Goal: Download file/media

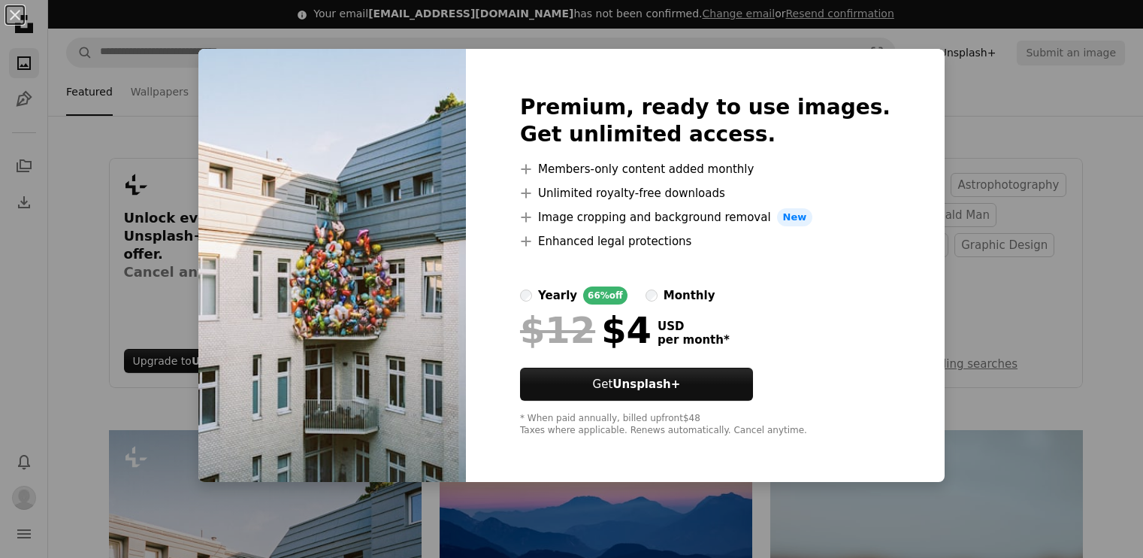
scroll to position [378, 0]
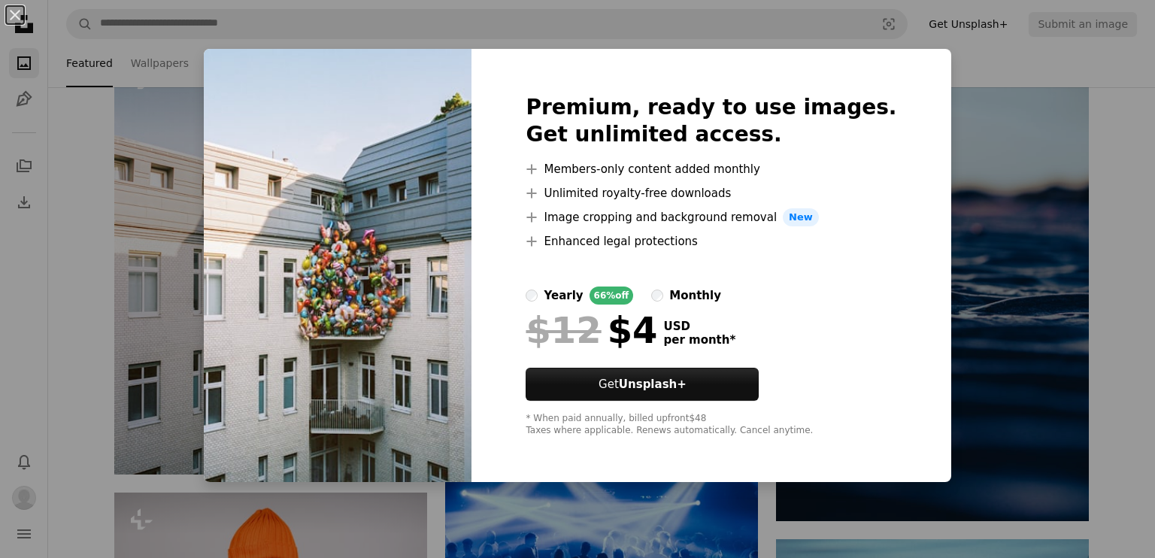
click at [999, 184] on div "An X shape Premium, ready to use images. Get unlimited access. A plus sign Memb…" at bounding box center [577, 279] width 1155 height 558
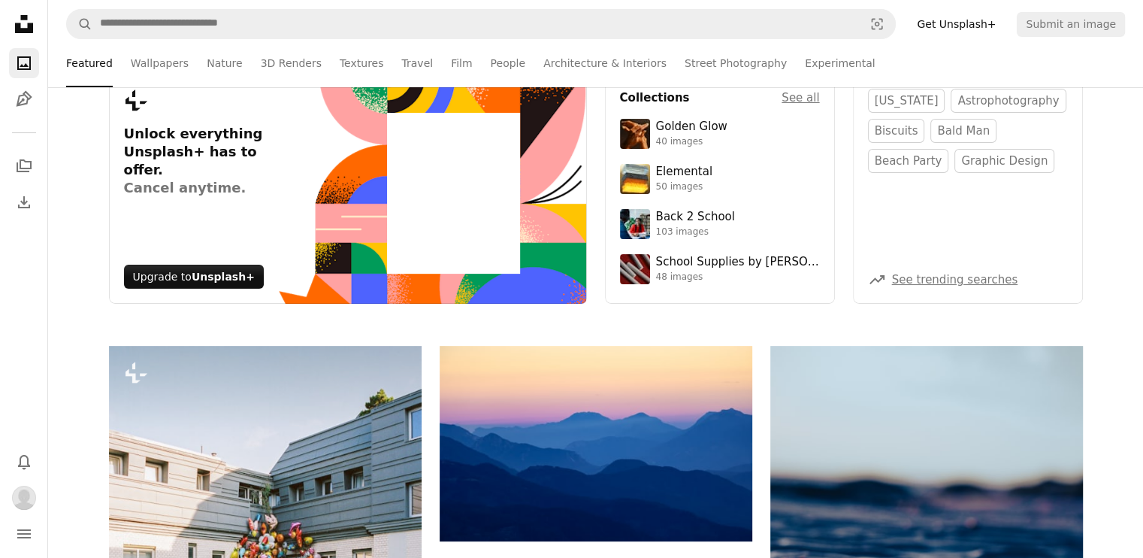
scroll to position [0, 0]
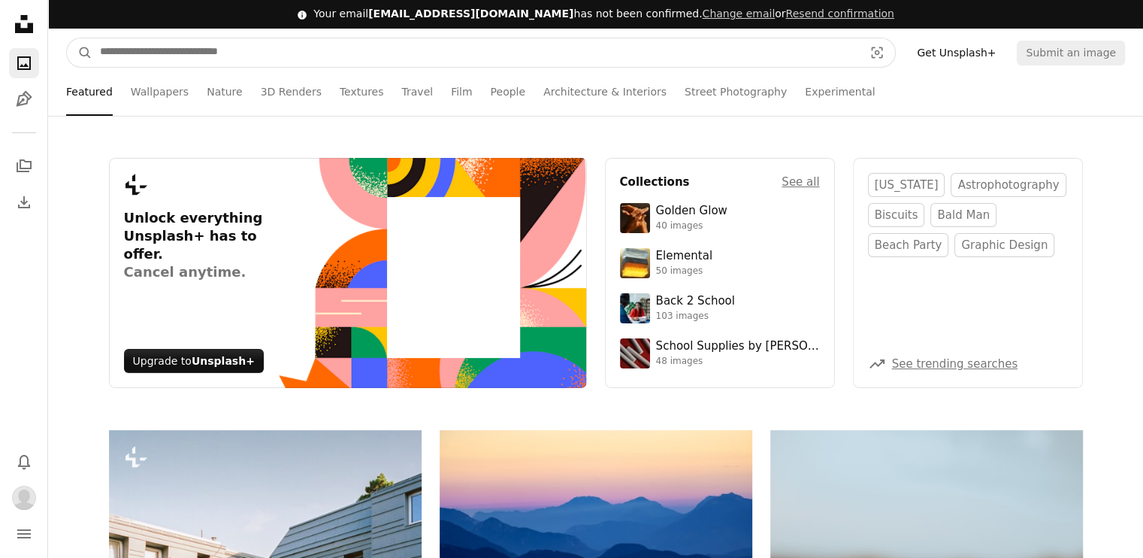
click at [340, 46] on input "Find visuals sitewide" at bounding box center [475, 52] width 767 height 29
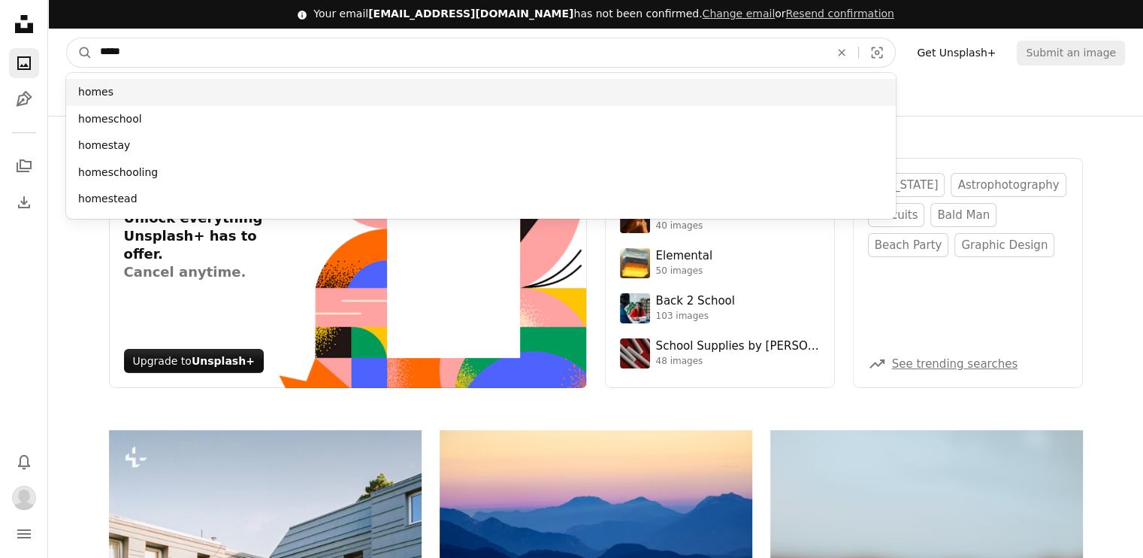
type input "*****"
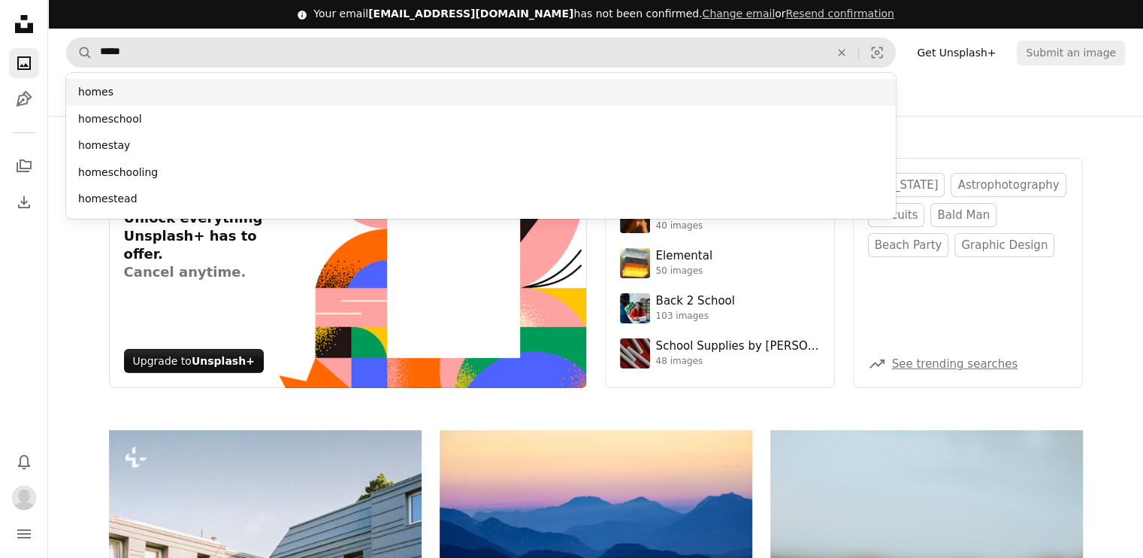
click at [186, 89] on div "homes" at bounding box center [481, 92] width 830 height 27
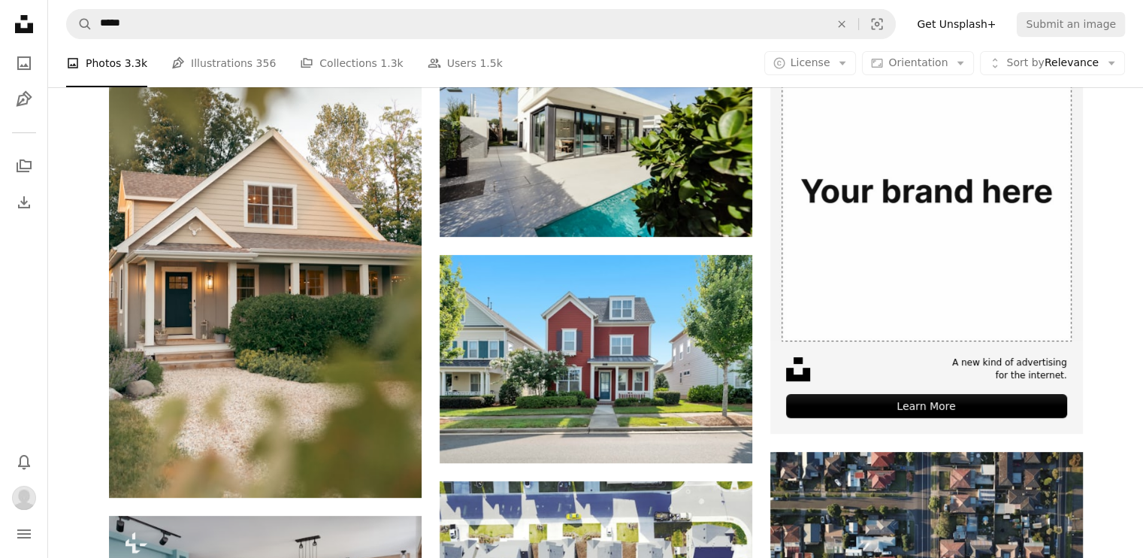
scroll to position [376, 0]
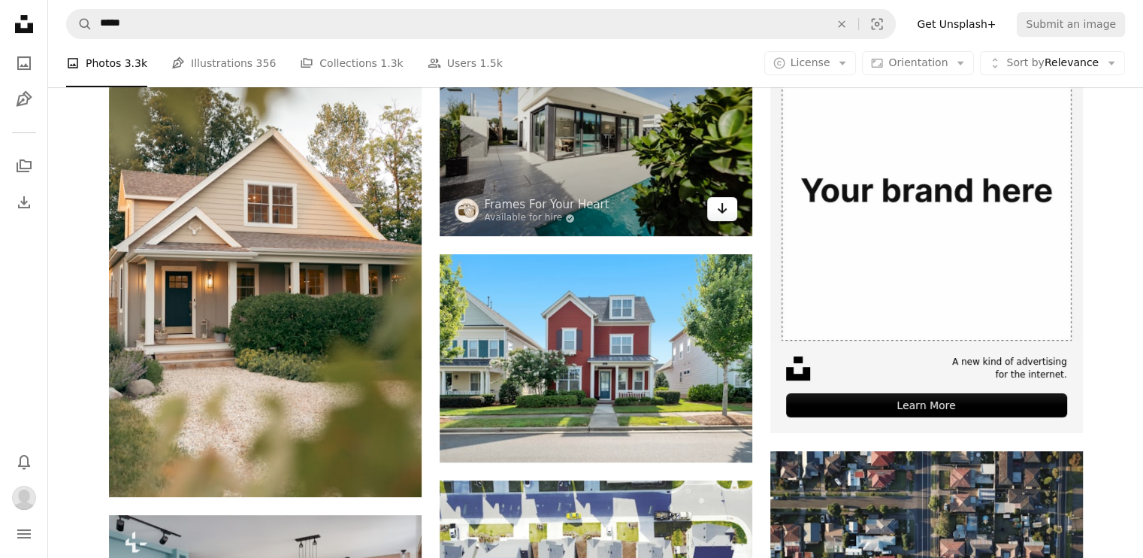
click at [716, 207] on icon "Arrow pointing down" at bounding box center [722, 208] width 12 height 18
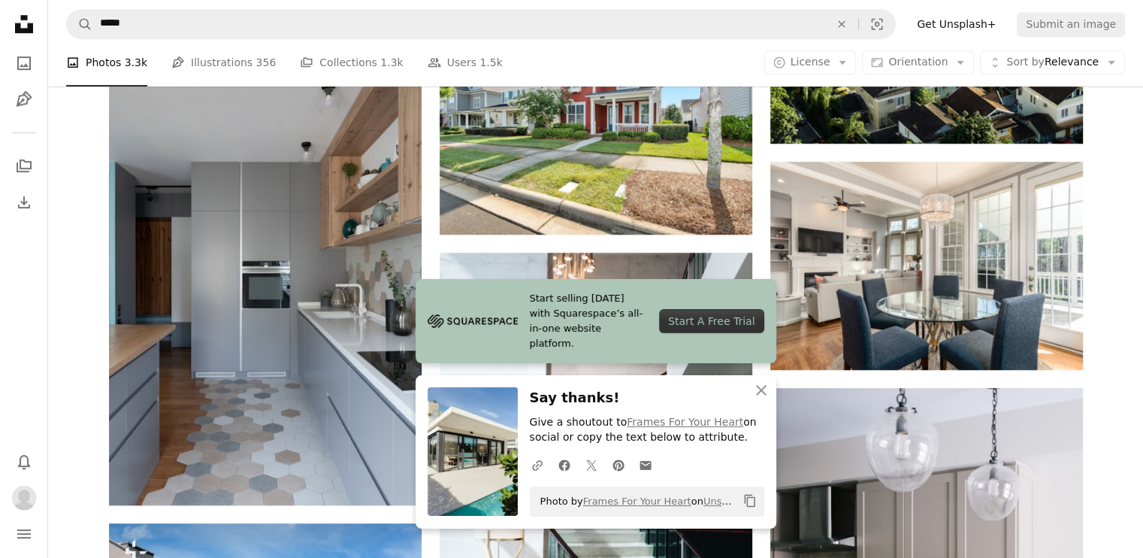
scroll to position [1177, 0]
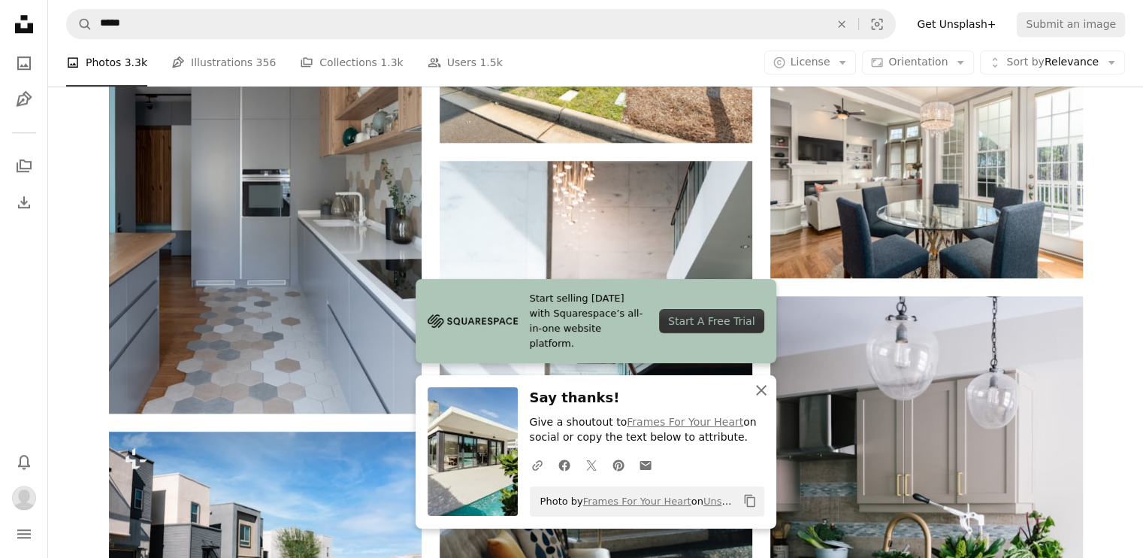
click at [755, 387] on icon "An X shape" at bounding box center [762, 390] width 18 height 18
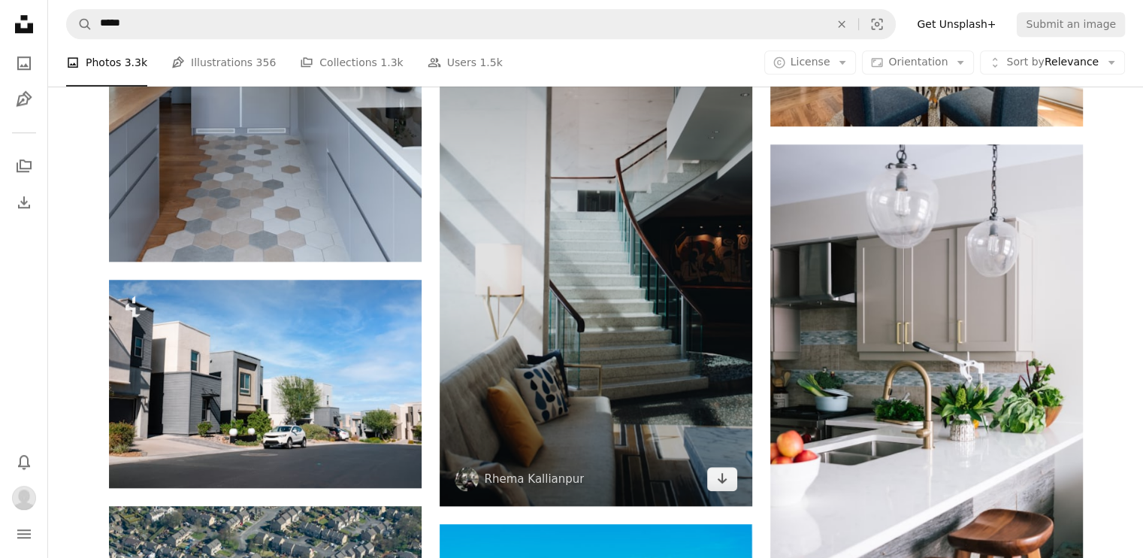
scroll to position [1329, 0]
click at [728, 480] on icon "Arrow pointing down" at bounding box center [722, 478] width 12 height 18
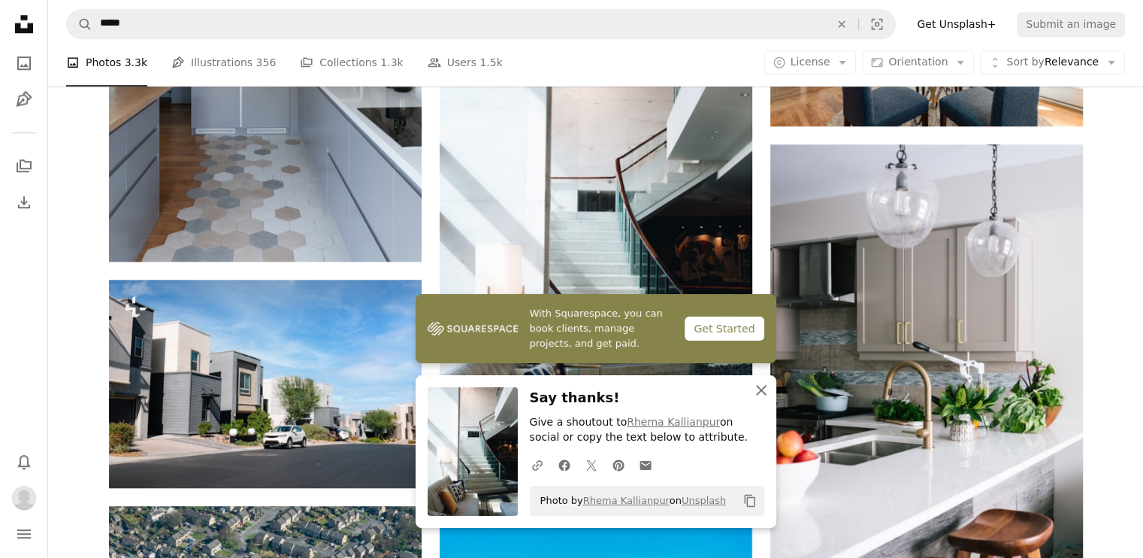
click at [759, 387] on icon "An X shape" at bounding box center [762, 390] width 18 height 18
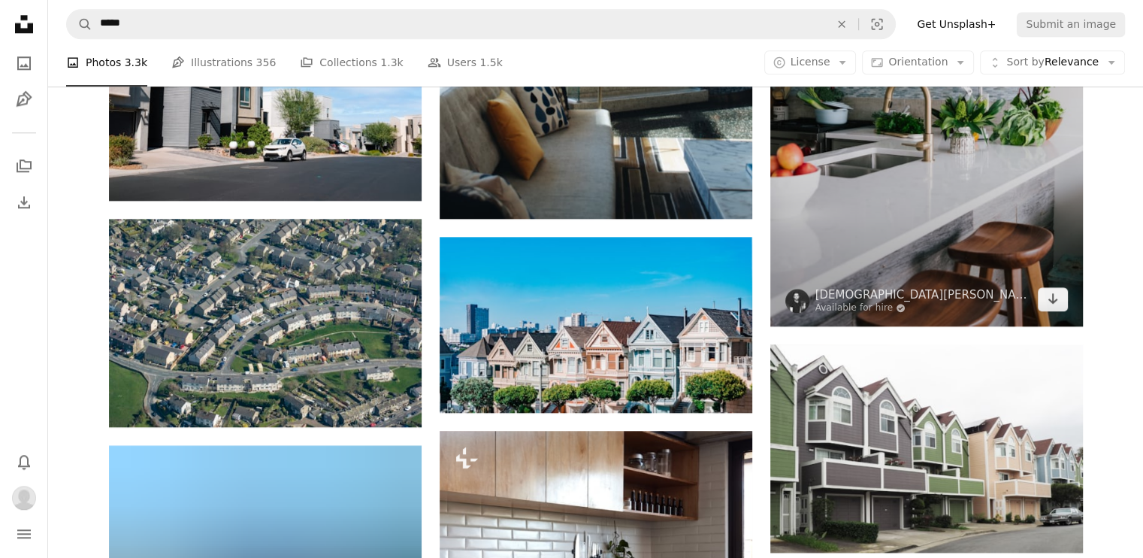
scroll to position [1618, 0]
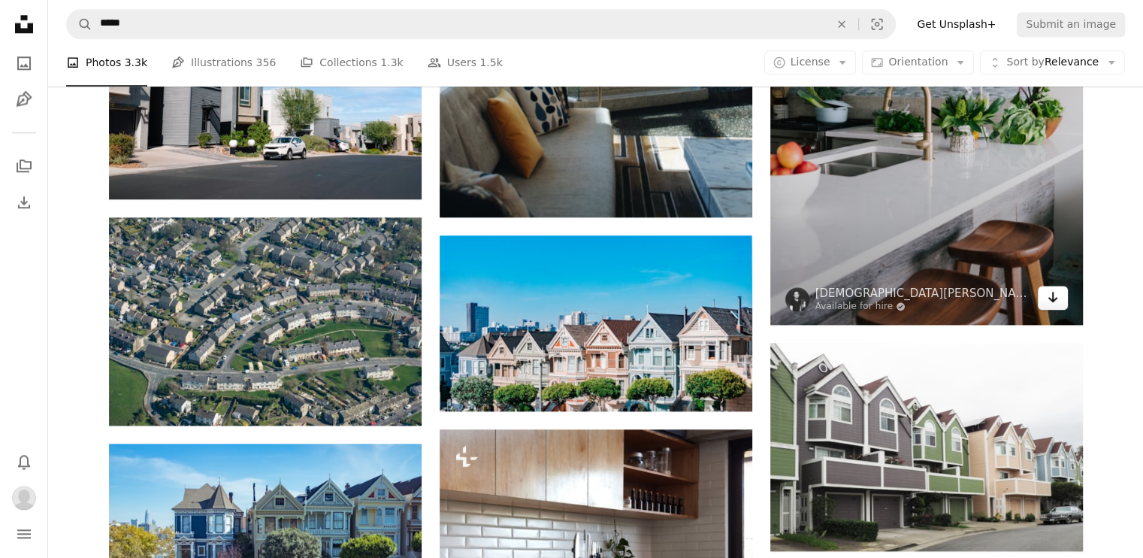
click at [1052, 297] on icon "Download" at bounding box center [1053, 297] width 10 height 11
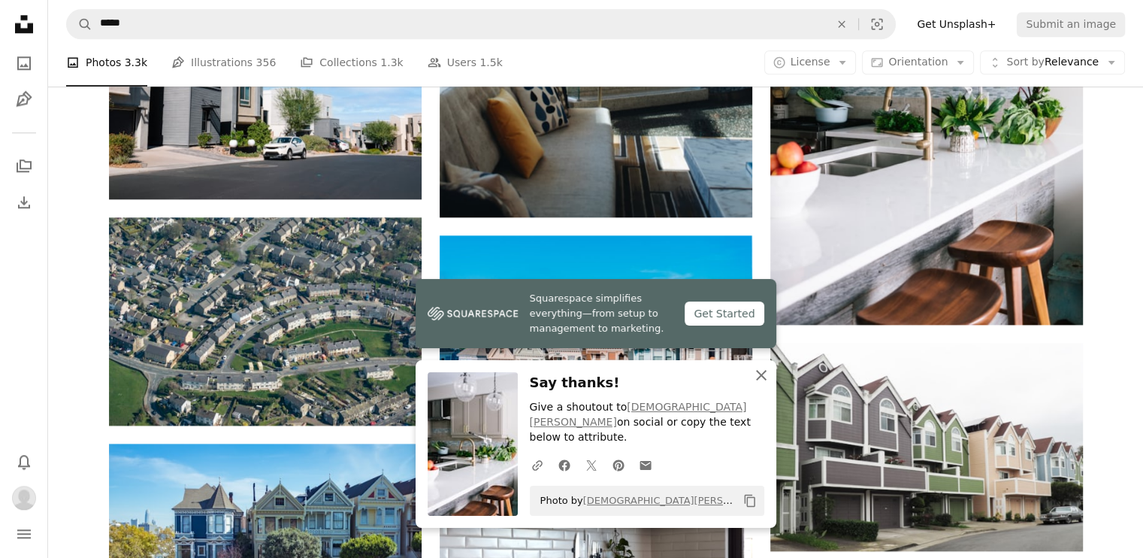
click at [770, 387] on button "An X shape Close" at bounding box center [762, 375] width 30 height 30
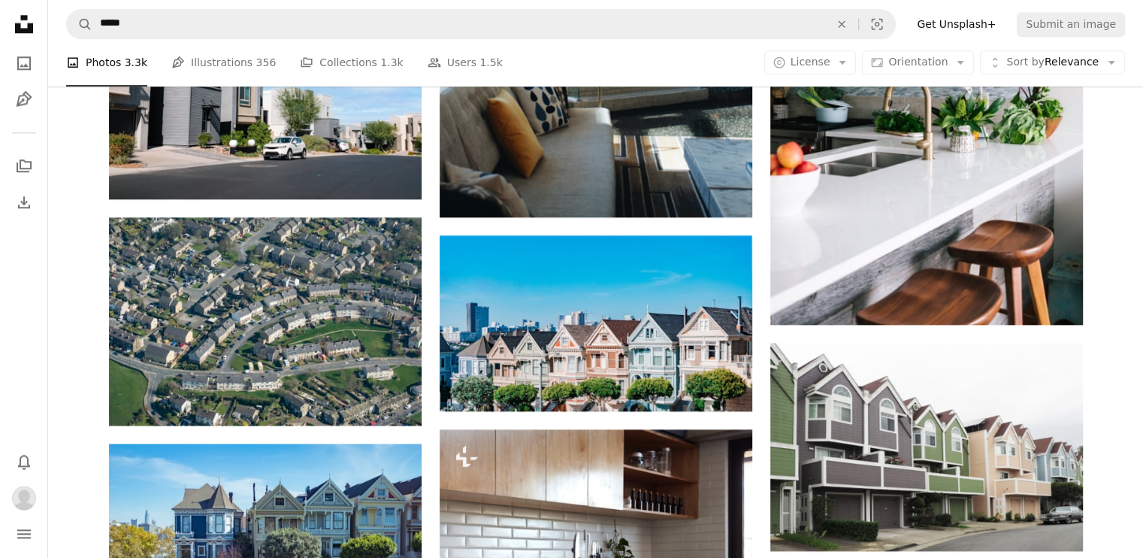
scroll to position [1780, 0]
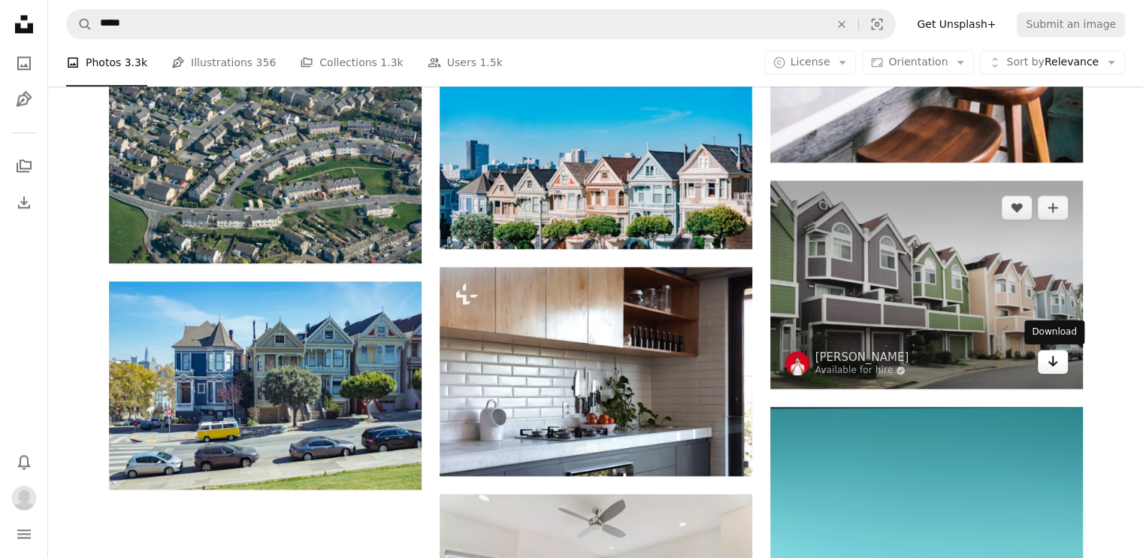
click at [1059, 362] on link "Arrow pointing down" at bounding box center [1053, 362] width 30 height 24
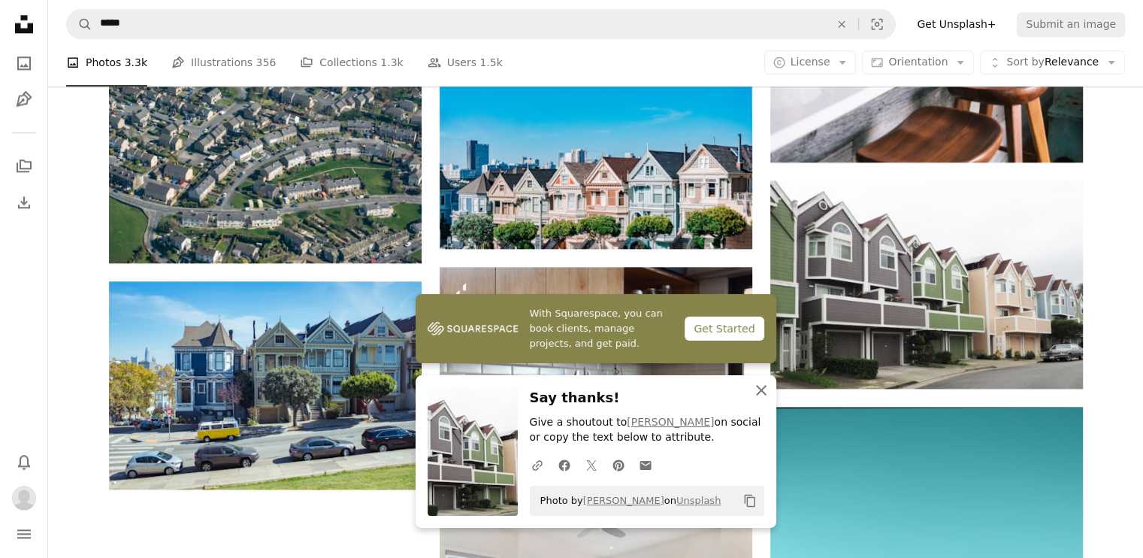
click at [763, 392] on icon "button" at bounding box center [761, 390] width 11 height 11
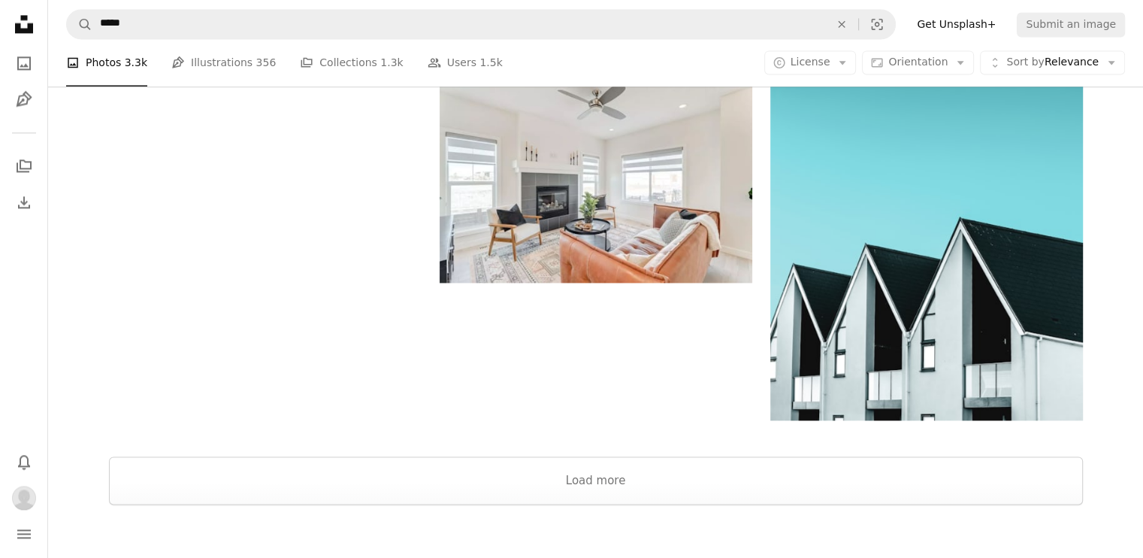
scroll to position [2099, 0]
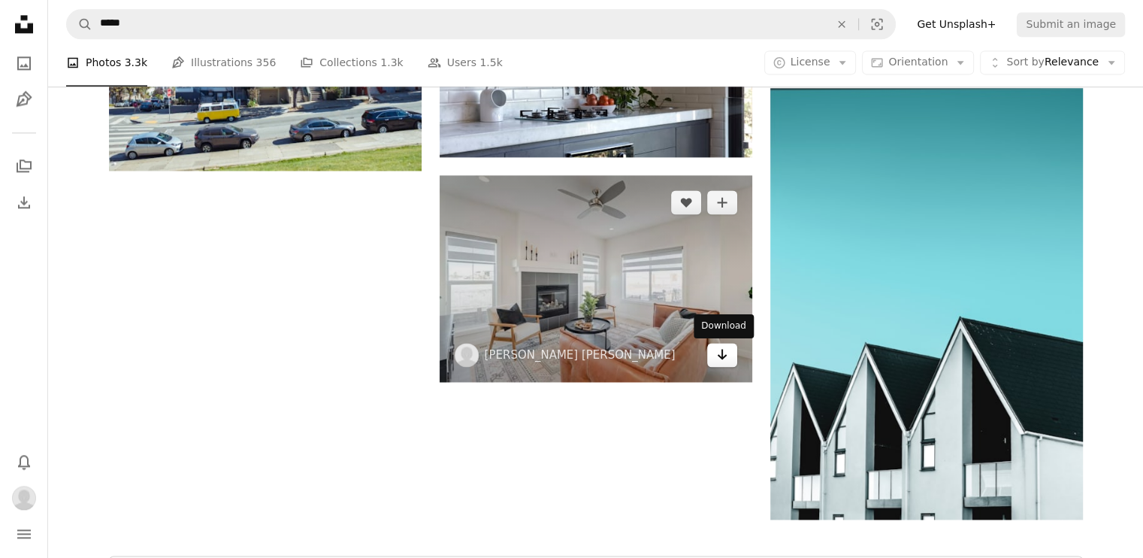
click at [718, 355] on icon "Download" at bounding box center [722, 354] width 10 height 11
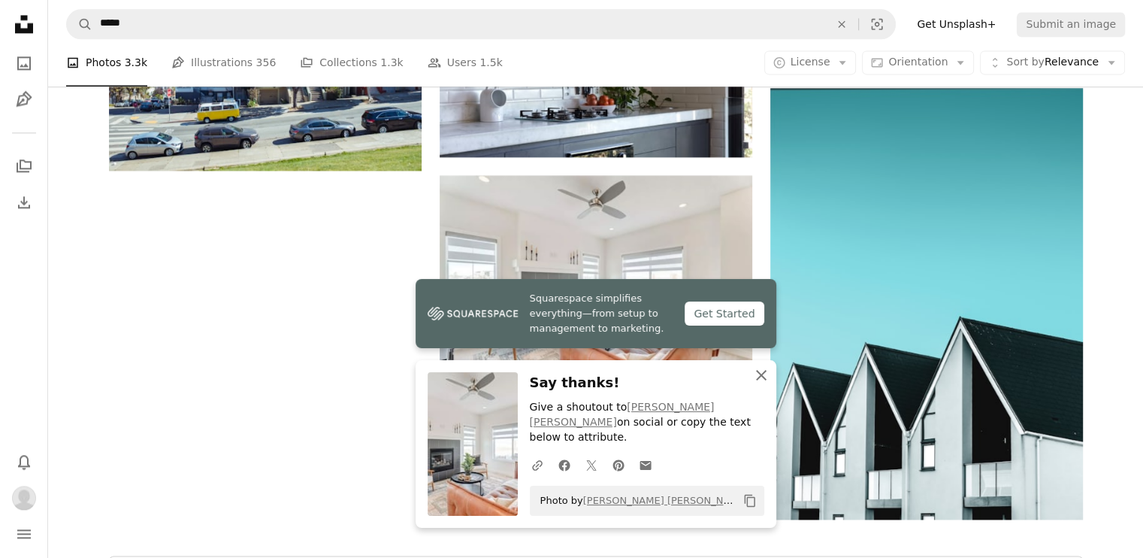
click at [762, 384] on icon "An X shape" at bounding box center [762, 375] width 18 height 18
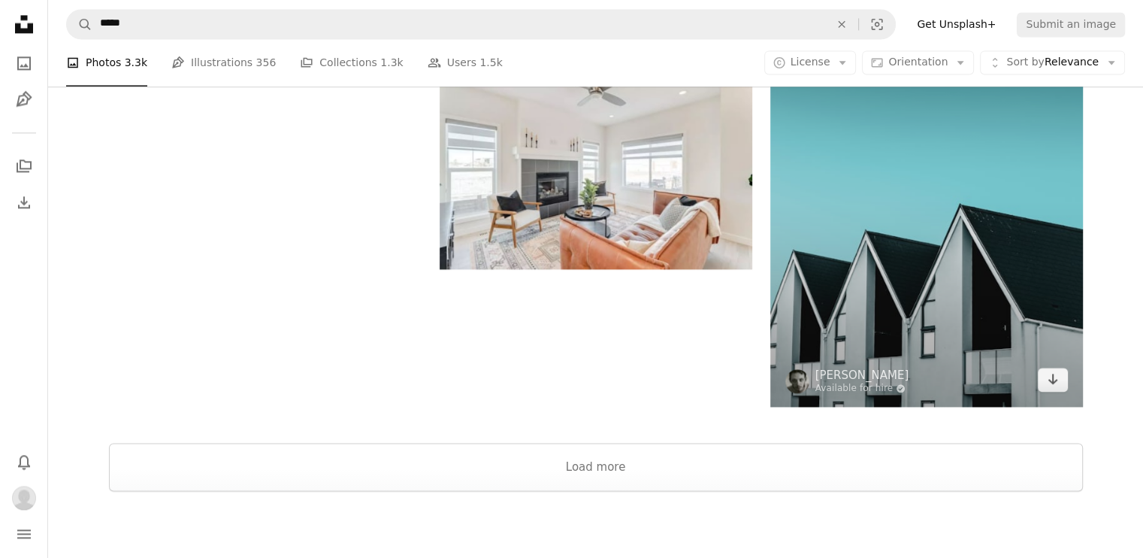
scroll to position [2213, 0]
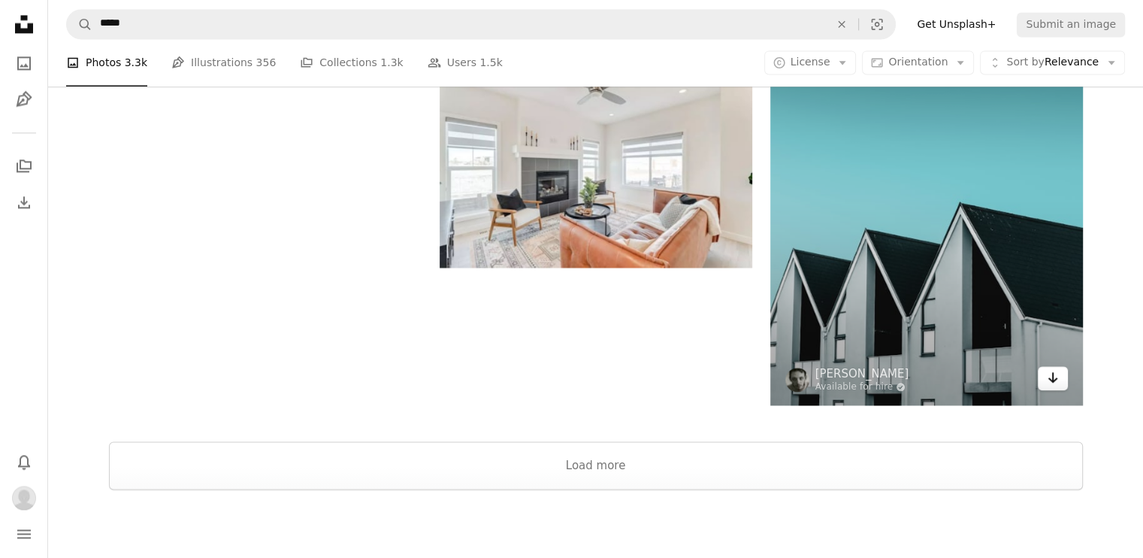
click at [1053, 383] on icon "Arrow pointing down" at bounding box center [1053, 377] width 12 height 18
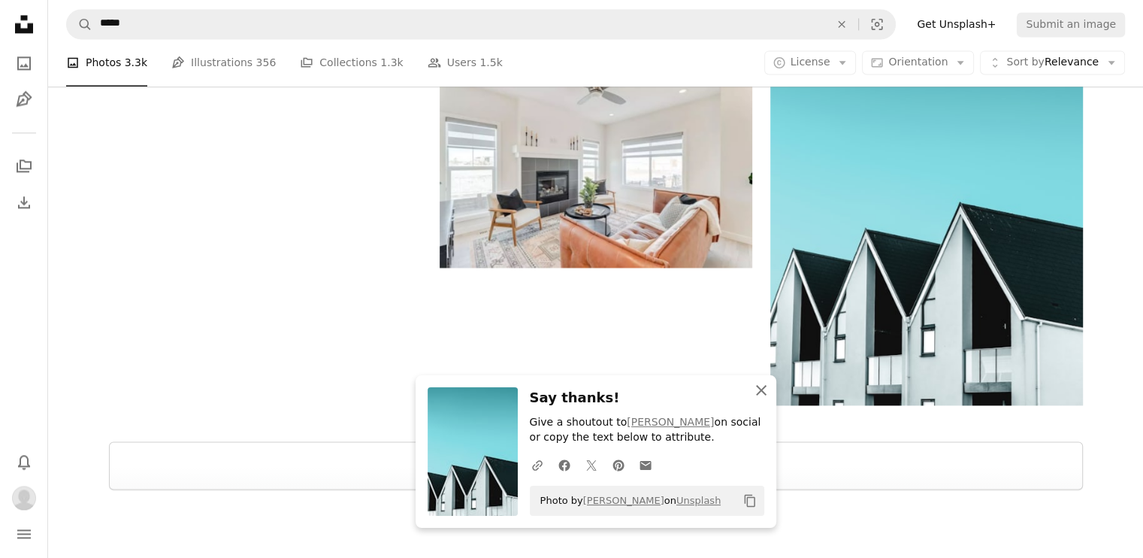
click at [762, 384] on icon "An X shape" at bounding box center [762, 390] width 18 height 18
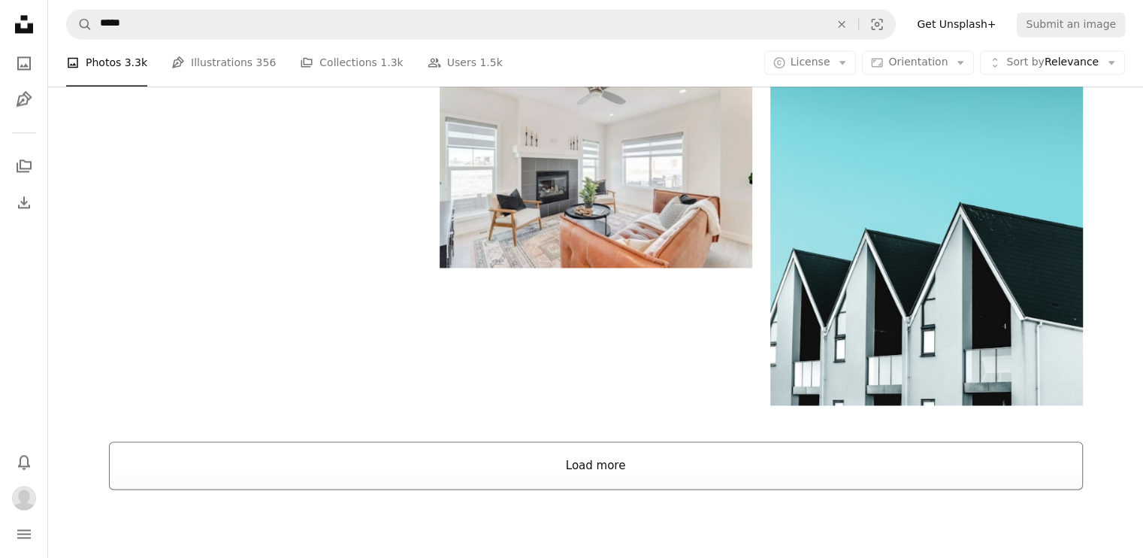
click at [751, 470] on button "Load more" at bounding box center [596, 465] width 974 height 48
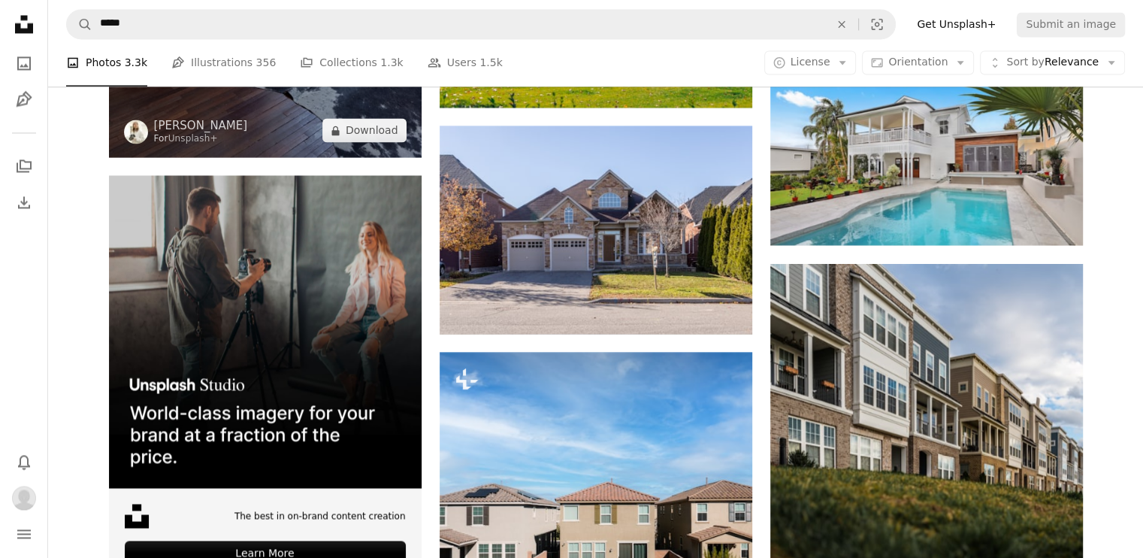
scroll to position [2624, 0]
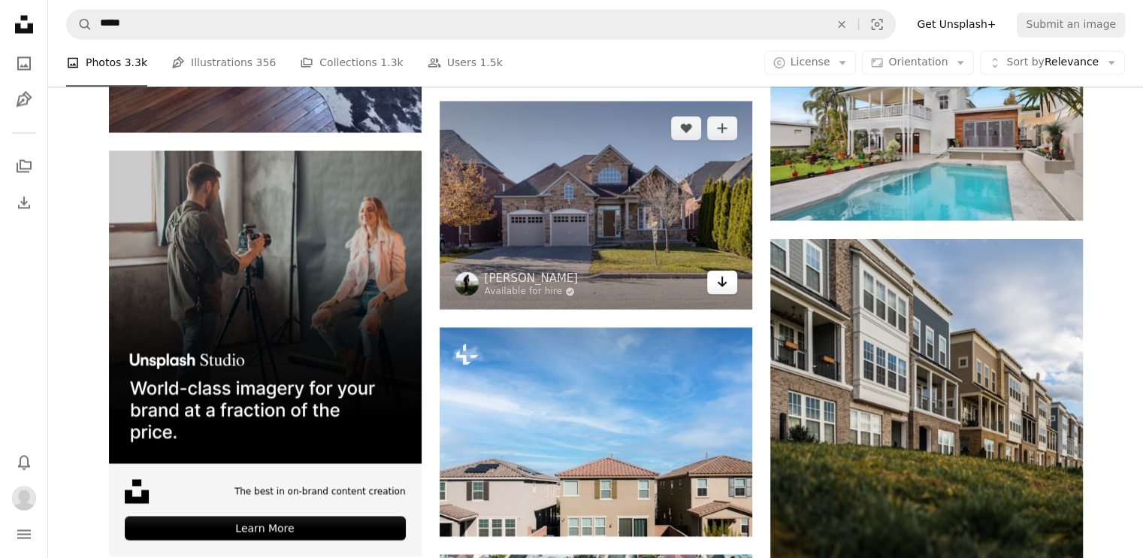
click at [718, 286] on icon "Arrow pointing down" at bounding box center [722, 281] width 12 height 18
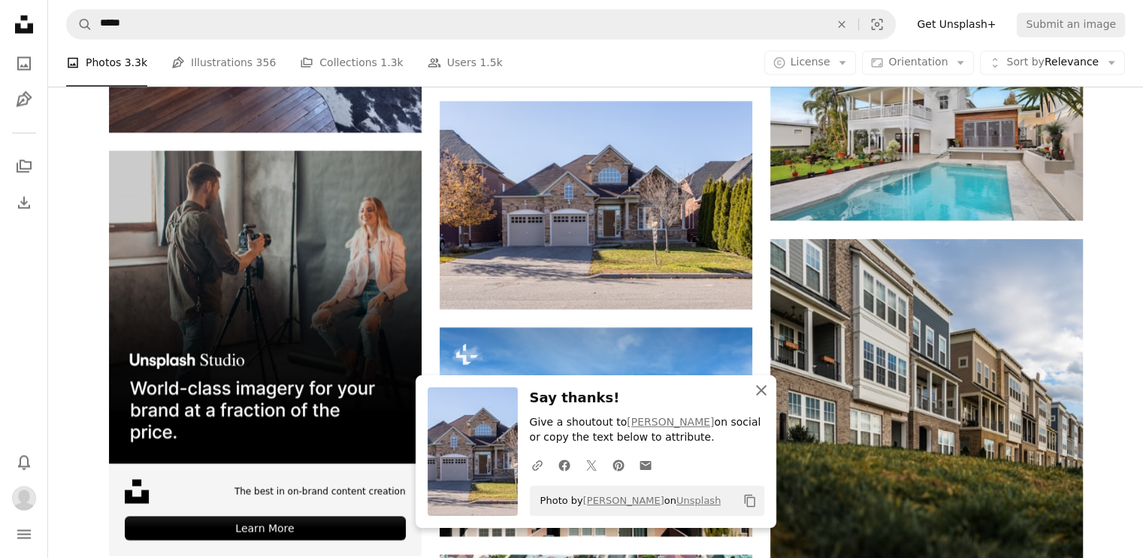
click at [755, 398] on icon "An X shape" at bounding box center [762, 390] width 18 height 18
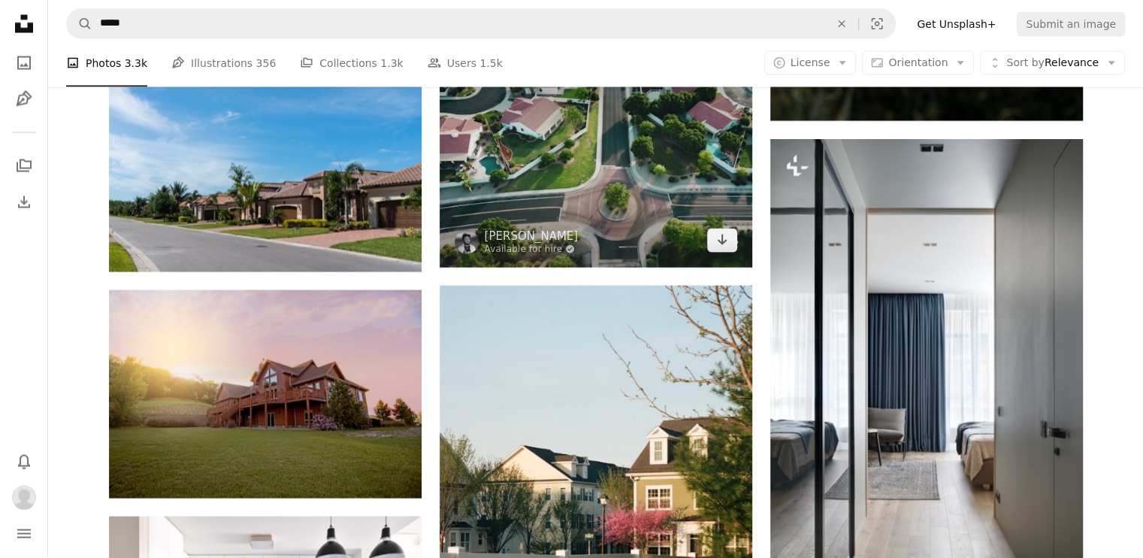
scroll to position [3145, 0]
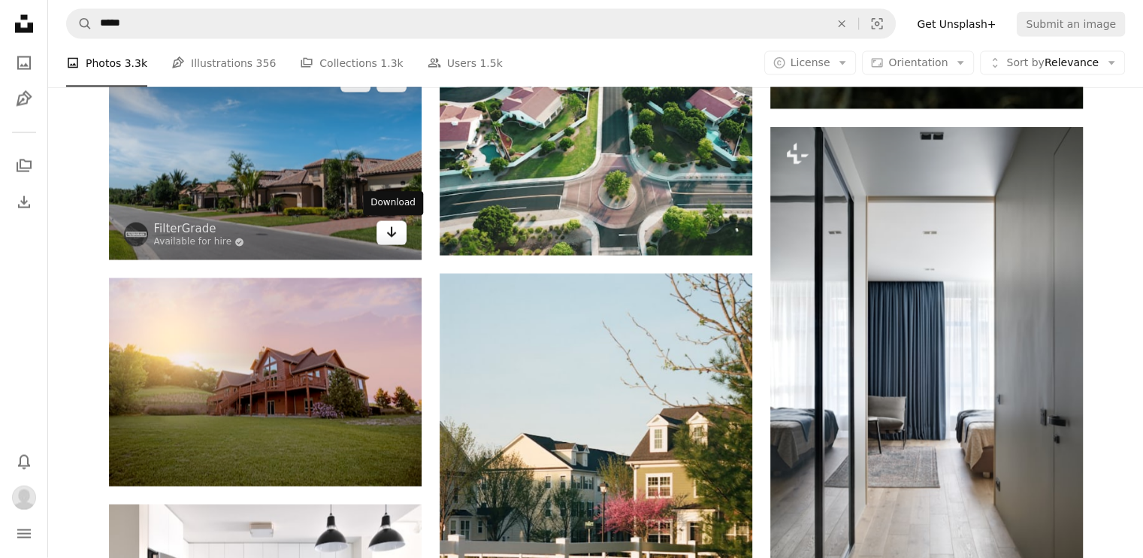
click at [377, 240] on link "Arrow pointing down" at bounding box center [392, 233] width 30 height 24
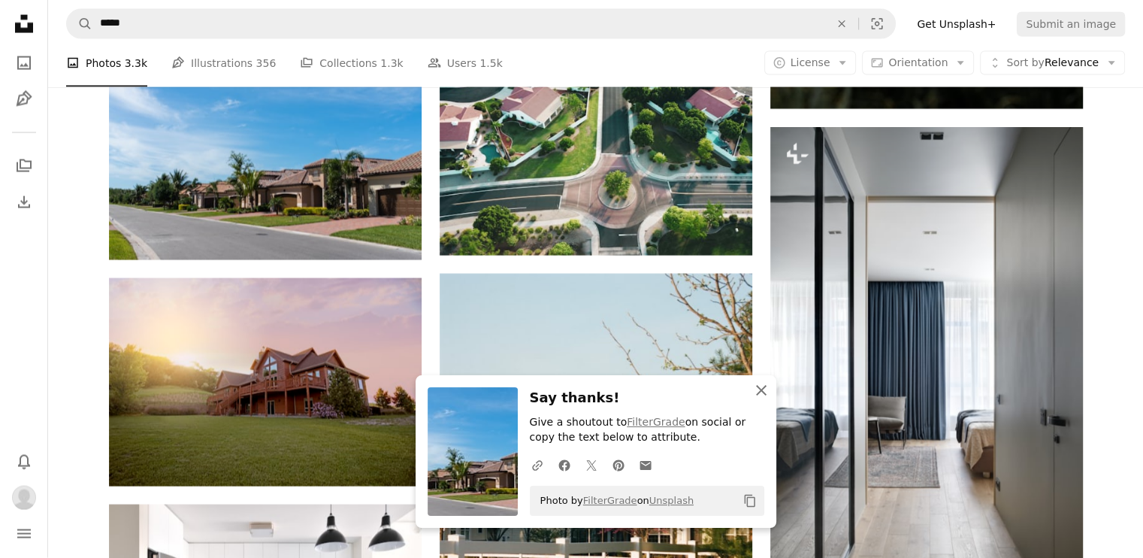
click at [765, 384] on icon "An X shape" at bounding box center [762, 390] width 18 height 18
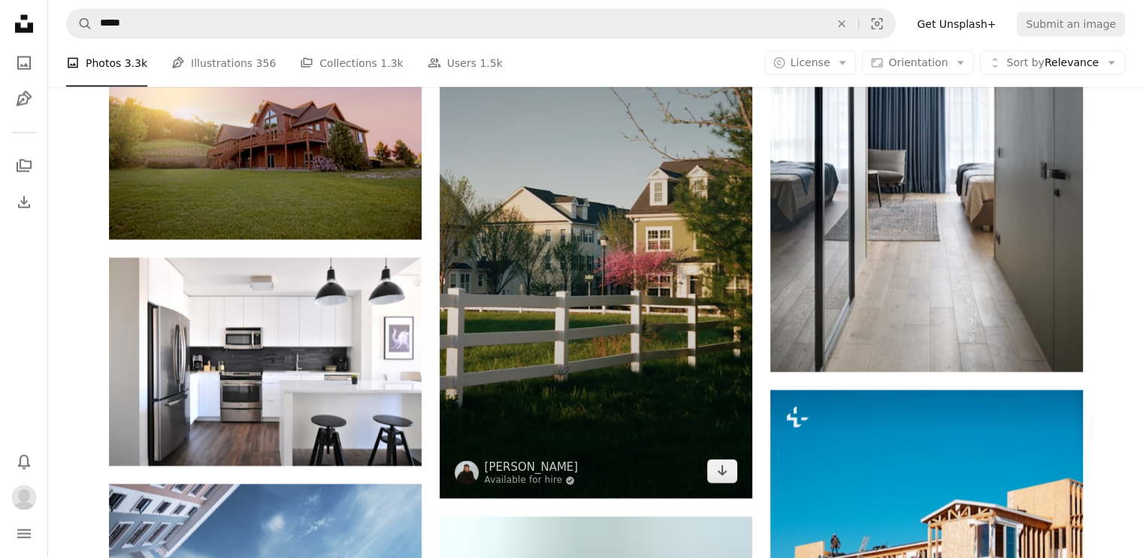
scroll to position [3418, 0]
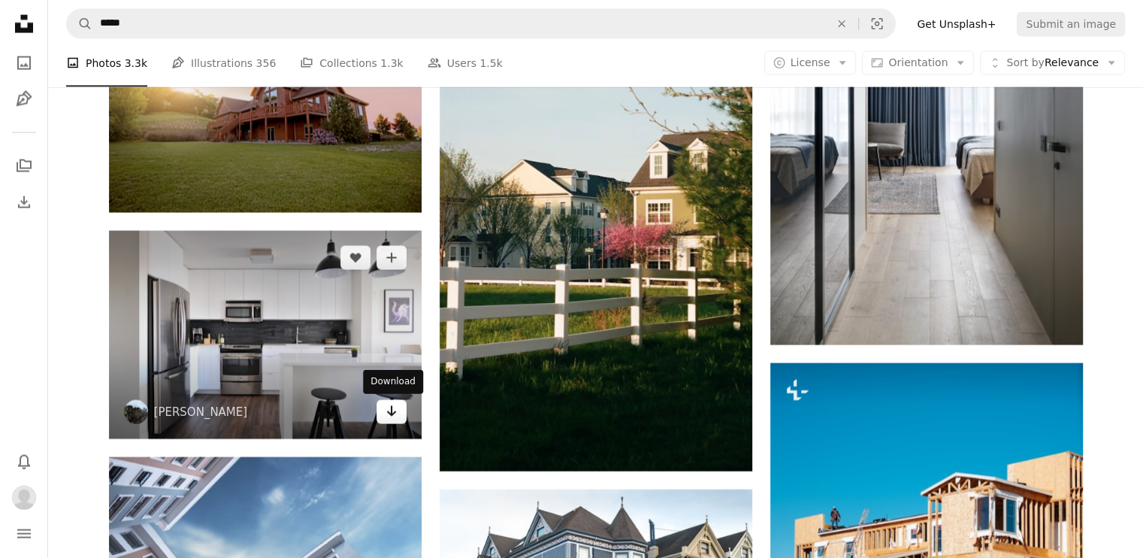
click at [394, 411] on icon "Arrow pointing down" at bounding box center [392, 411] width 12 height 18
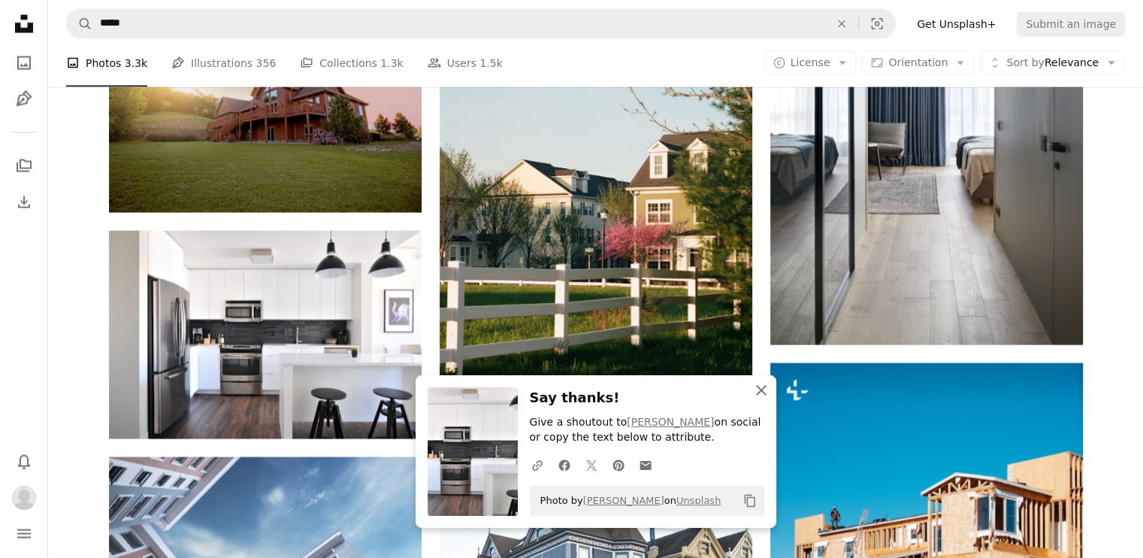
click at [755, 391] on icon "An X shape" at bounding box center [762, 390] width 18 height 18
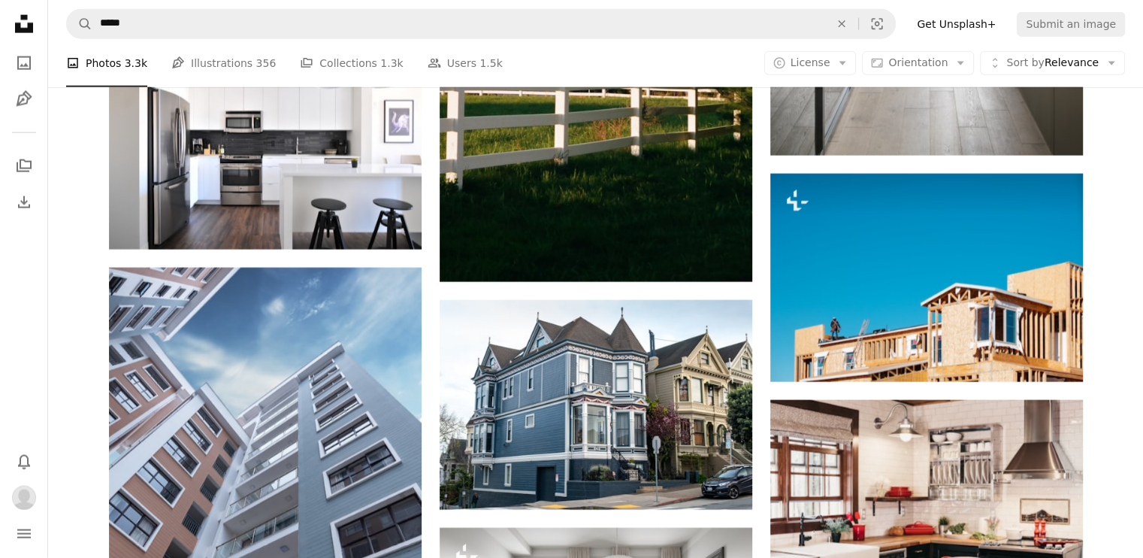
scroll to position [3609, 0]
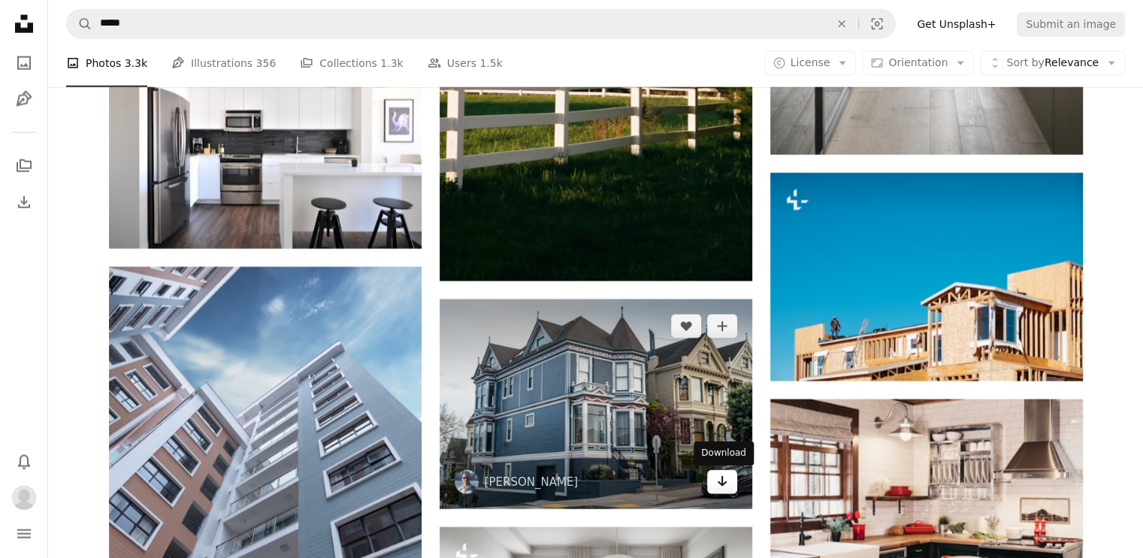
click at [716, 483] on icon "Arrow pointing down" at bounding box center [722, 481] width 12 height 18
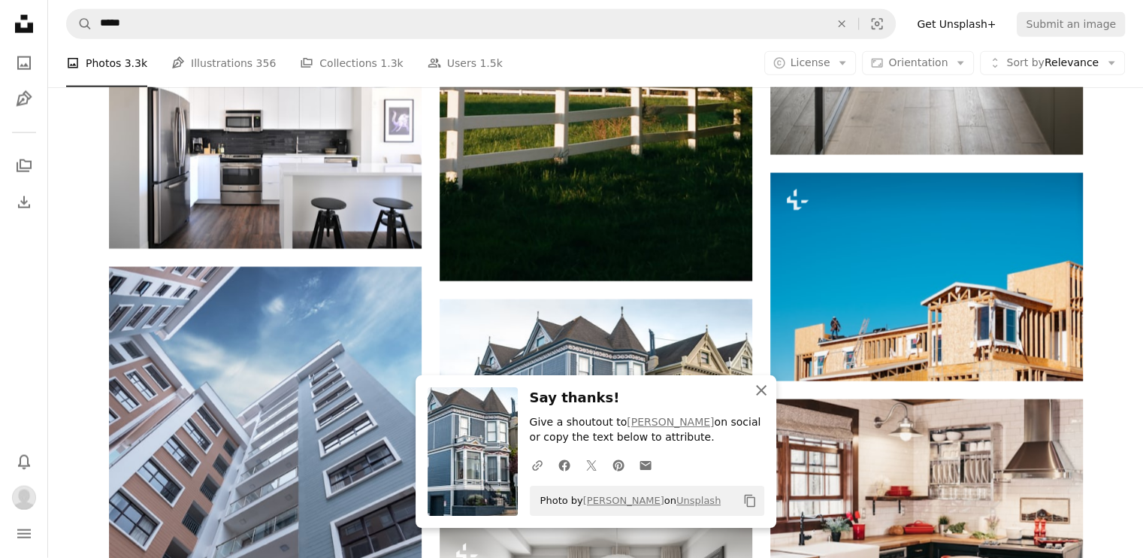
click at [761, 386] on icon "An X shape" at bounding box center [762, 390] width 18 height 18
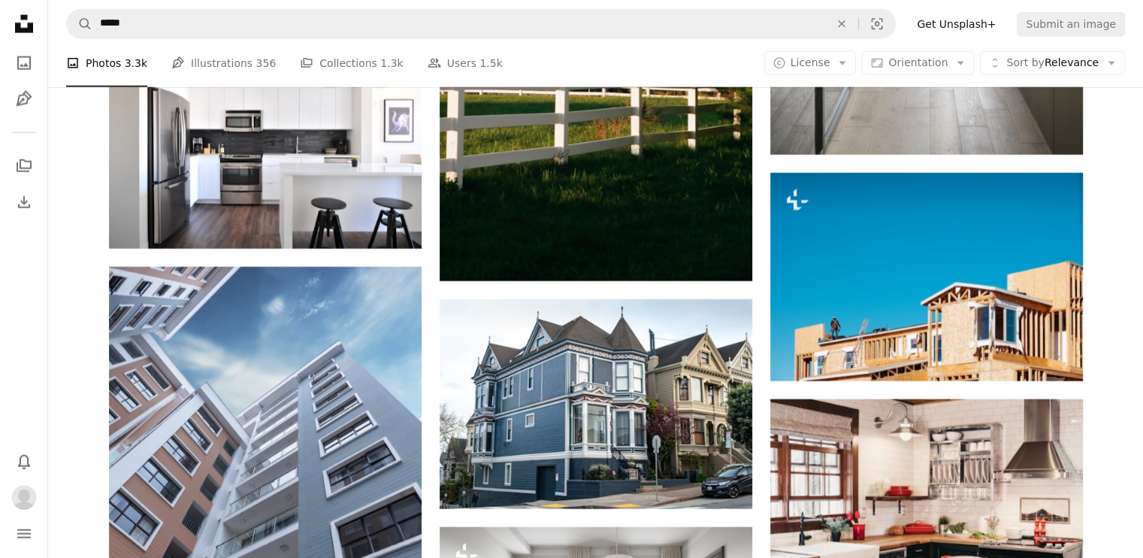
scroll to position [3858, 0]
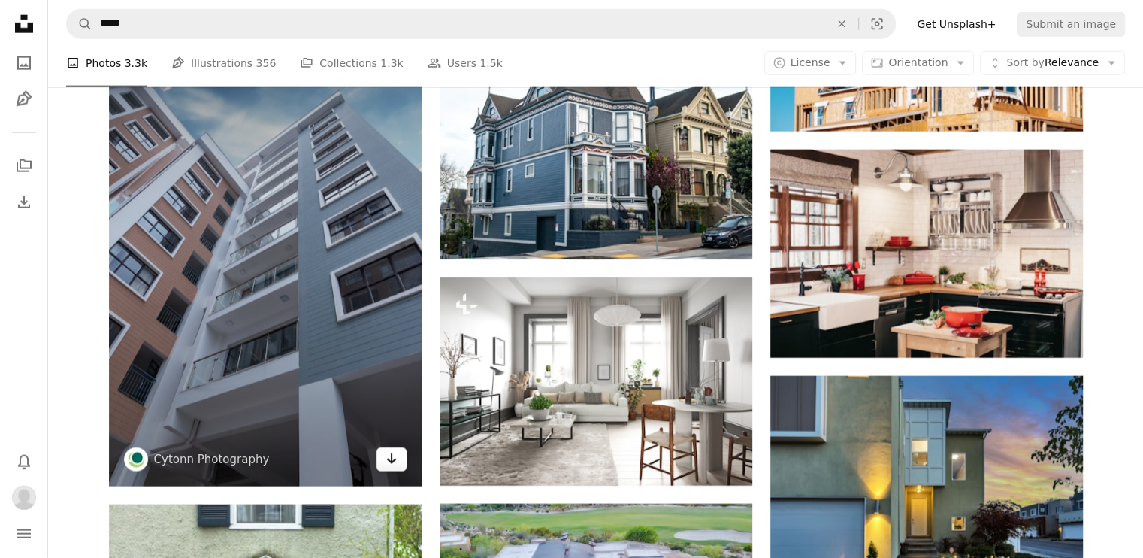
click at [397, 470] on link "Arrow pointing down" at bounding box center [392, 459] width 30 height 24
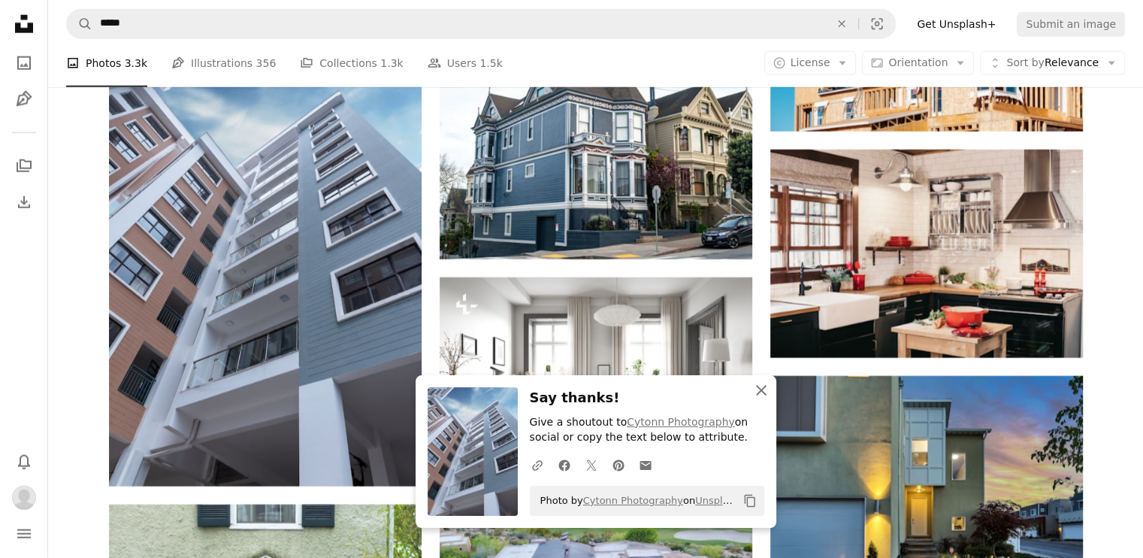
click at [753, 388] on icon "An X shape" at bounding box center [762, 390] width 18 height 18
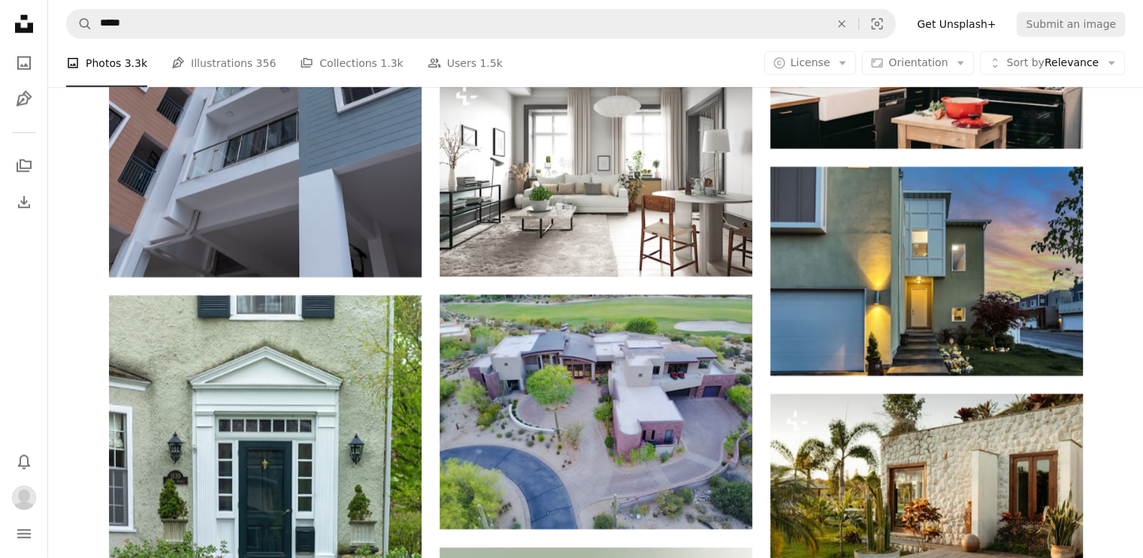
scroll to position [4078, 0]
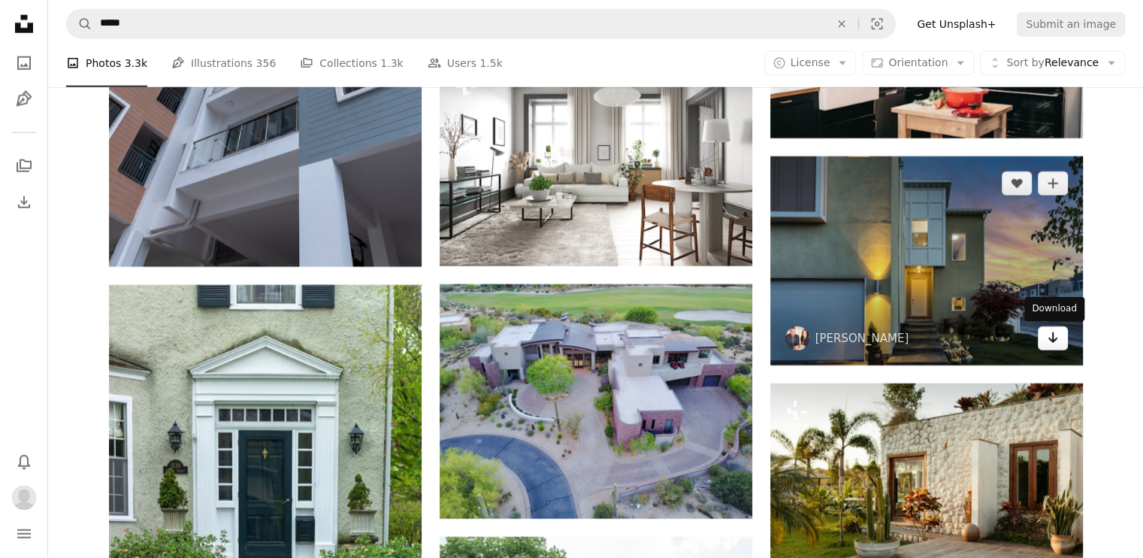
click at [1051, 334] on icon "Arrow pointing down" at bounding box center [1053, 338] width 12 height 18
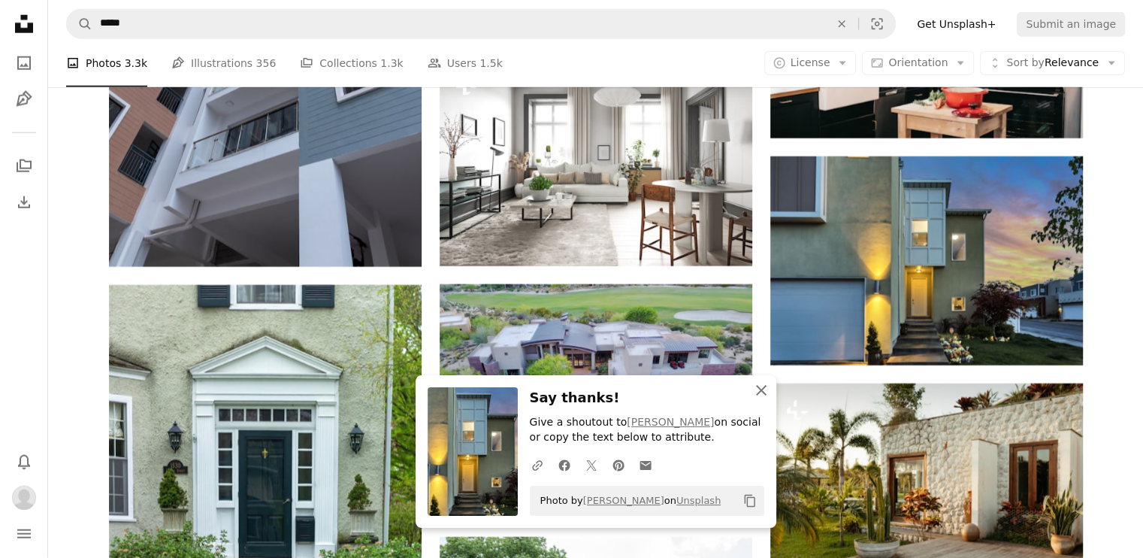
click at [759, 386] on icon "An X shape" at bounding box center [762, 390] width 18 height 18
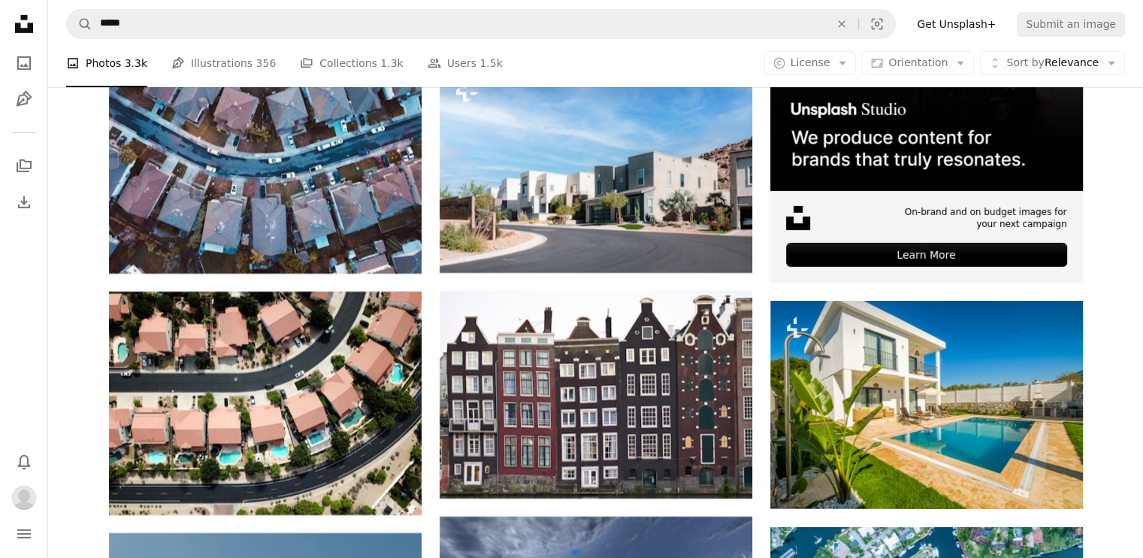
scroll to position [5105, 0]
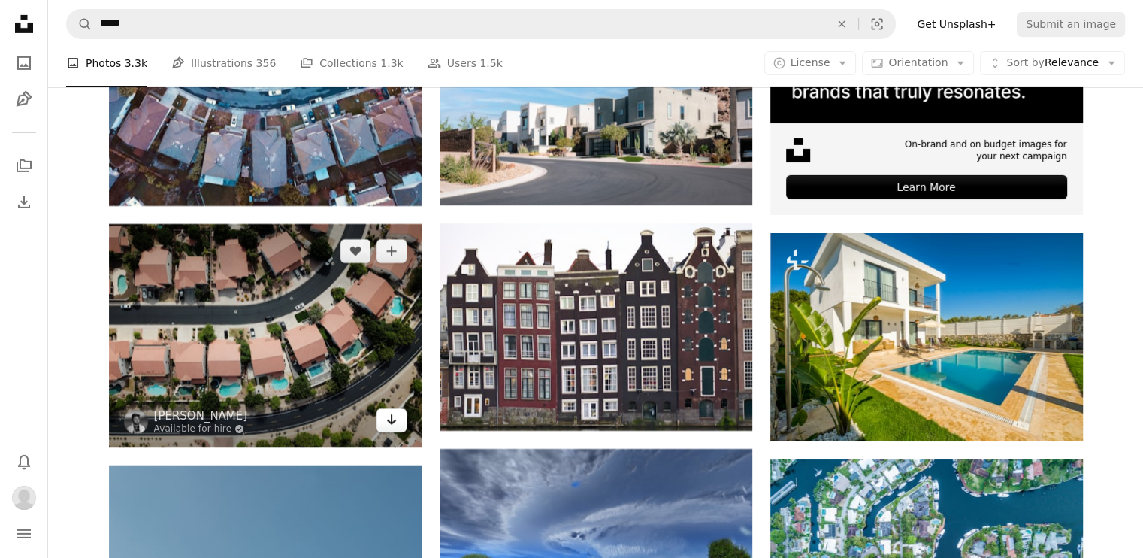
click at [385, 432] on link "Arrow pointing down" at bounding box center [392, 420] width 30 height 24
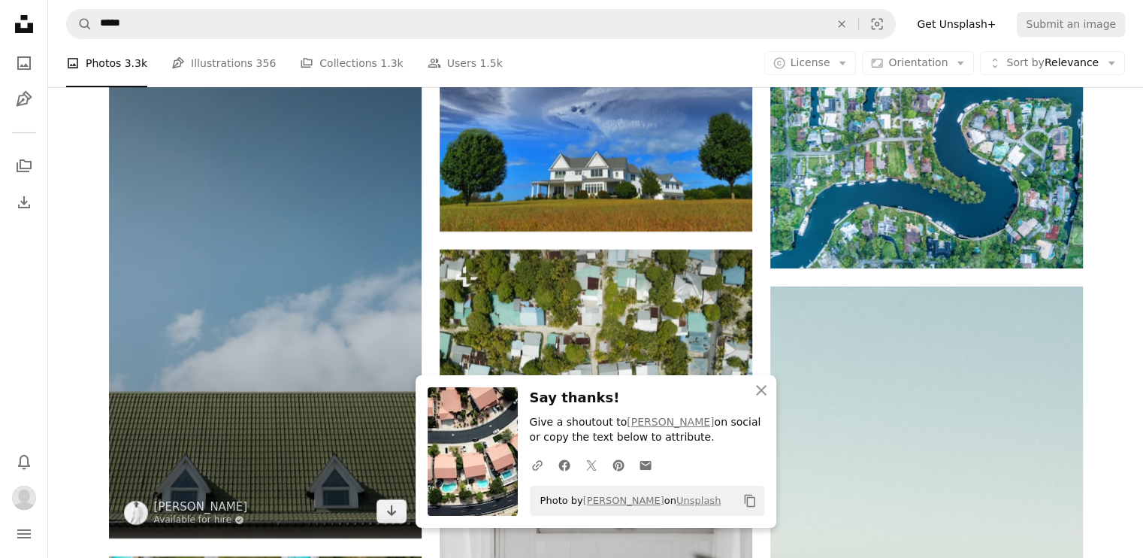
scroll to position [5553, 0]
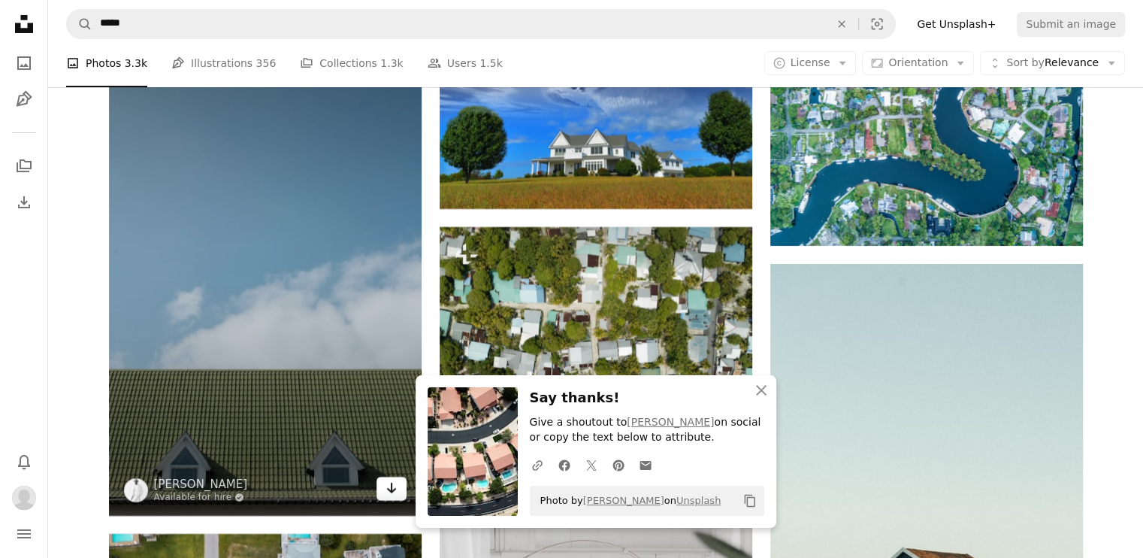
click at [379, 486] on link "Arrow pointing down" at bounding box center [392, 489] width 30 height 24
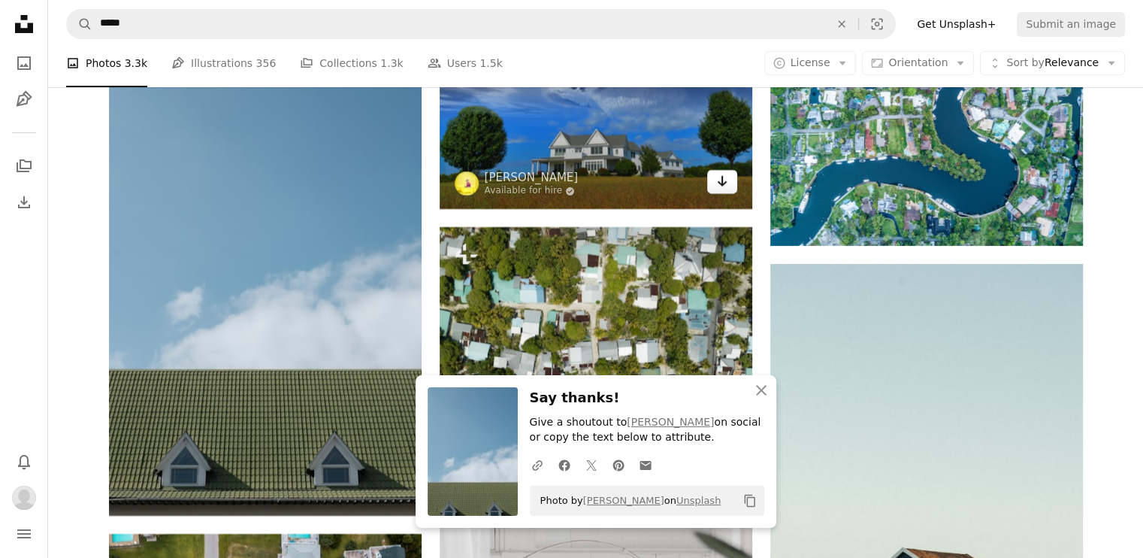
click at [733, 193] on link "Arrow pointing down" at bounding box center [722, 182] width 30 height 24
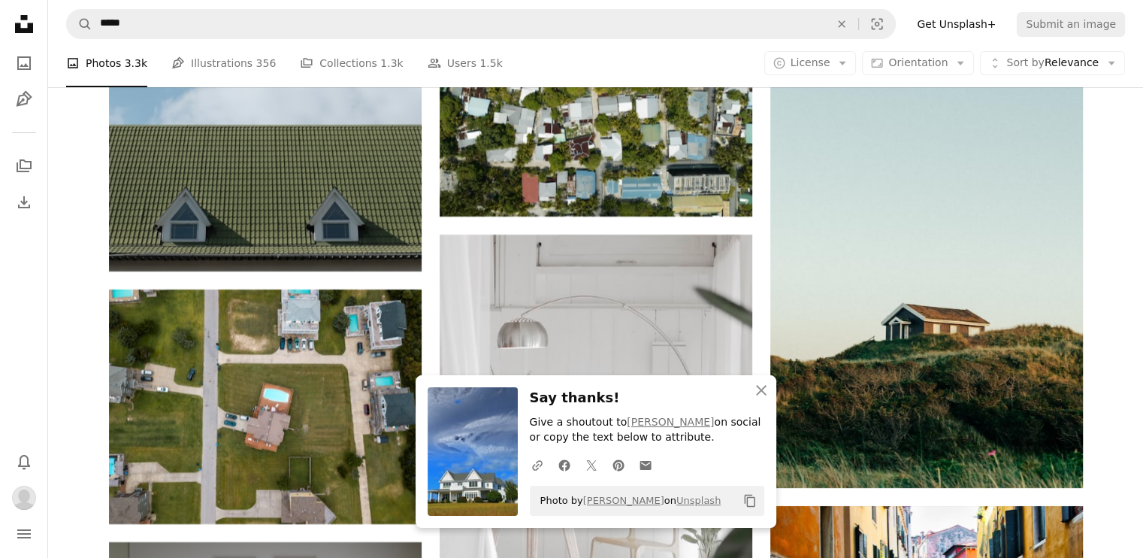
scroll to position [5801, 0]
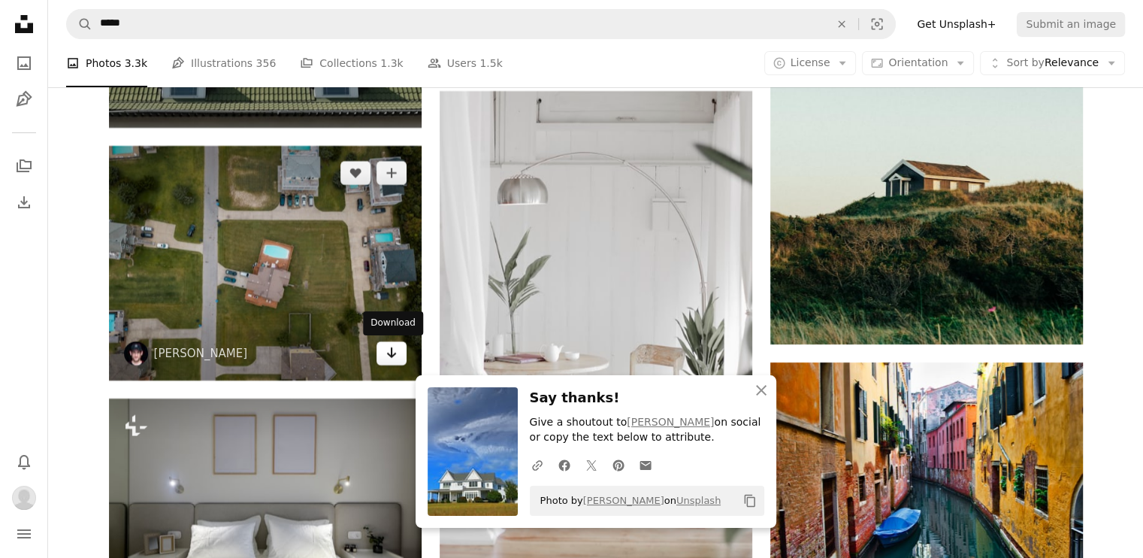
click at [384, 360] on link "Arrow pointing down" at bounding box center [392, 353] width 30 height 24
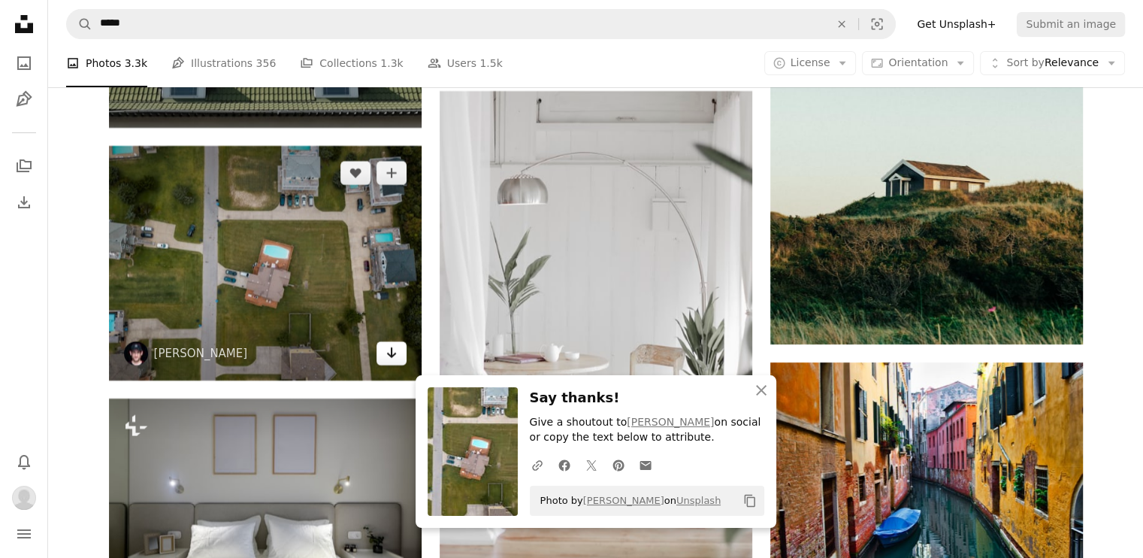
scroll to position [6086, 0]
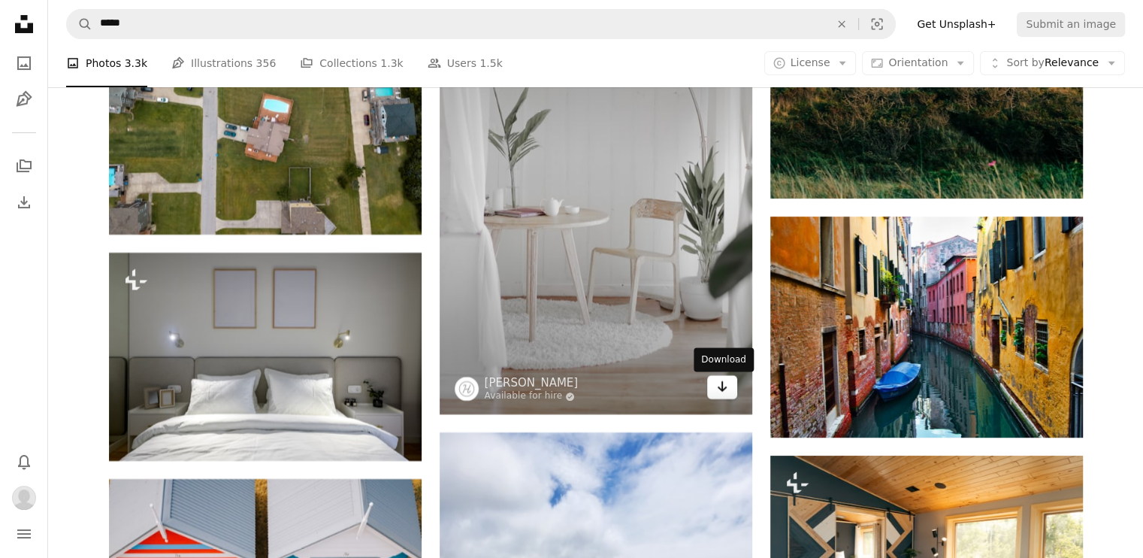
click at [722, 387] on icon "Download" at bounding box center [722, 386] width 10 height 11
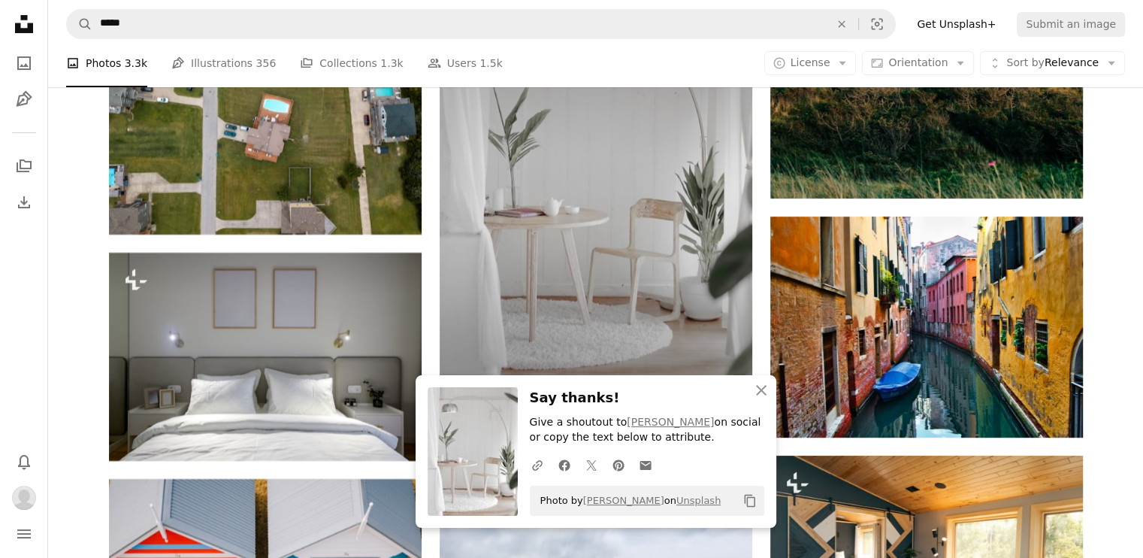
scroll to position [6150, 0]
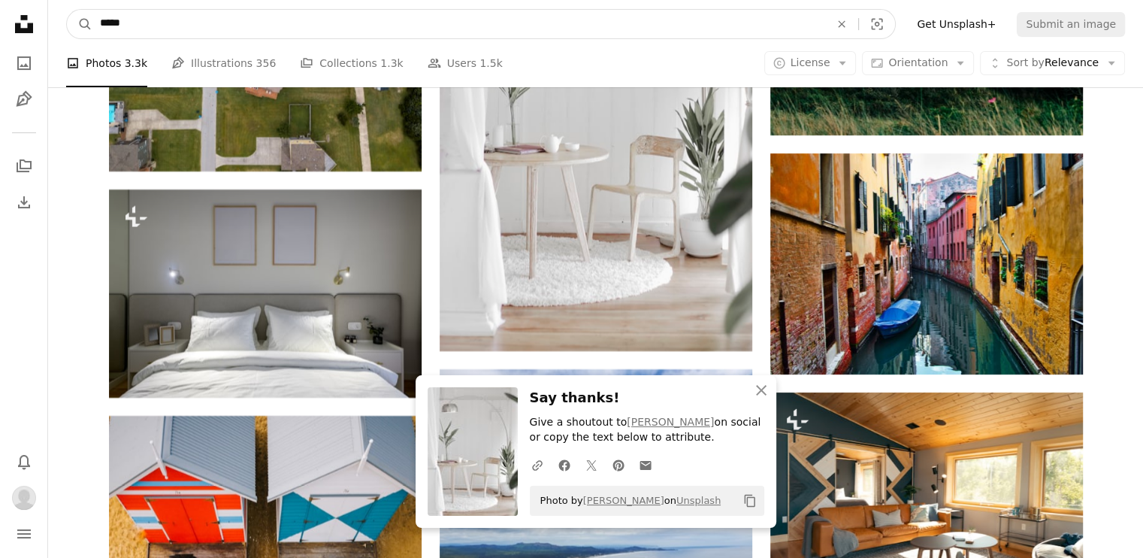
click at [309, 22] on input "*****" at bounding box center [458, 24] width 733 height 29
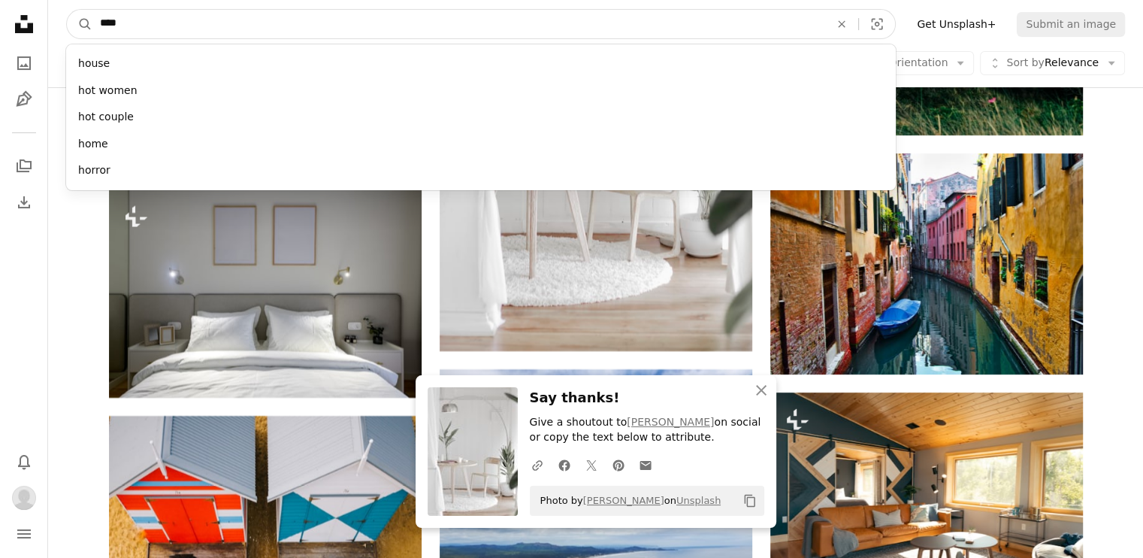
type input "*****"
click button "A magnifying glass" at bounding box center [80, 24] width 26 height 29
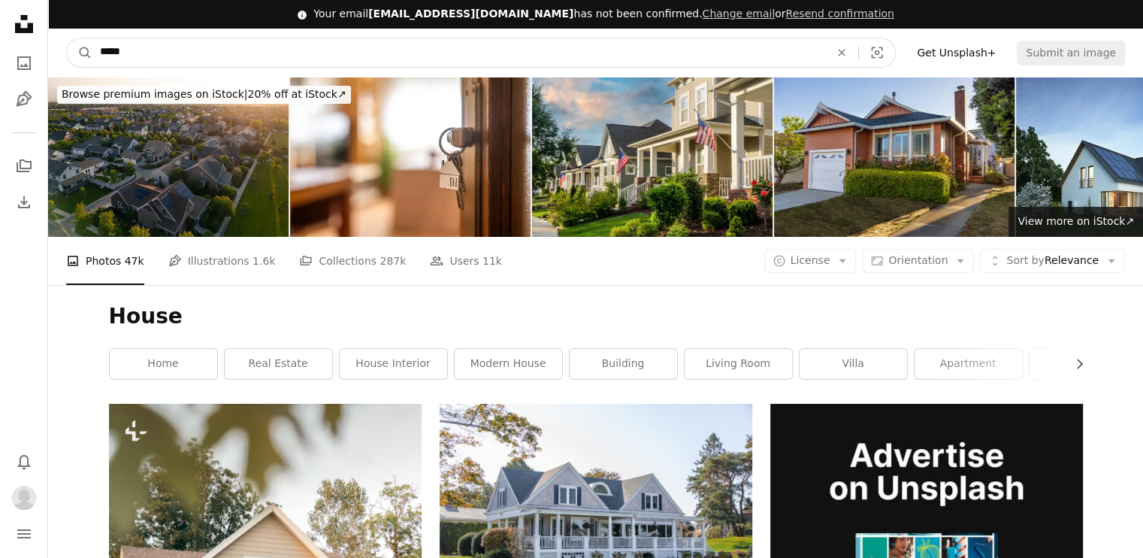
click at [235, 50] on input "*****" at bounding box center [458, 52] width 733 height 29
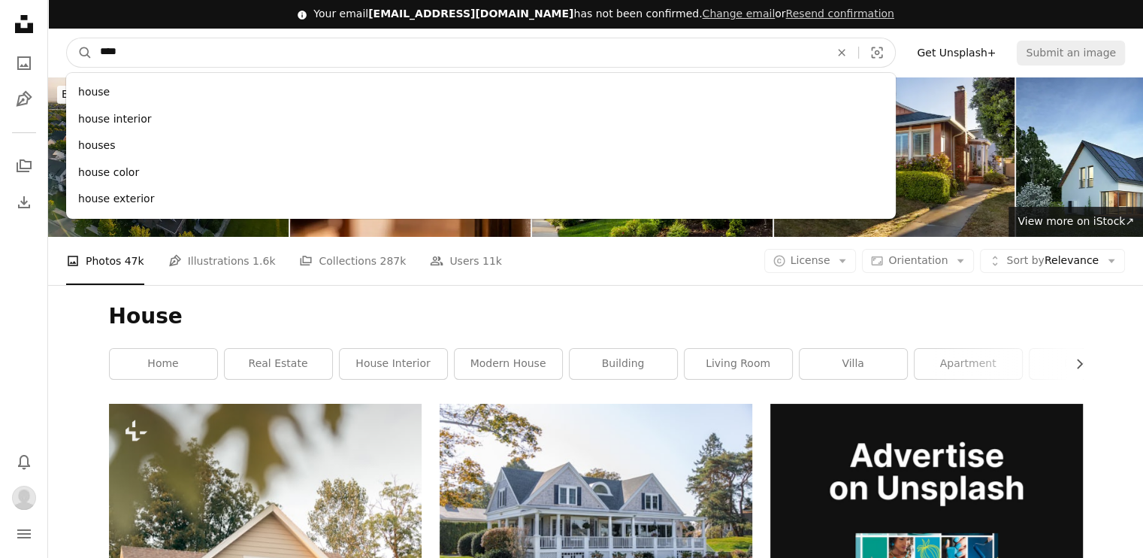
type input "*****"
click button "A magnifying glass" at bounding box center [80, 52] width 26 height 29
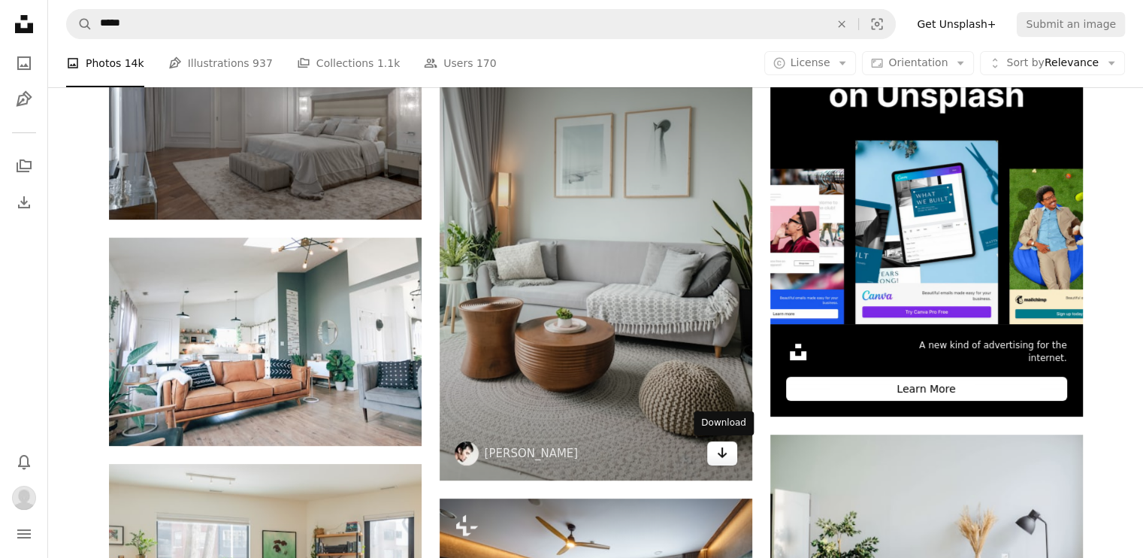
click at [725, 454] on icon "Arrow pointing down" at bounding box center [722, 453] width 12 height 18
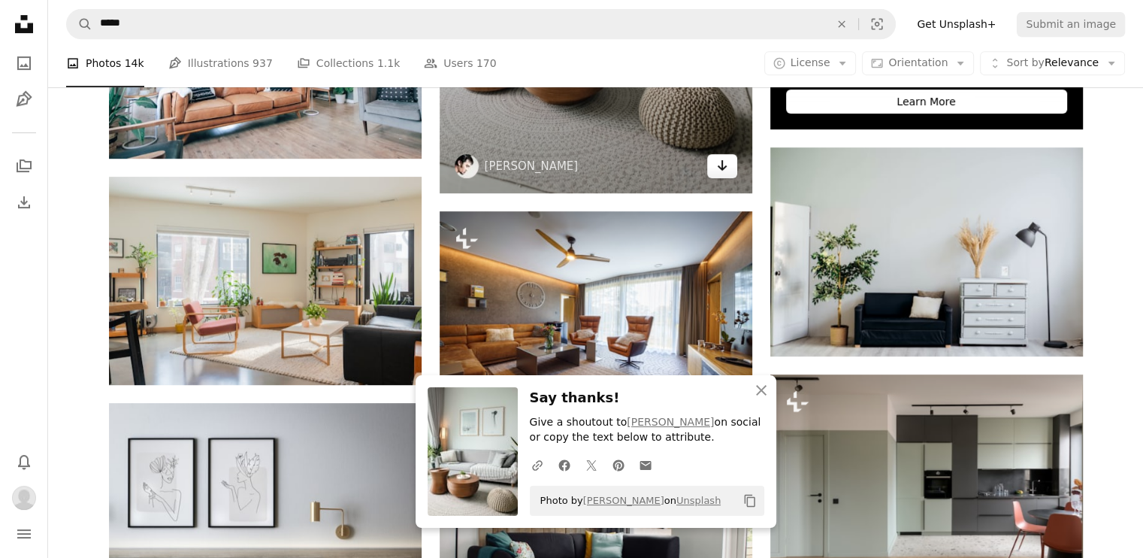
scroll to position [682, 0]
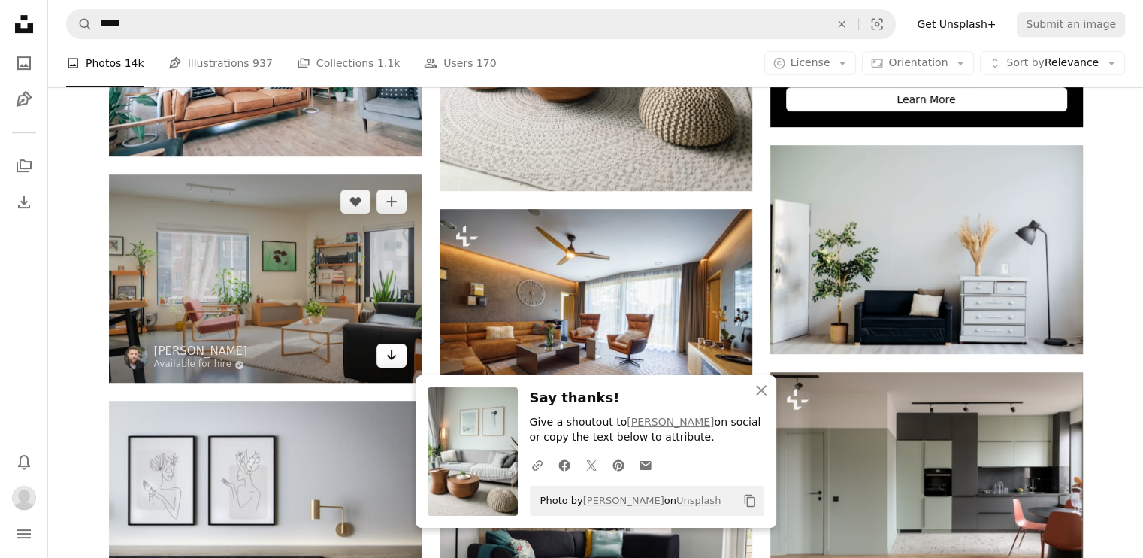
click at [395, 359] on icon "Arrow pointing down" at bounding box center [392, 355] width 12 height 18
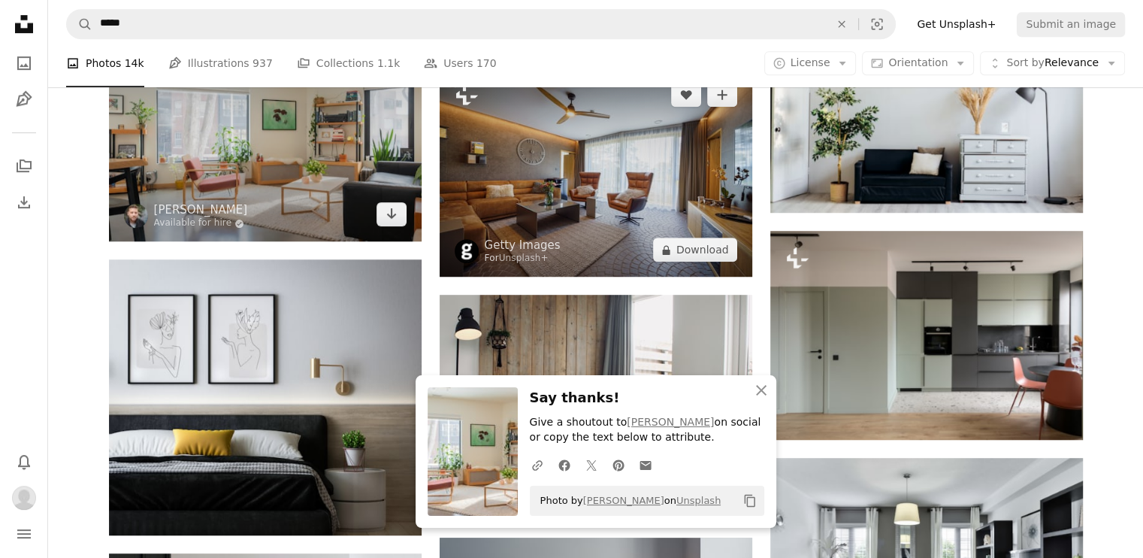
scroll to position [824, 0]
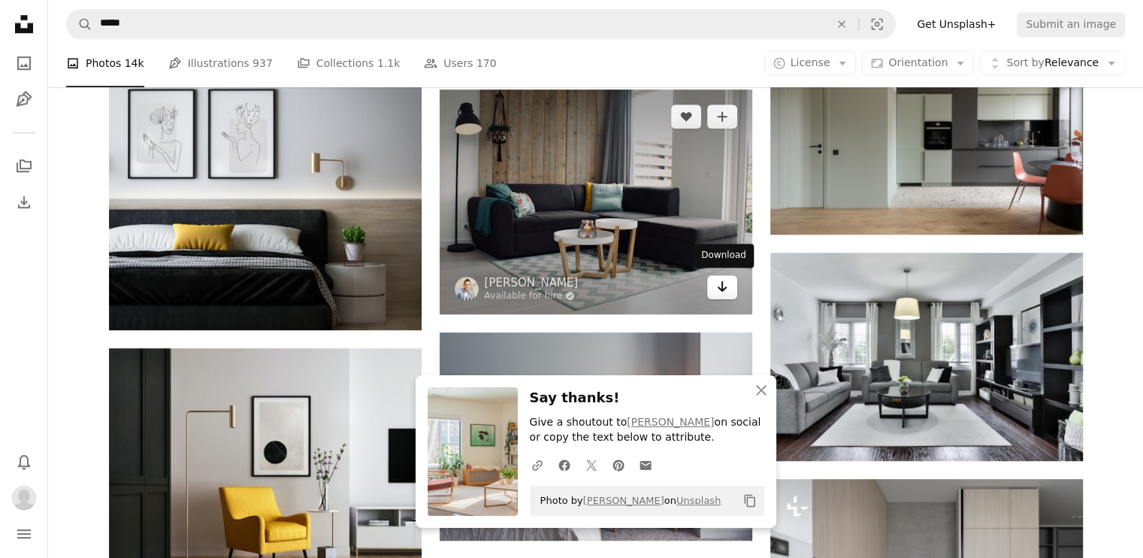
click at [720, 287] on icon "Download" at bounding box center [722, 286] width 10 height 11
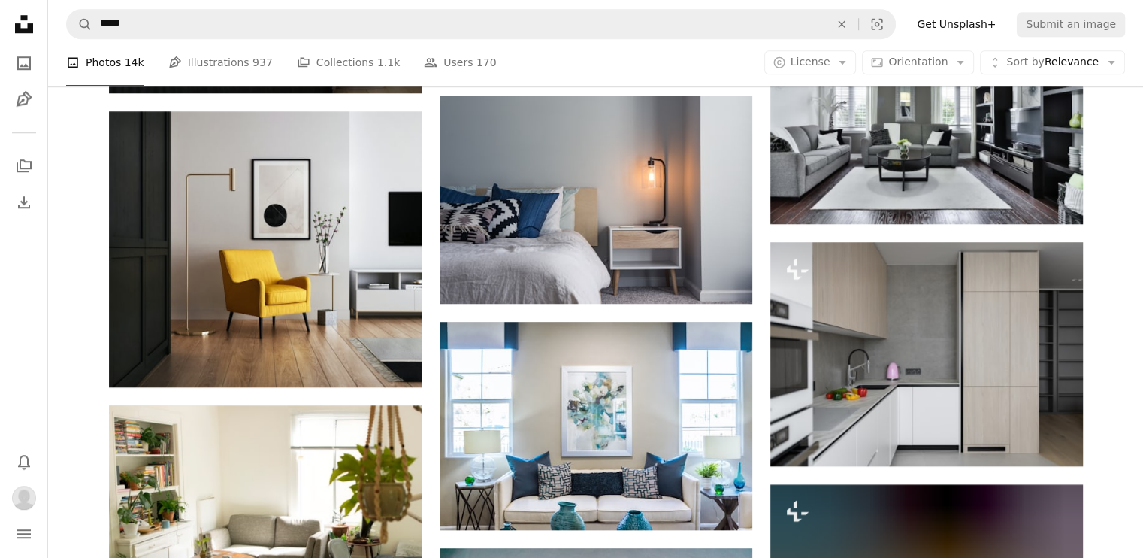
scroll to position [1302, 0]
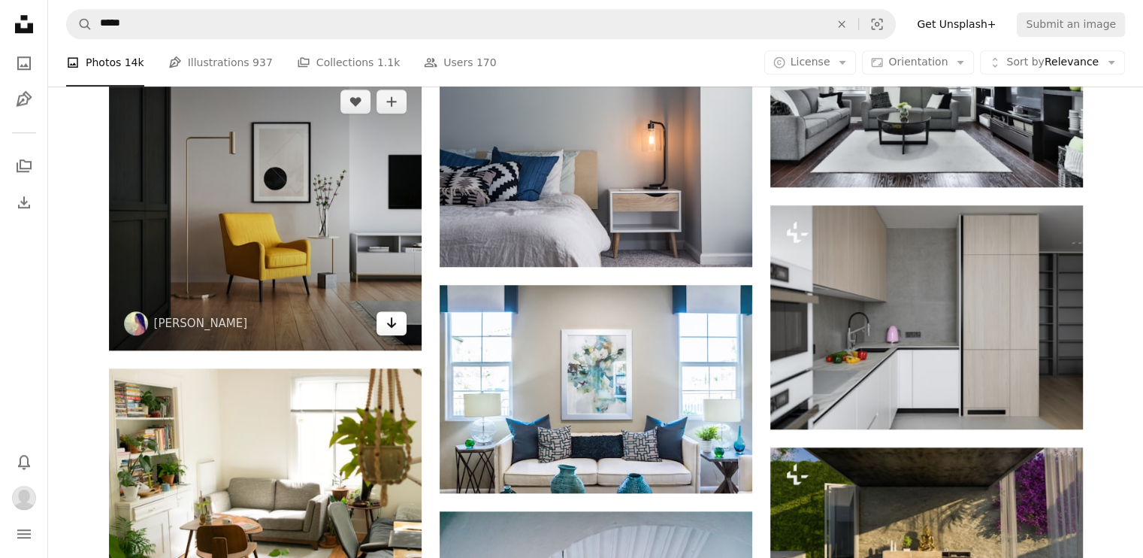
click at [401, 316] on link "Arrow pointing down" at bounding box center [392, 323] width 30 height 24
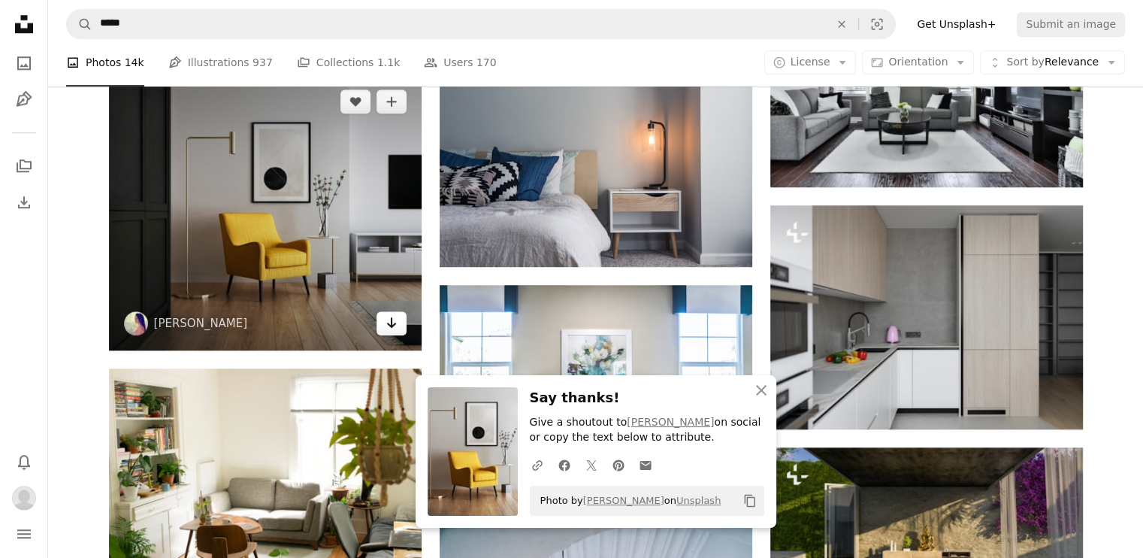
scroll to position [1473, 0]
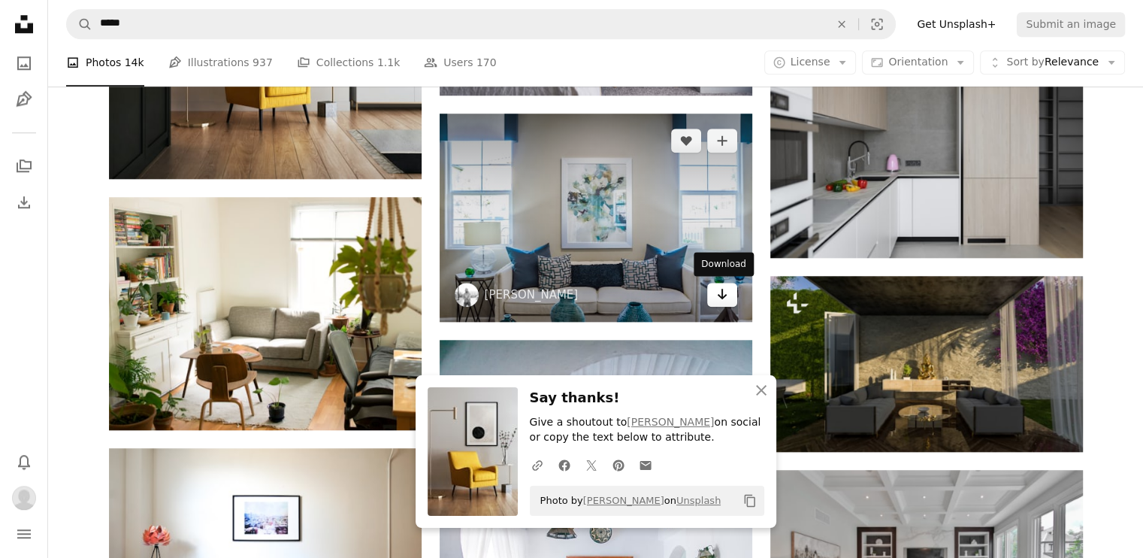
click at [727, 298] on icon "Arrow pointing down" at bounding box center [722, 294] width 12 height 18
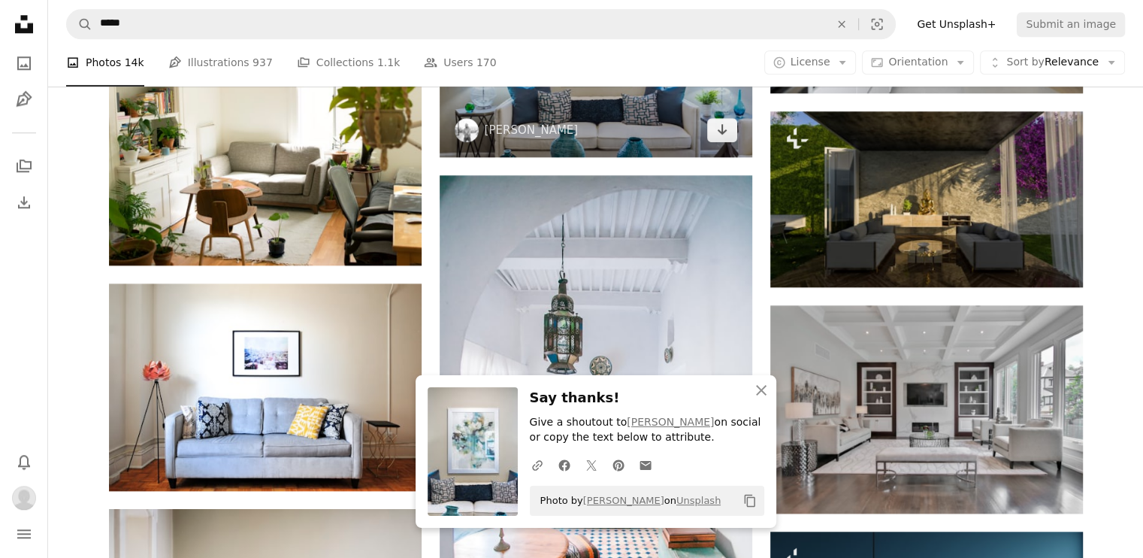
scroll to position [1648, 0]
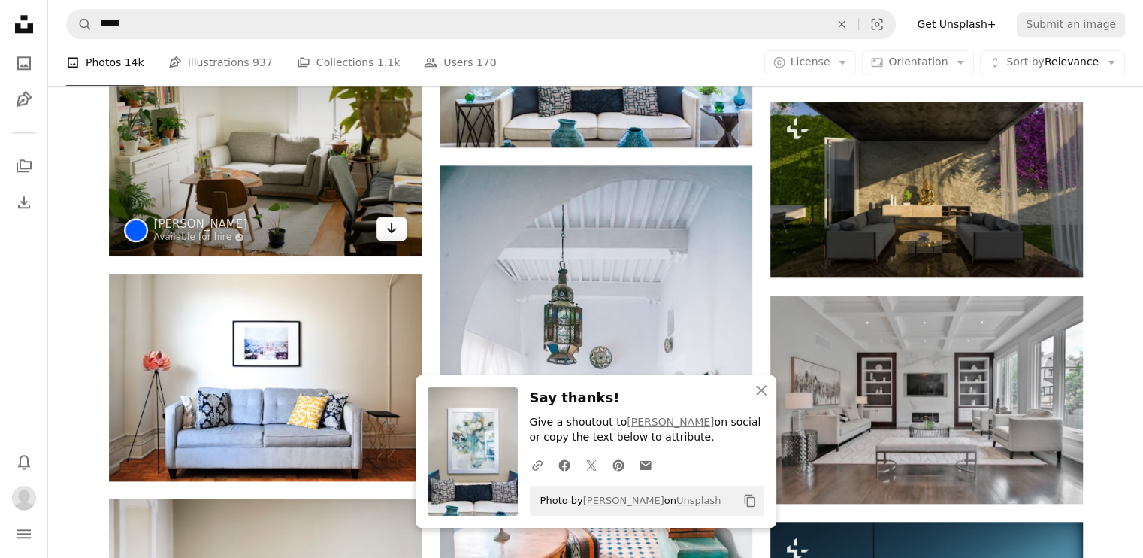
click at [391, 238] on link "Arrow pointing down" at bounding box center [392, 229] width 30 height 24
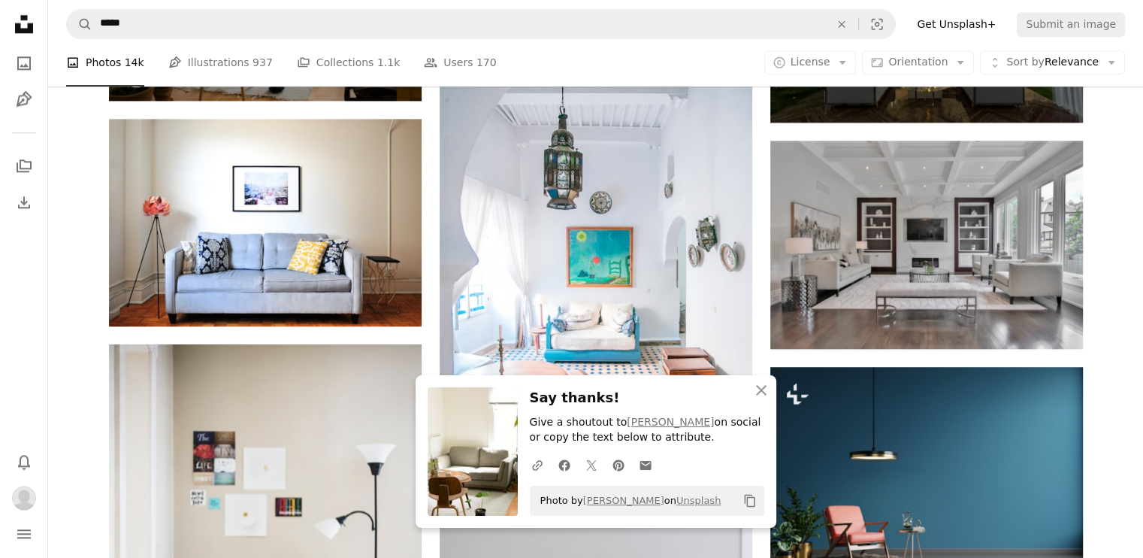
scroll to position [1822, 0]
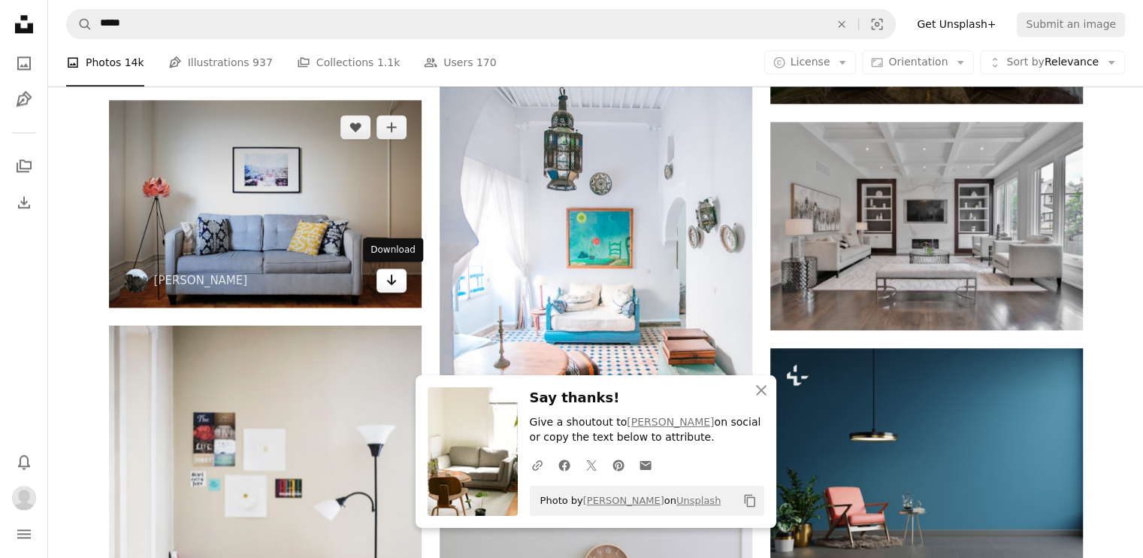
click at [391, 279] on icon "Download" at bounding box center [391, 279] width 10 height 11
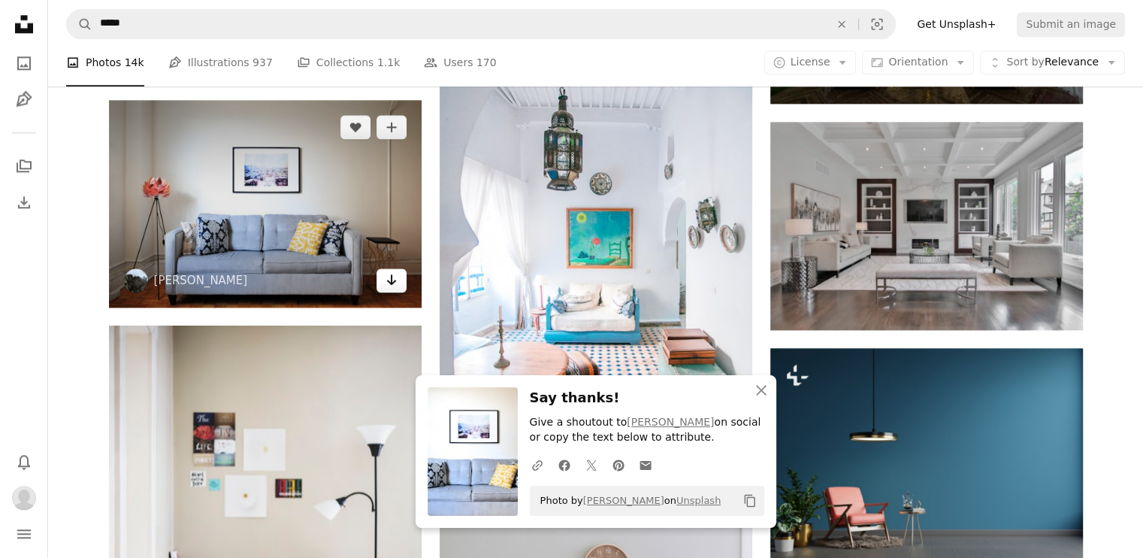
scroll to position [1997, 0]
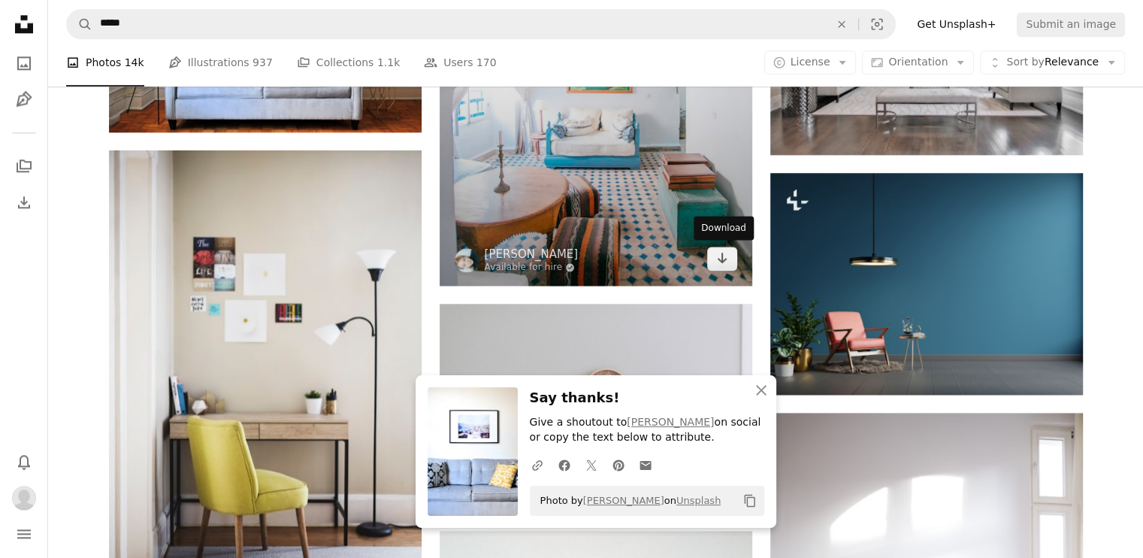
click at [743, 258] on img at bounding box center [596, 51] width 313 height 469
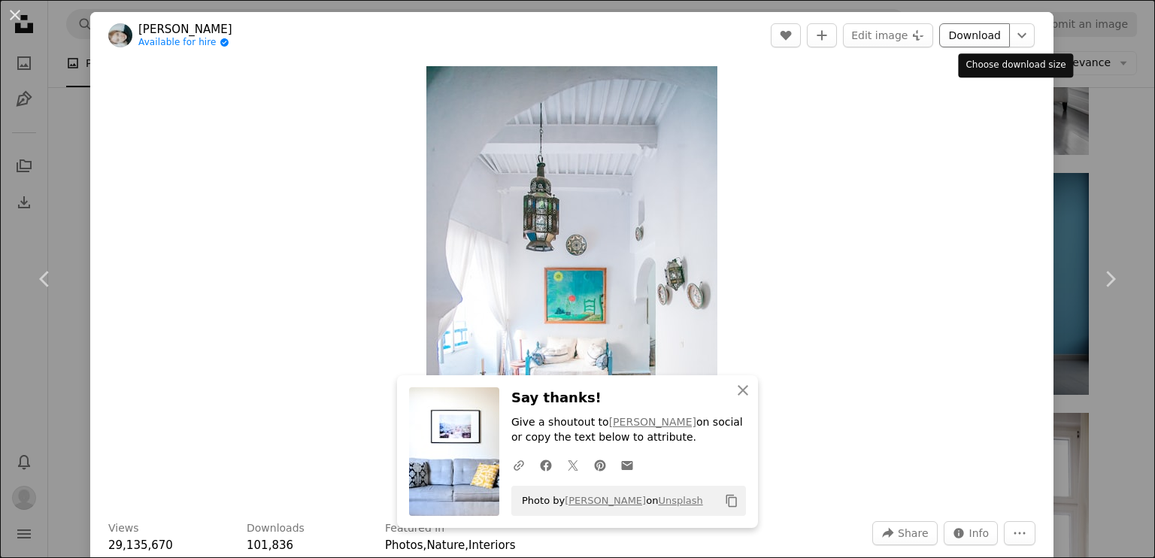
click at [956, 32] on link "Download" at bounding box center [974, 35] width 71 height 24
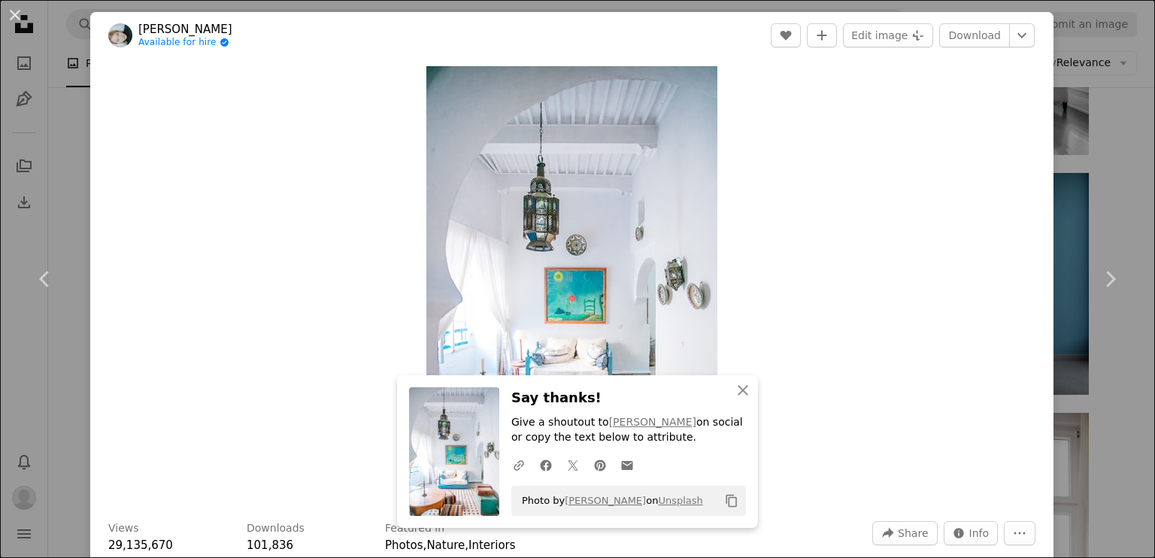
click at [1097, 77] on div "An X shape Chevron left Chevron right [PERSON_NAME] Available for hire A checkm…" at bounding box center [577, 279] width 1155 height 558
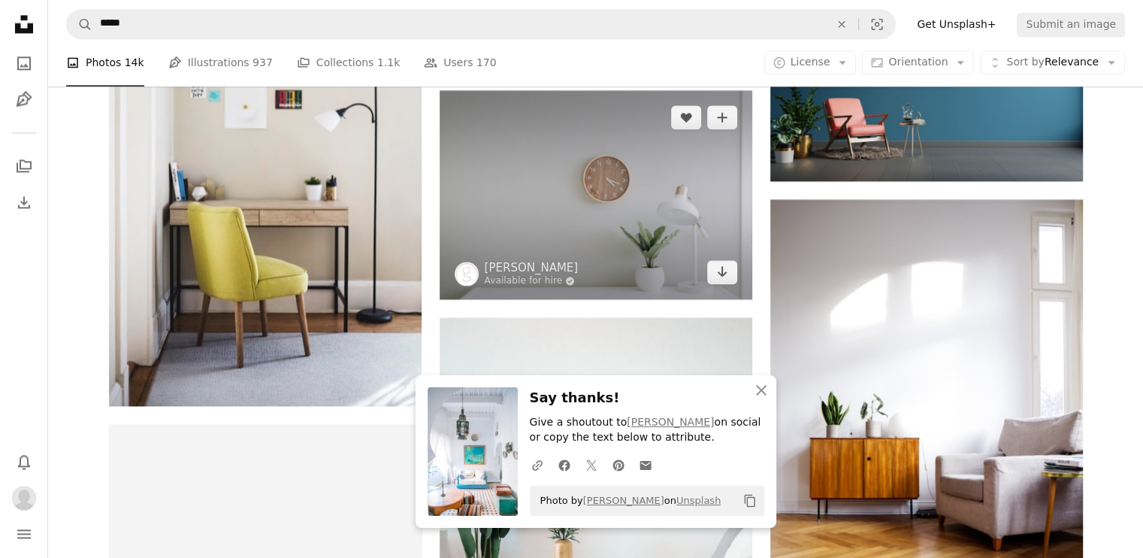
scroll to position [2212, 0]
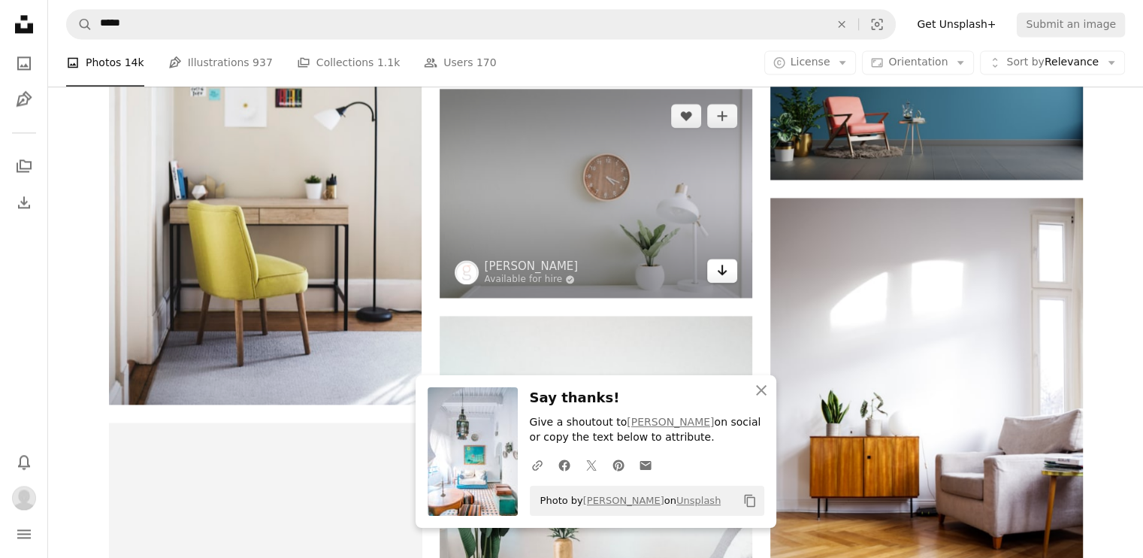
click at [713, 273] on link "Arrow pointing down" at bounding box center [722, 271] width 30 height 24
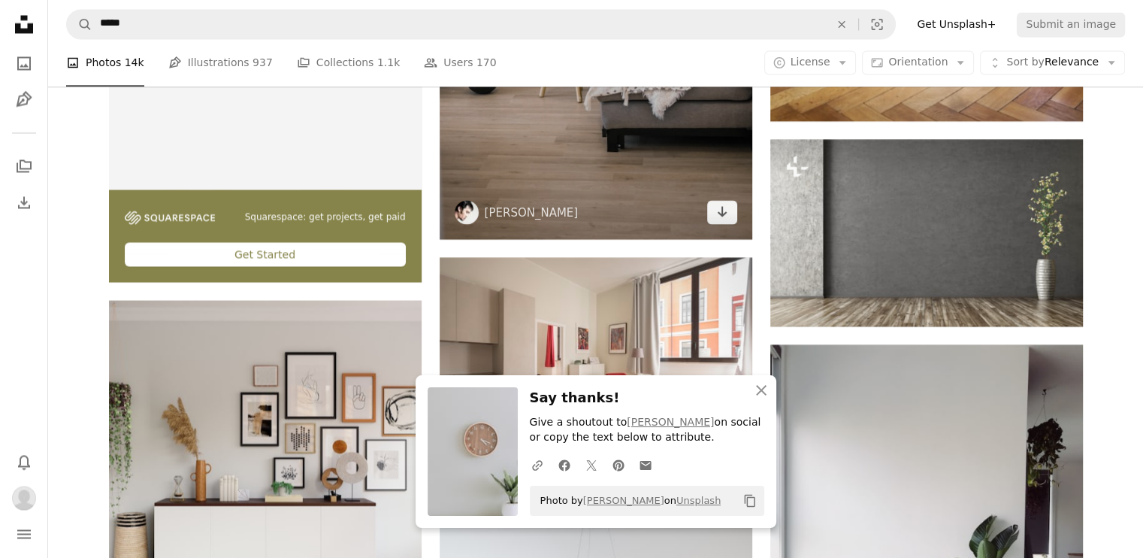
scroll to position [2842, 0]
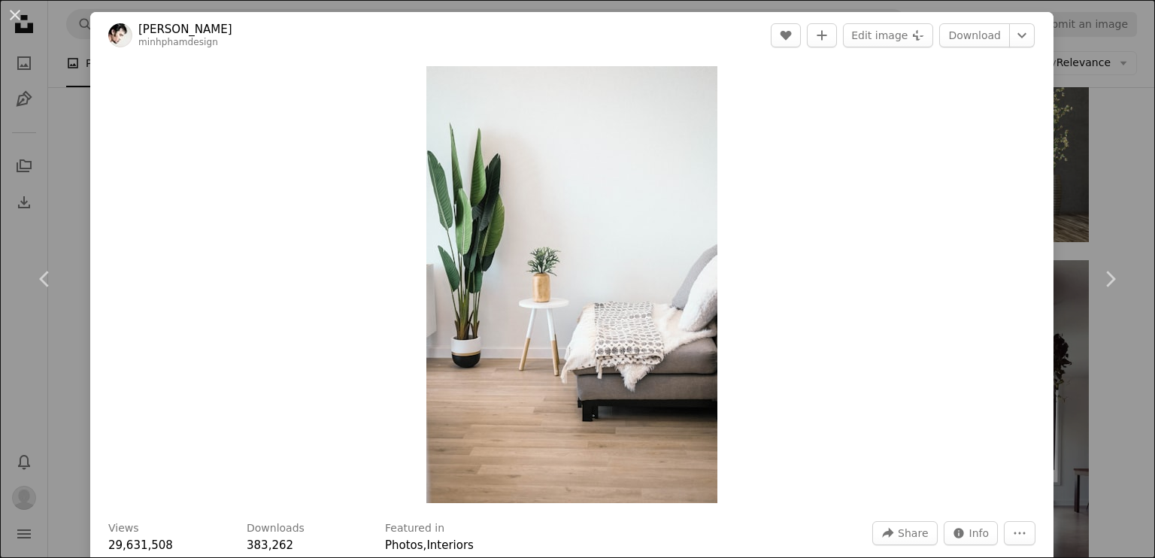
click at [1062, 126] on div "An X shape Chevron left Chevron right [PERSON_NAME] minhphamdesign A heart A pl…" at bounding box center [577, 279] width 1155 height 558
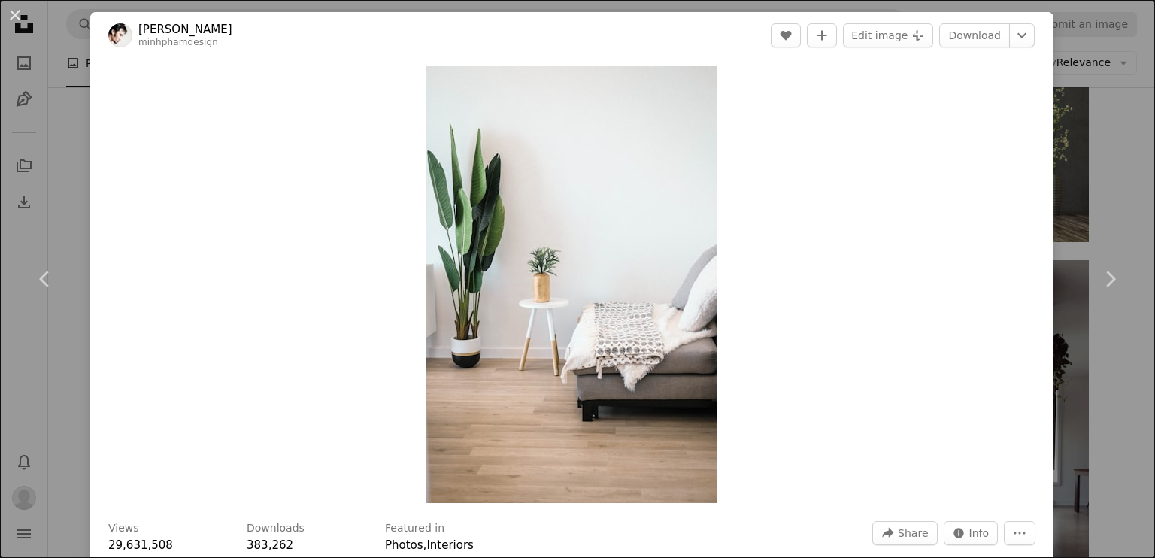
click at [1069, 142] on div "An X shape Chevron left Chevron right [PERSON_NAME] minhphamdesign A heart A pl…" at bounding box center [577, 279] width 1155 height 558
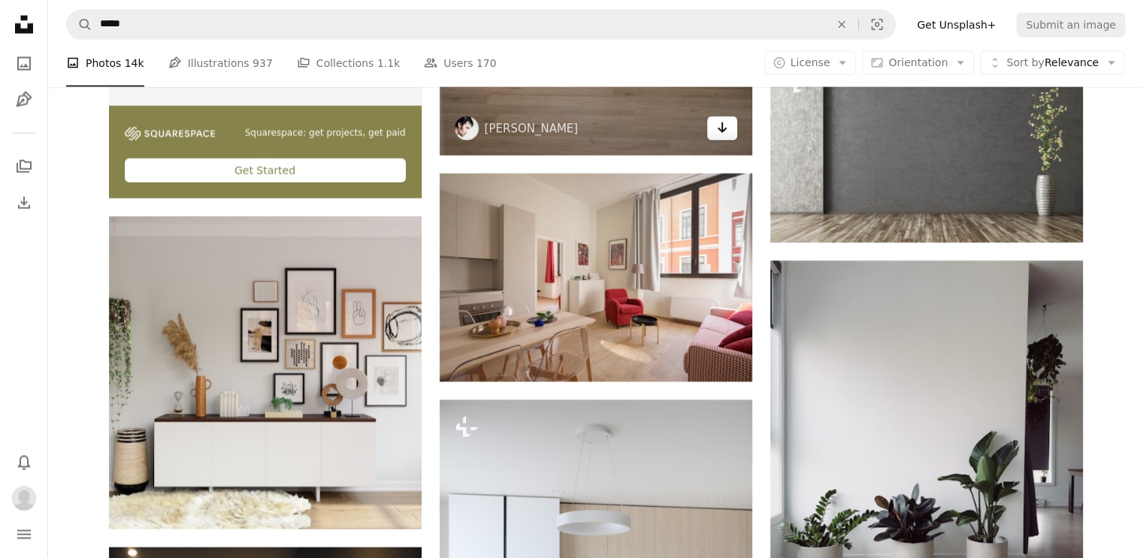
click at [712, 135] on link "Arrow pointing down" at bounding box center [722, 128] width 30 height 24
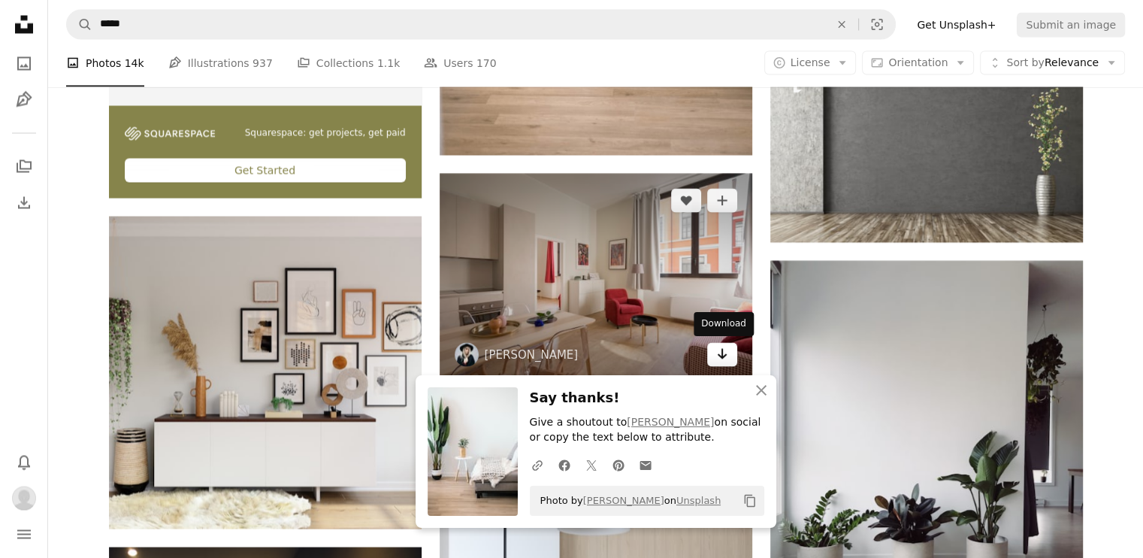
click at [725, 345] on icon "Arrow pointing down" at bounding box center [722, 353] width 12 height 18
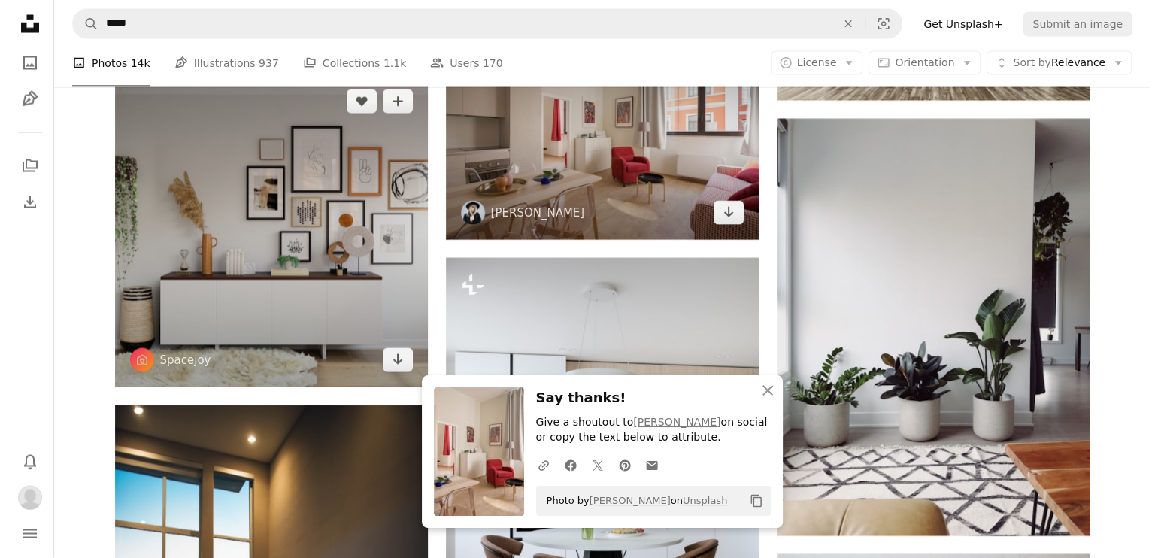
scroll to position [2983, 0]
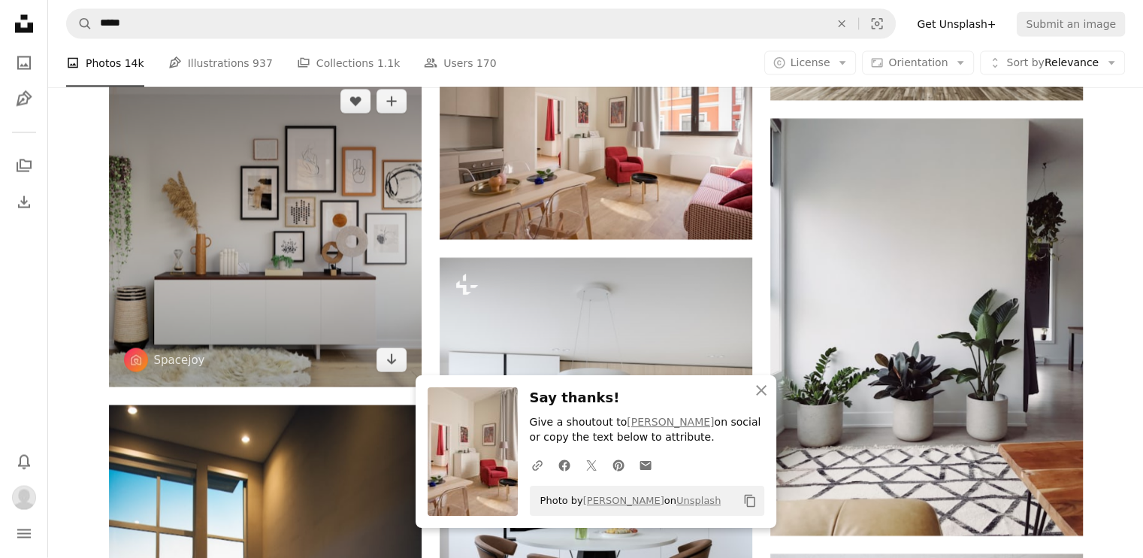
click at [383, 374] on img at bounding box center [265, 230] width 313 height 313
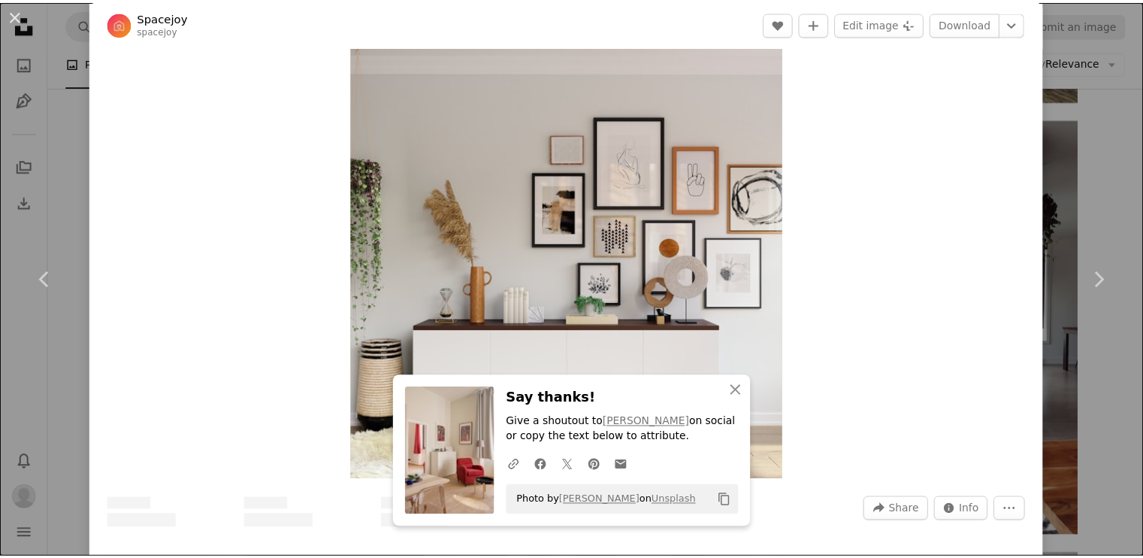
scroll to position [23, 0]
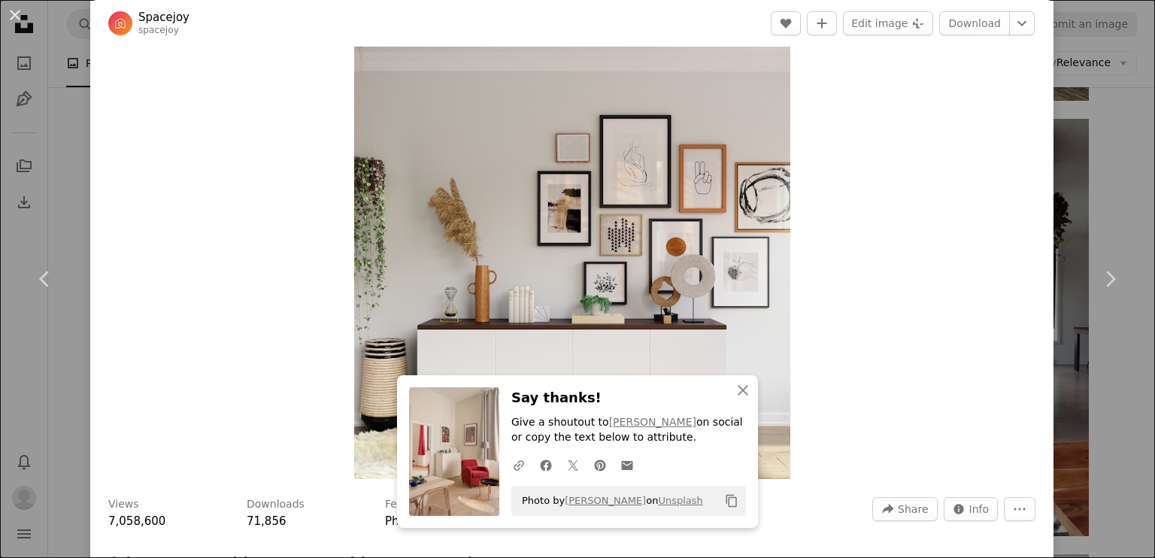
click at [1050, 166] on div "An X shape Chevron left Chevron right Spacejoy spacejoy A heart A plus sign Edi…" at bounding box center [577, 279] width 1155 height 558
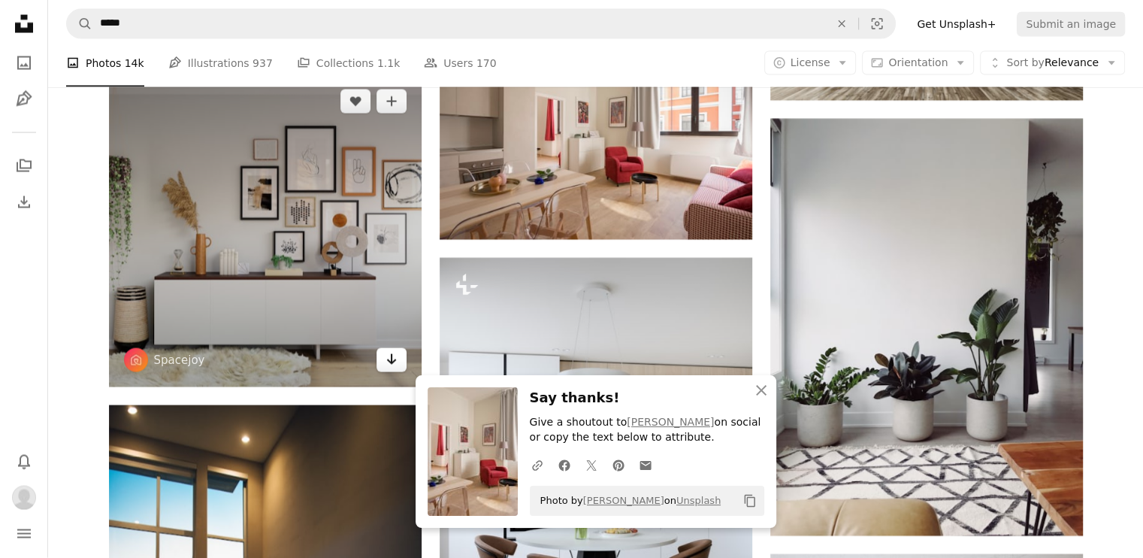
click at [392, 360] on icon "Arrow pointing down" at bounding box center [392, 359] width 12 height 18
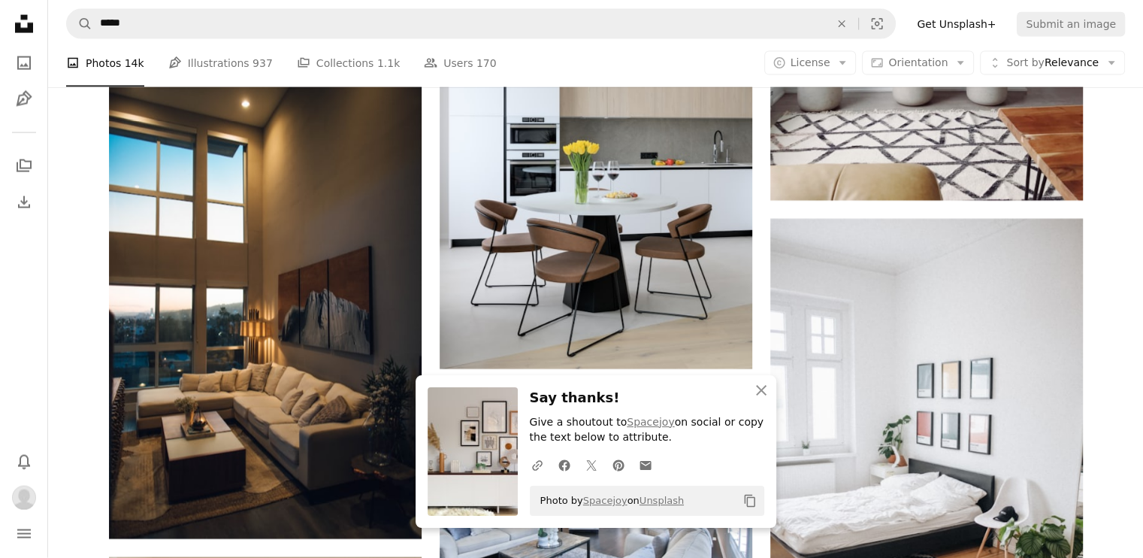
scroll to position [3398, 0]
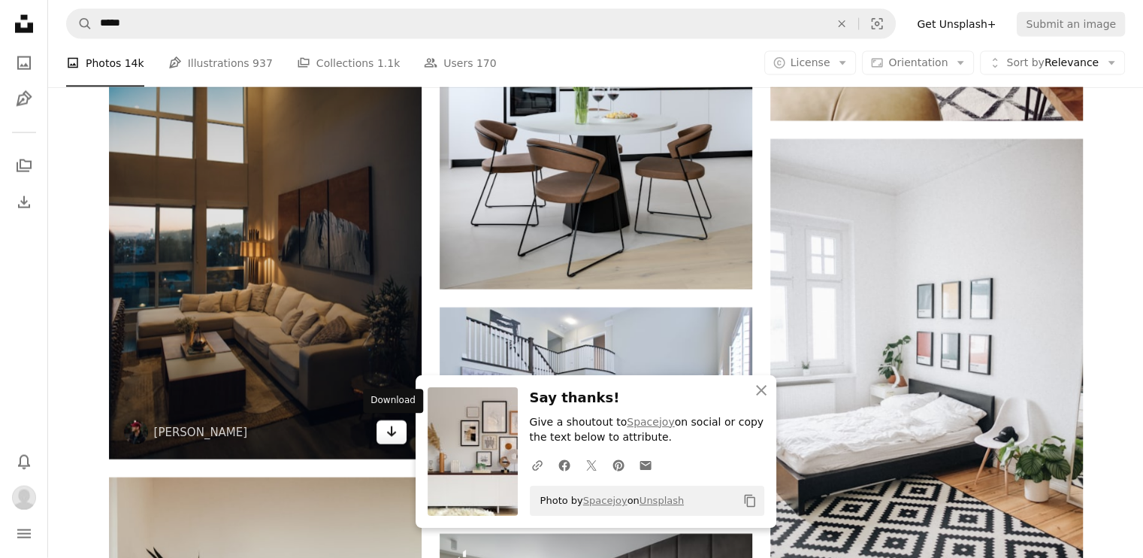
click at [387, 423] on icon "Arrow pointing down" at bounding box center [392, 431] width 12 height 18
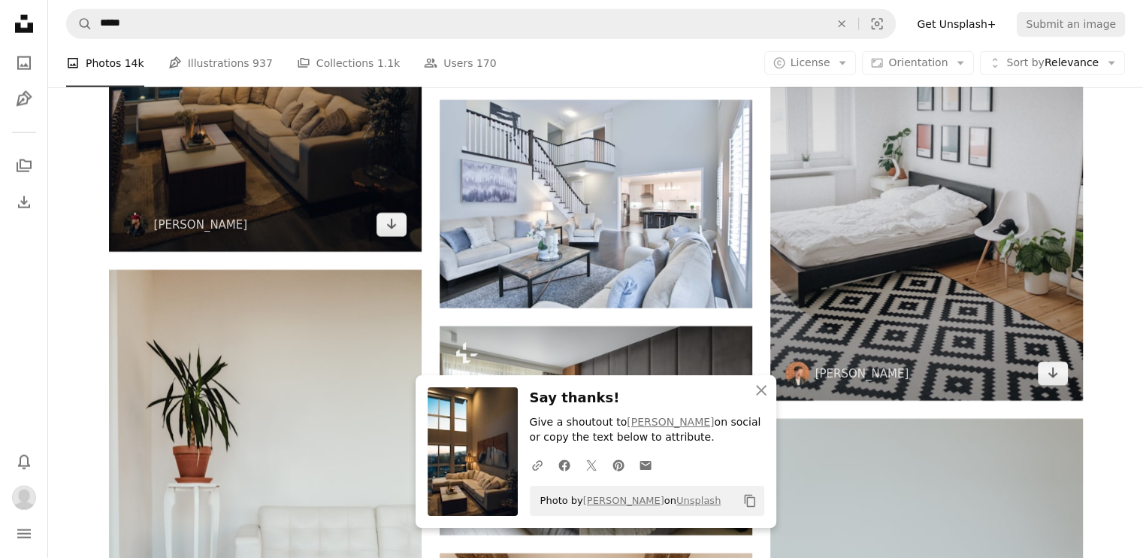
scroll to position [3606, 0]
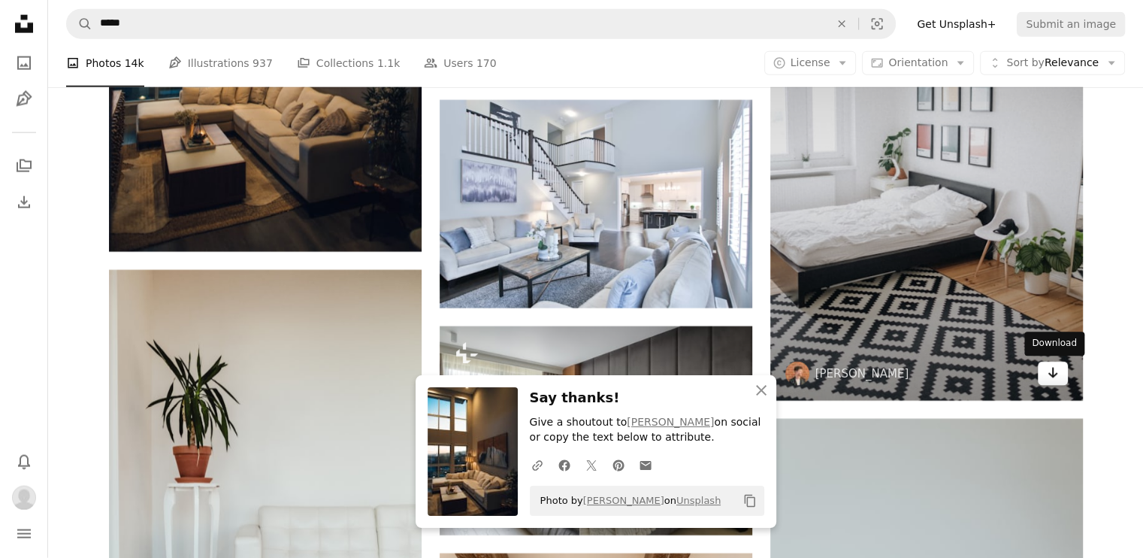
click at [1048, 369] on icon "Arrow pointing down" at bounding box center [1053, 373] width 12 height 18
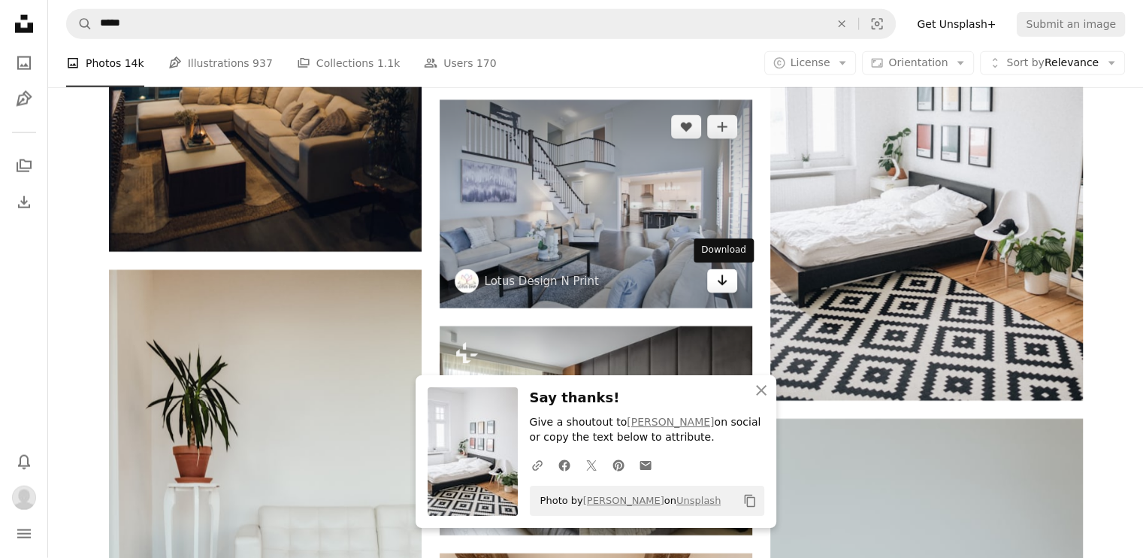
click at [716, 276] on icon "Arrow pointing down" at bounding box center [722, 280] width 12 height 18
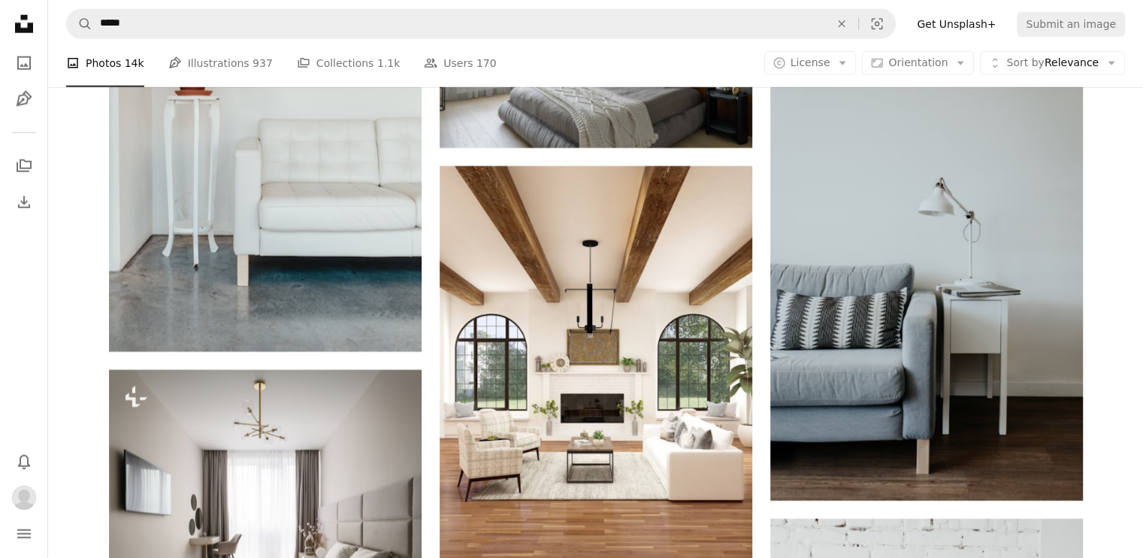
scroll to position [3993, 0]
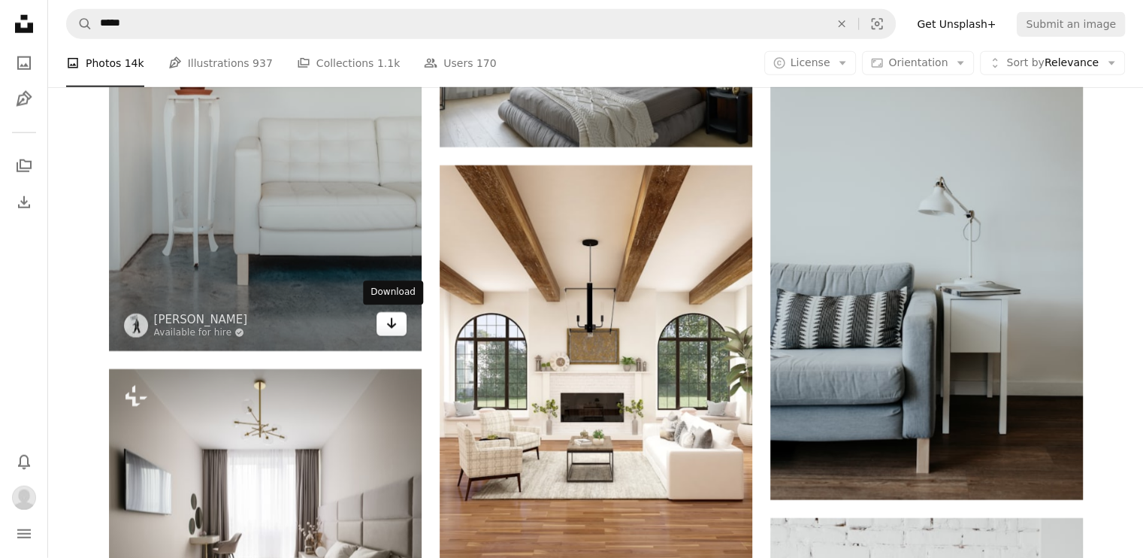
click at [392, 323] on icon "Arrow pointing down" at bounding box center [392, 323] width 12 height 18
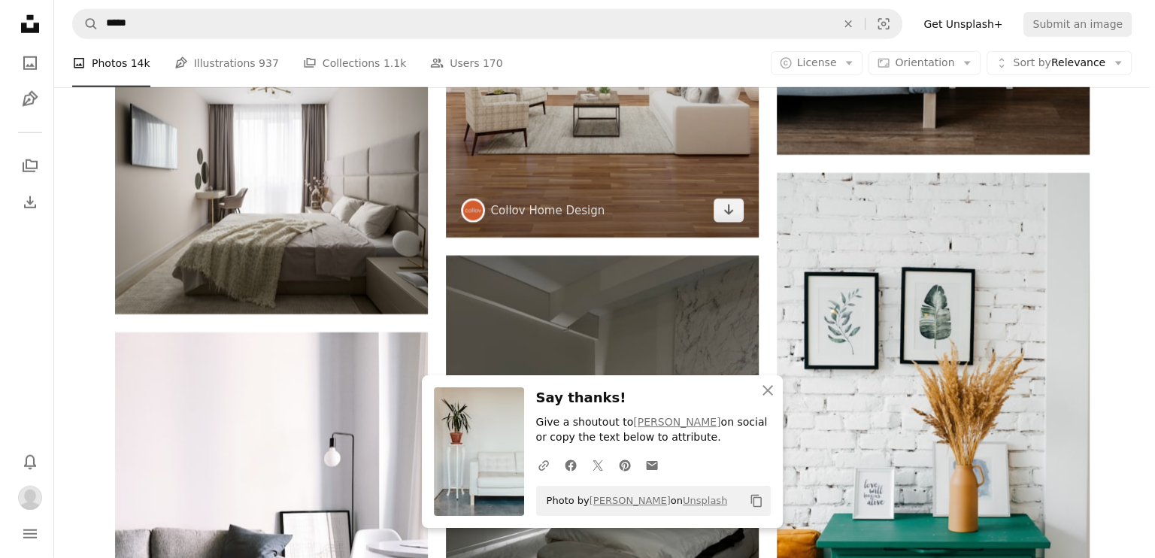
scroll to position [4339, 0]
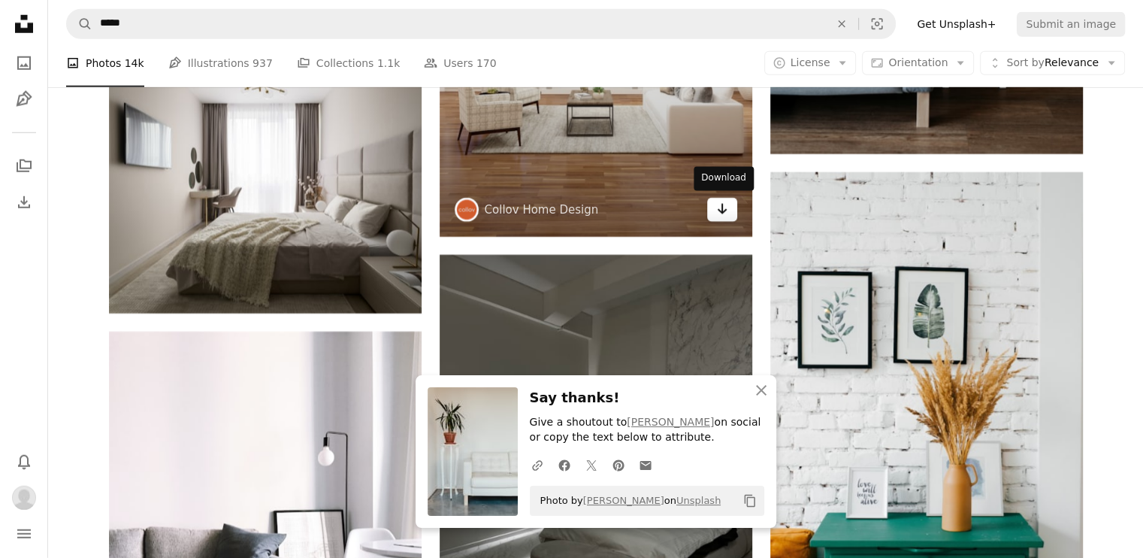
click at [722, 208] on icon "Download" at bounding box center [722, 209] width 10 height 11
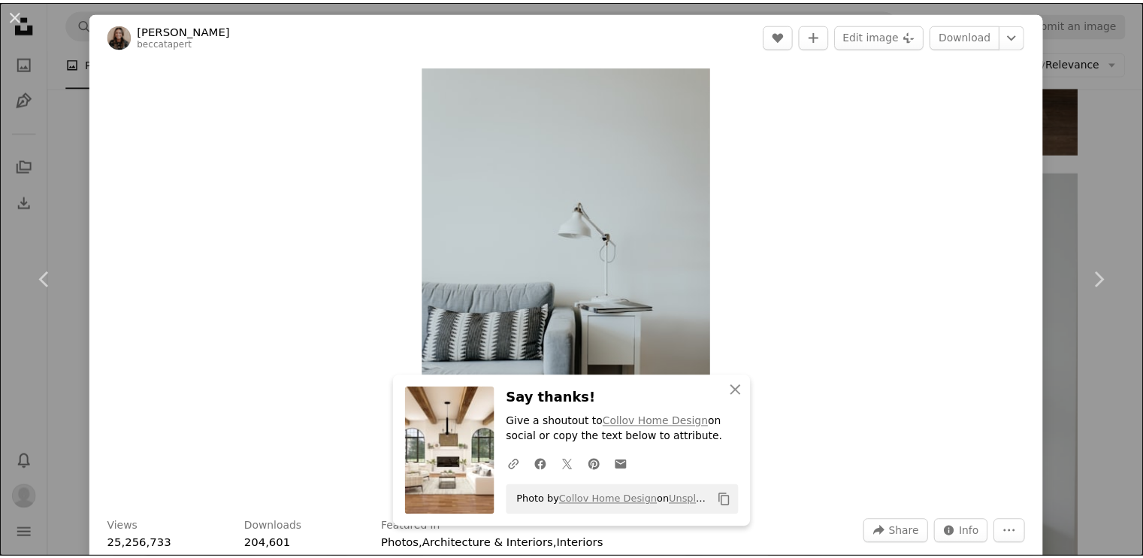
scroll to position [488, 0]
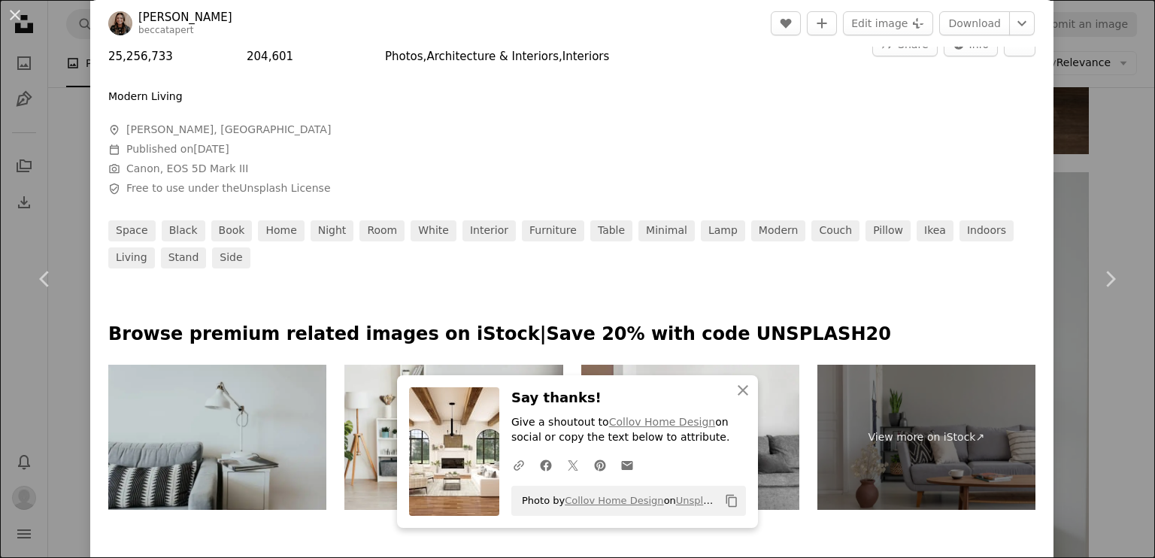
click at [1074, 156] on div "An X shape Chevron left Chevron right [PERSON_NAME] beccatapert A heart A plus …" at bounding box center [577, 279] width 1155 height 558
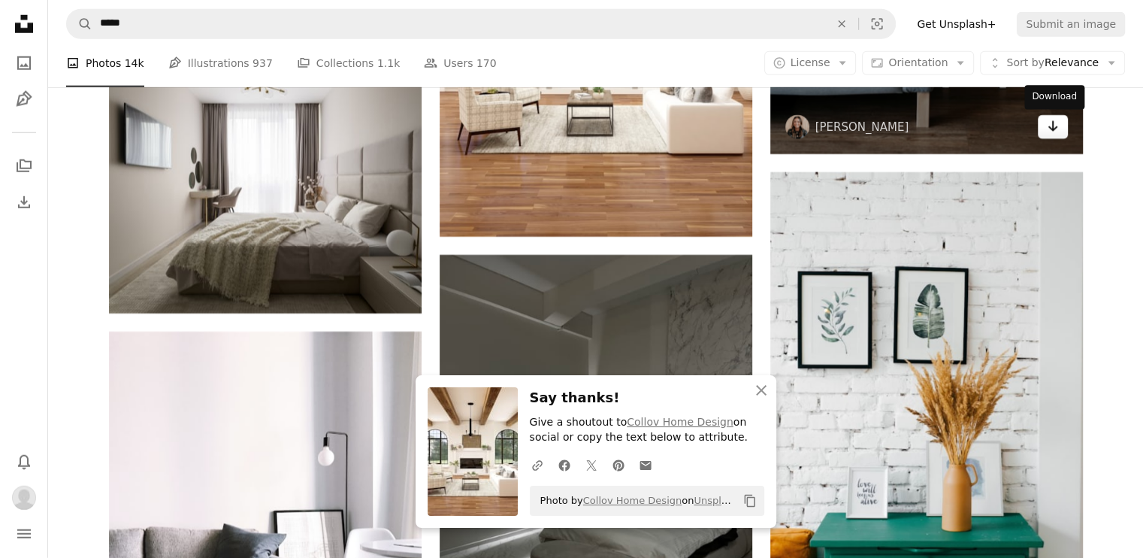
click at [1056, 132] on icon "Arrow pointing down" at bounding box center [1053, 126] width 12 height 18
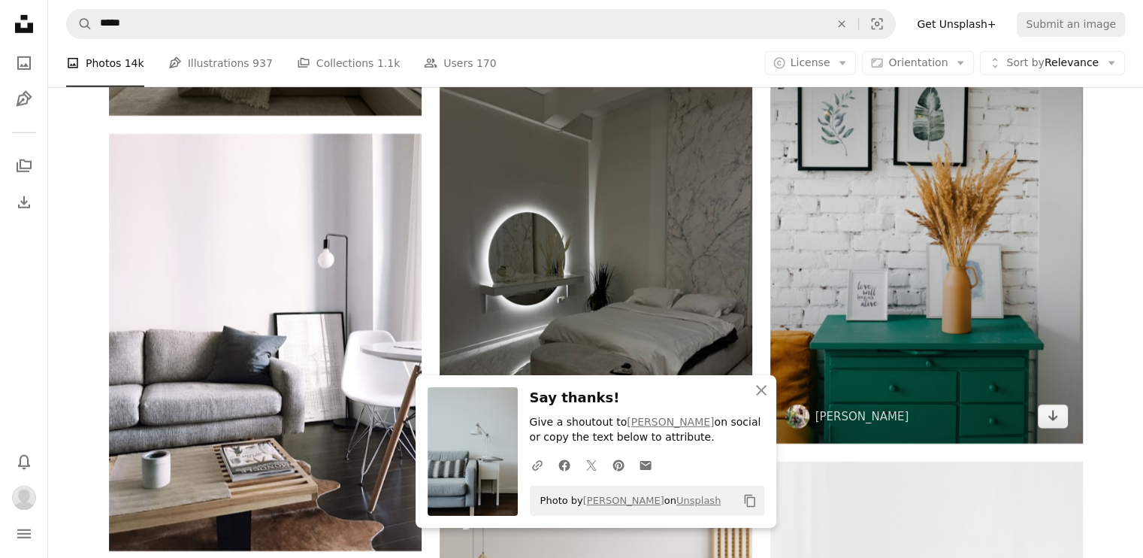
scroll to position [4538, 0]
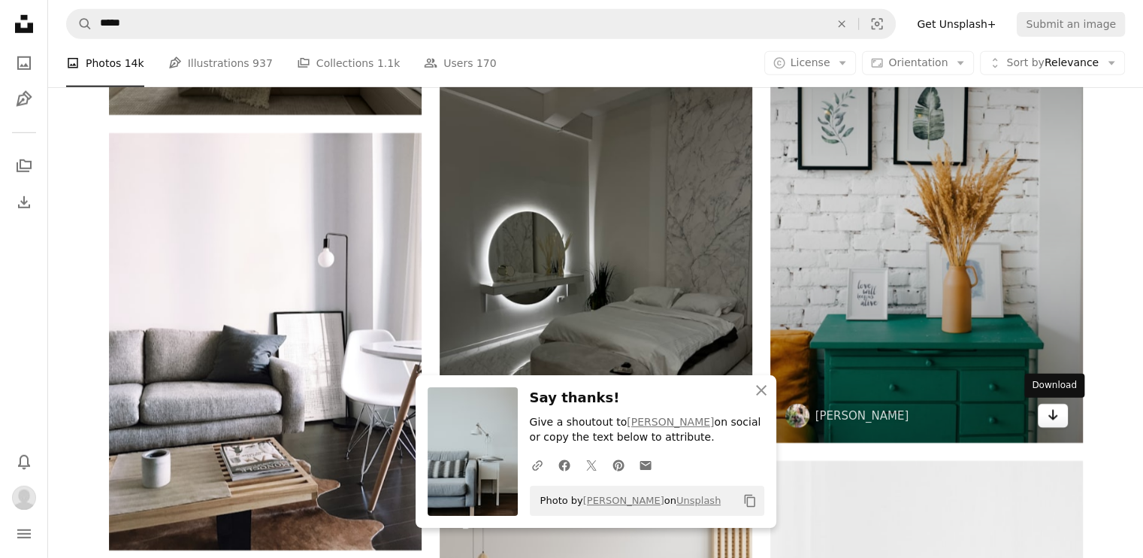
click at [1056, 426] on link "Arrow pointing down" at bounding box center [1053, 416] width 30 height 24
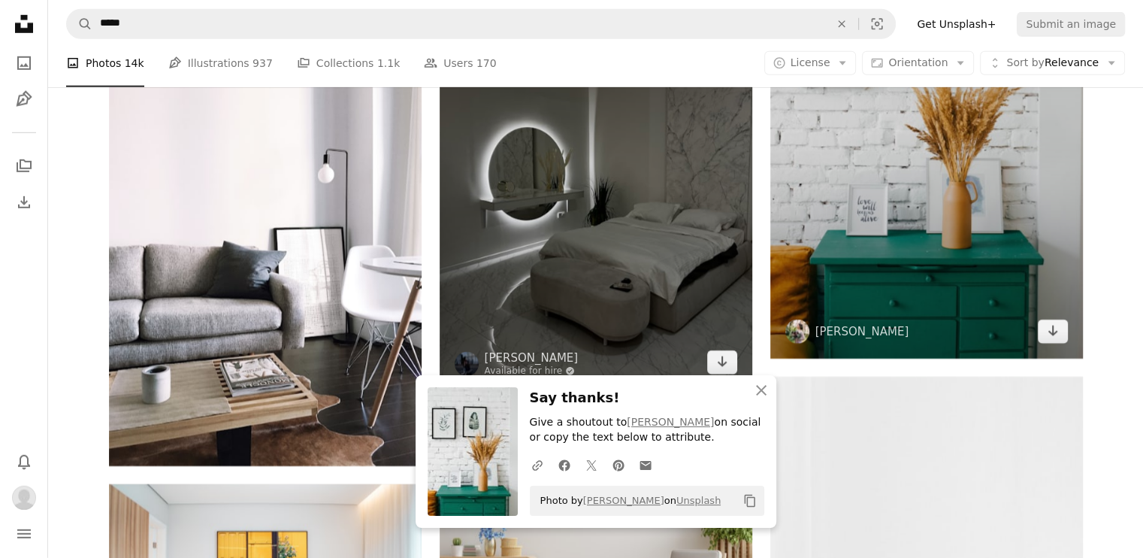
scroll to position [4624, 0]
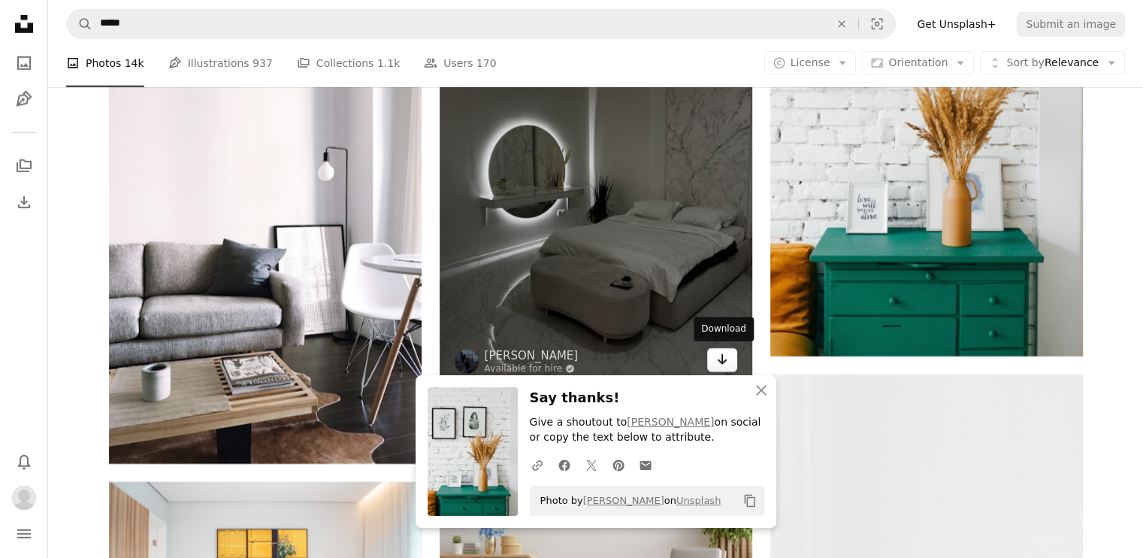
click at [716, 350] on icon "Arrow pointing down" at bounding box center [722, 359] width 12 height 18
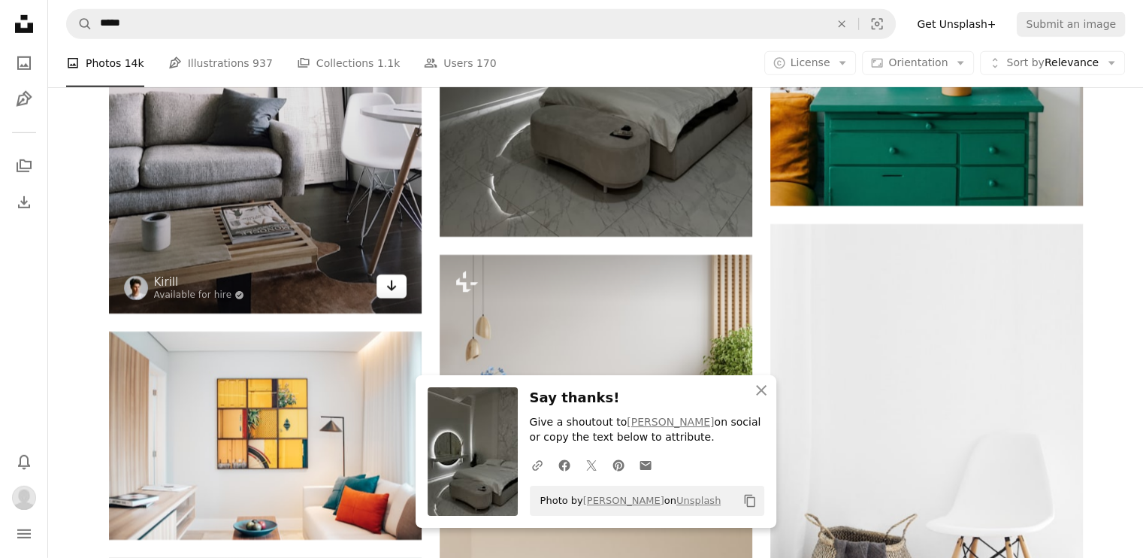
click at [394, 280] on icon "Arrow pointing down" at bounding box center [392, 286] width 12 height 18
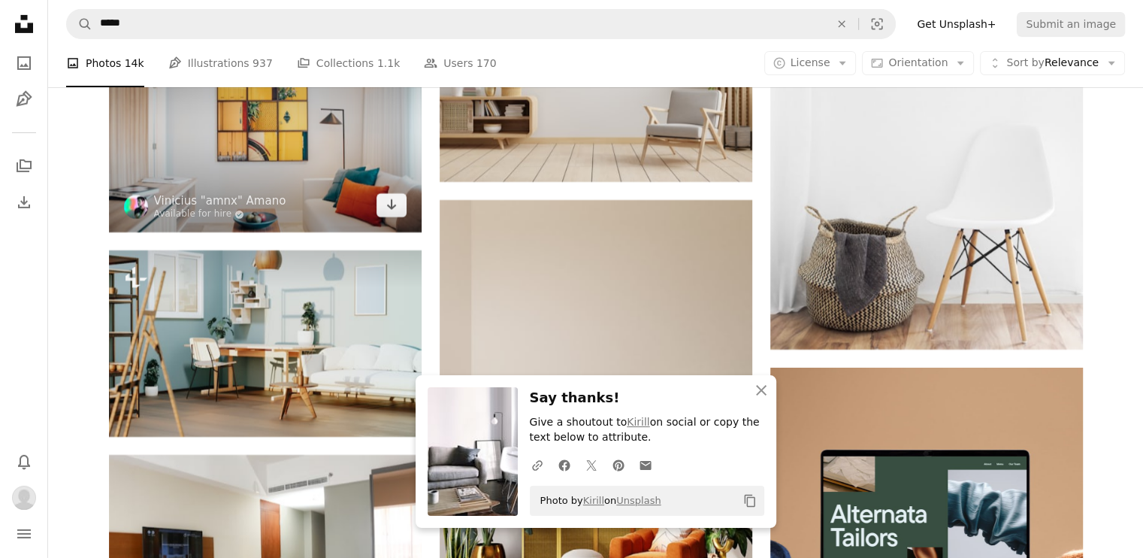
scroll to position [5109, 0]
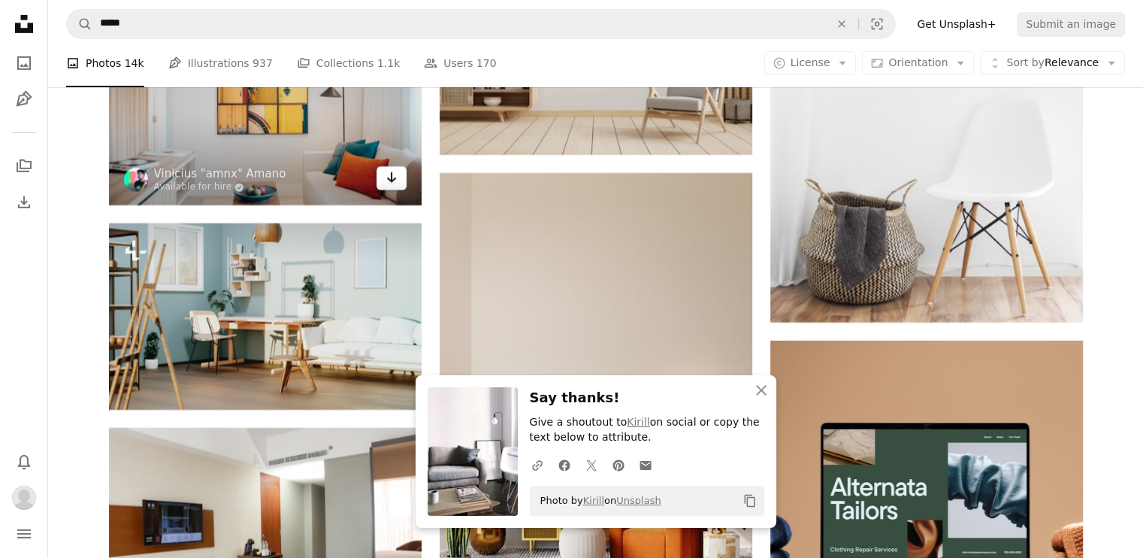
click at [392, 186] on link "Arrow pointing down" at bounding box center [392, 178] width 30 height 24
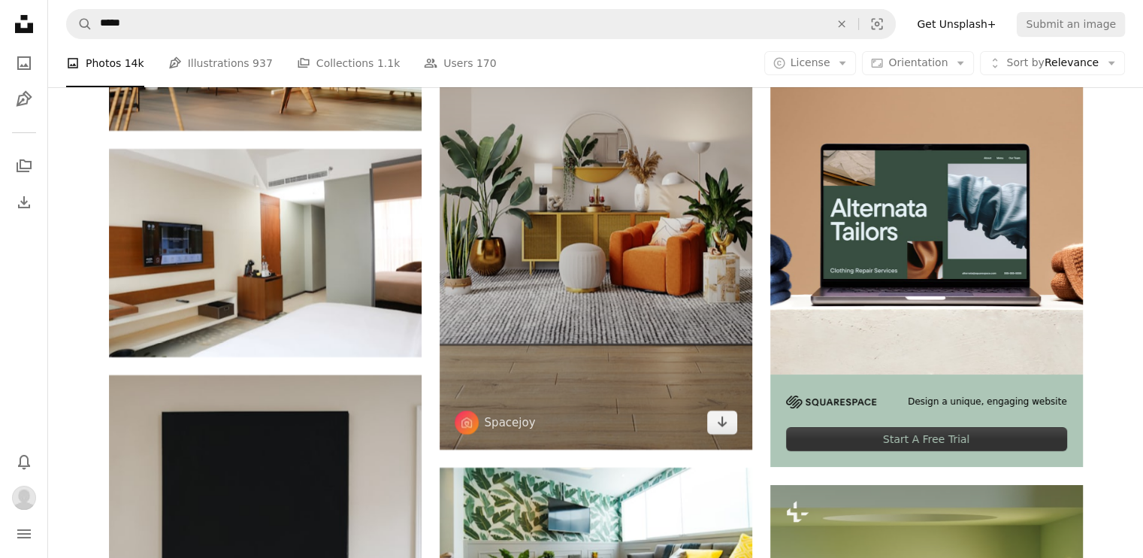
scroll to position [5401, 0]
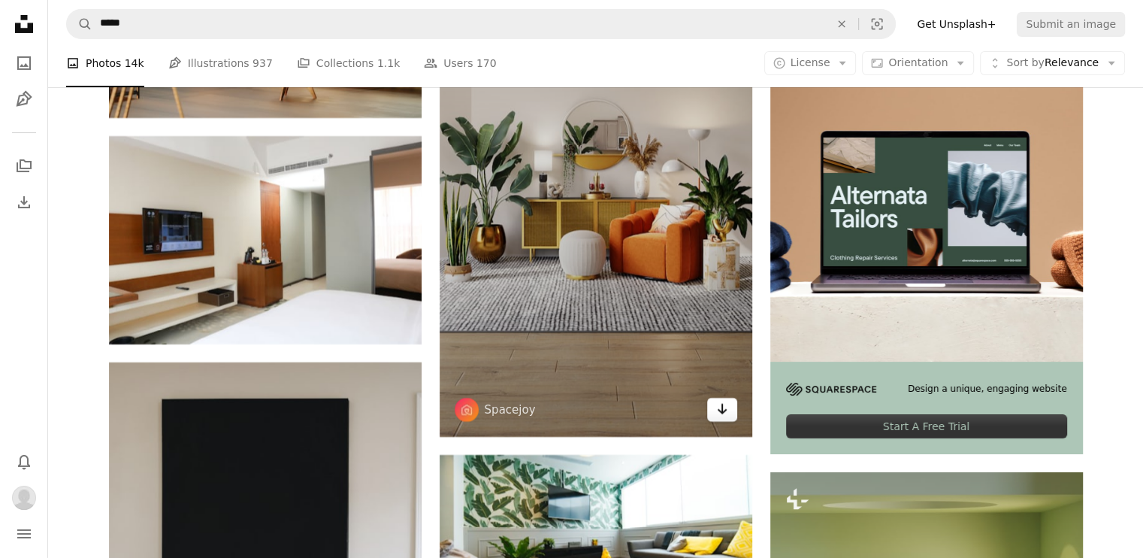
click at [718, 404] on icon "Arrow pointing down" at bounding box center [722, 409] width 12 height 18
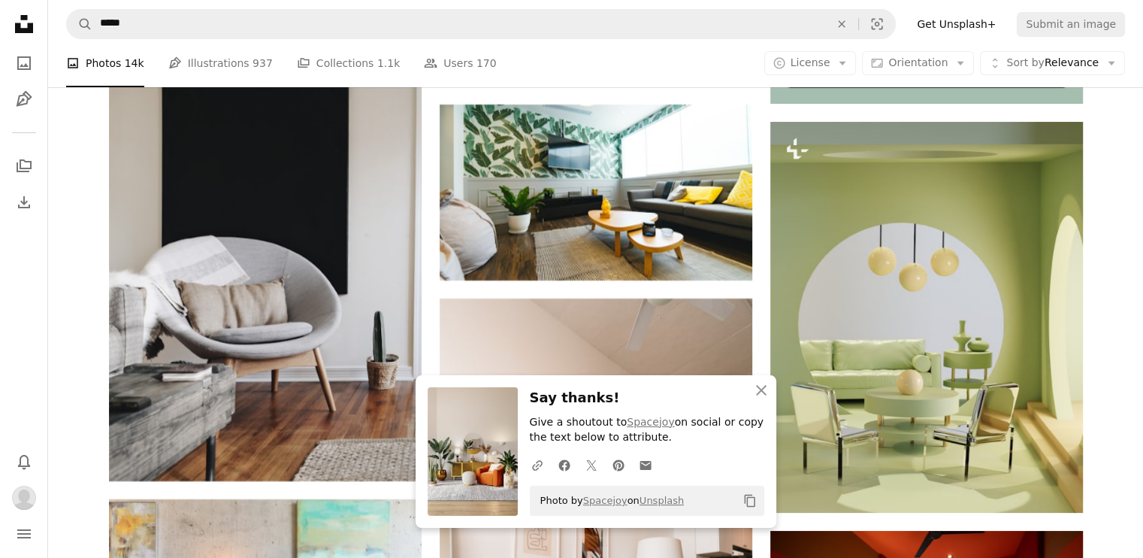
scroll to position [5866, 0]
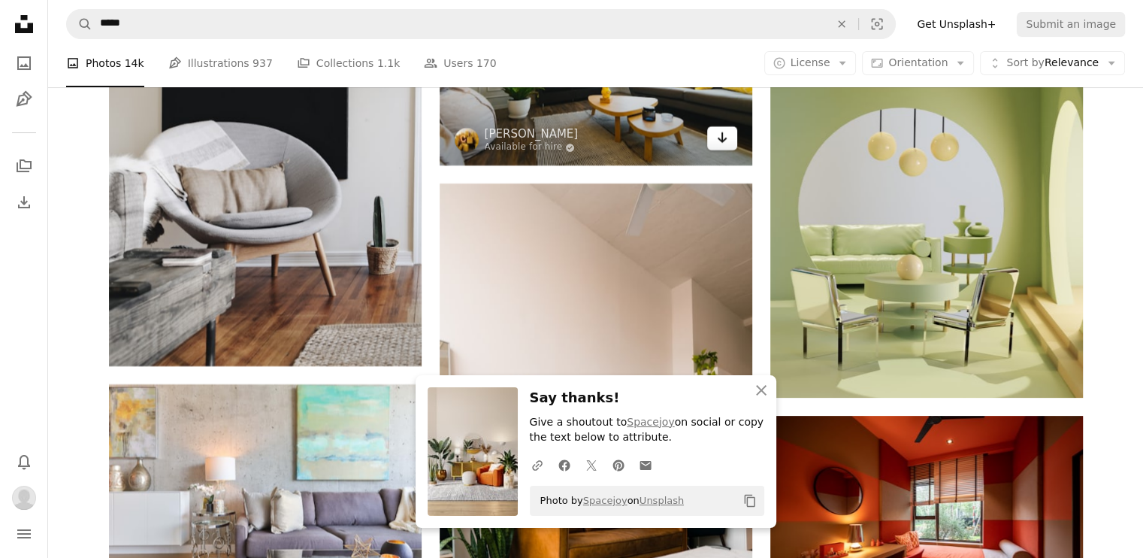
click at [722, 145] on icon "Arrow pointing down" at bounding box center [722, 138] width 12 height 18
